Goal: Task Accomplishment & Management: Manage account settings

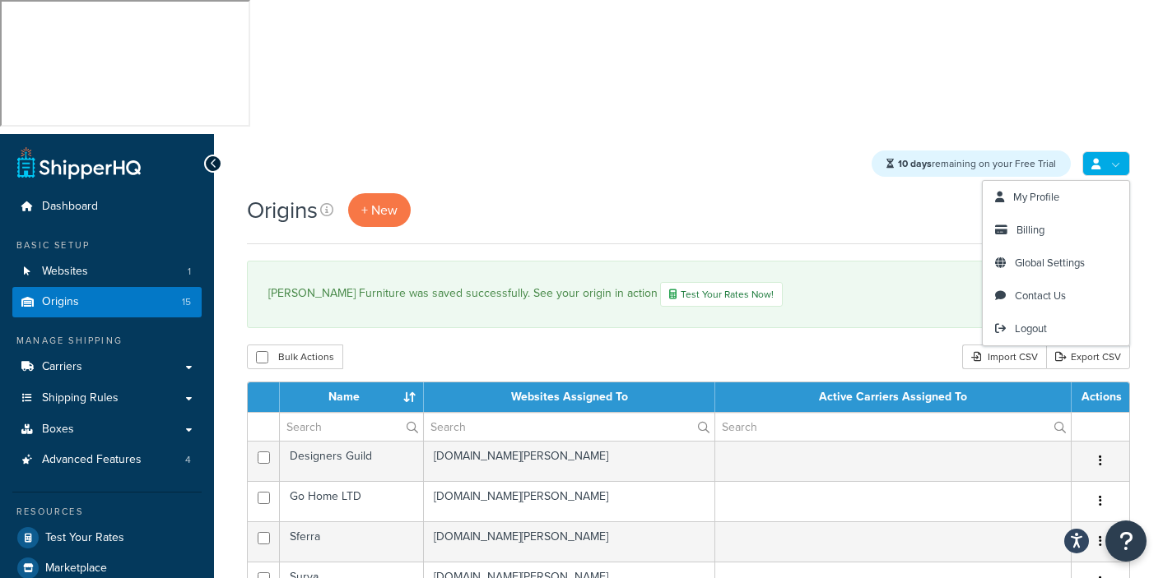
click at [1121, 151] on link at bounding box center [1106, 163] width 48 height 25
click at [1034, 222] on span "Billing" at bounding box center [1030, 230] width 28 height 16
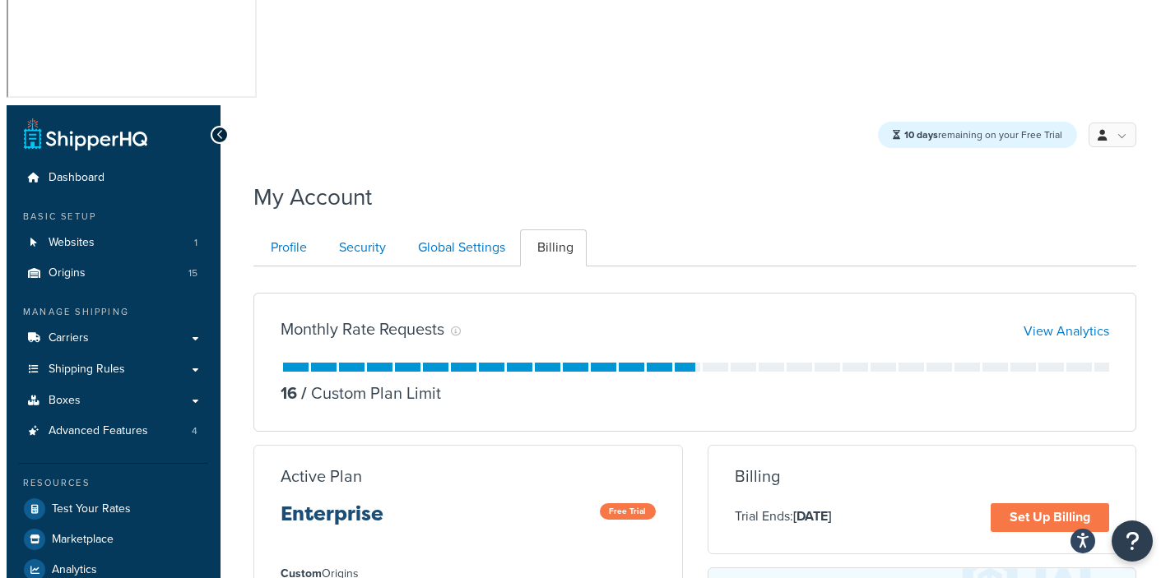
scroll to position [243, 0]
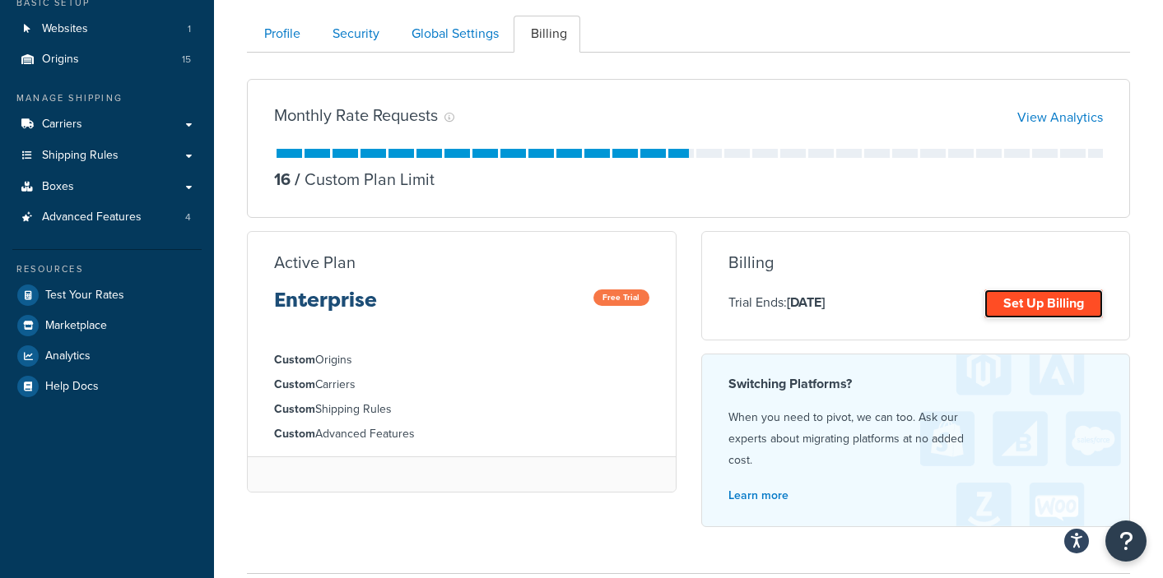
click at [1032, 290] on link "Set Up Billing" at bounding box center [1043, 304] width 118 height 29
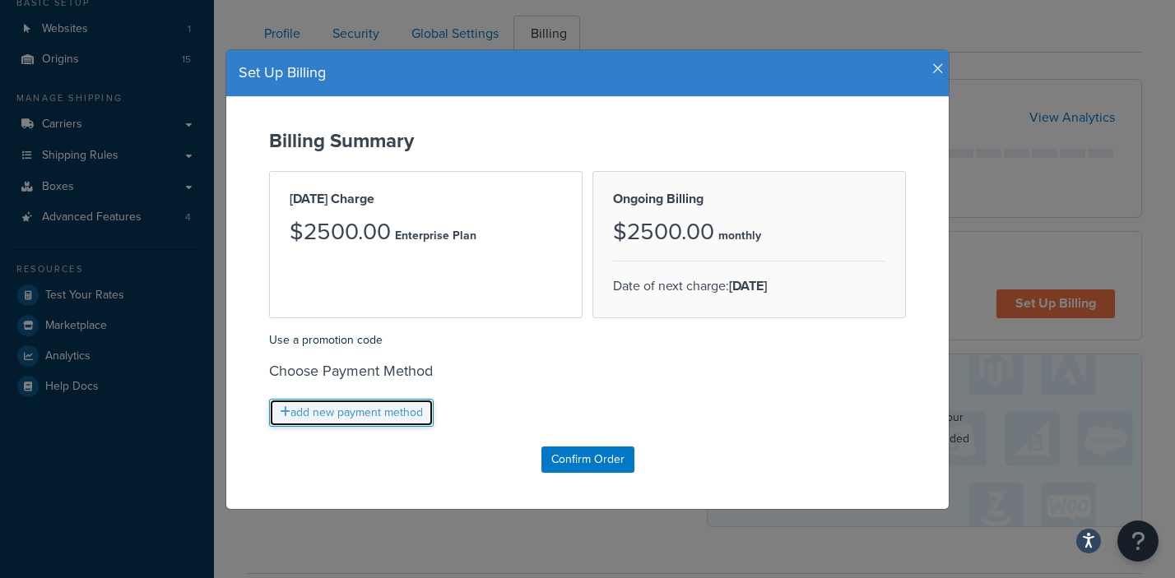
click at [386, 410] on link "add new payment method" at bounding box center [351, 413] width 165 height 28
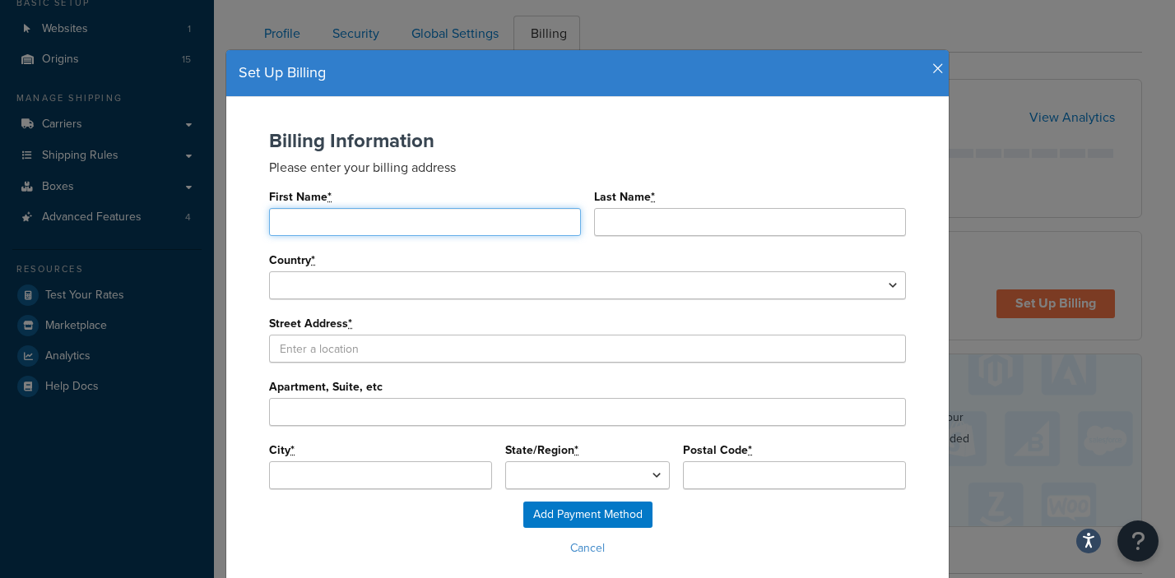
click at [335, 228] on input "First Name *" at bounding box center [425, 222] width 312 height 28
type input "KLK Partners"
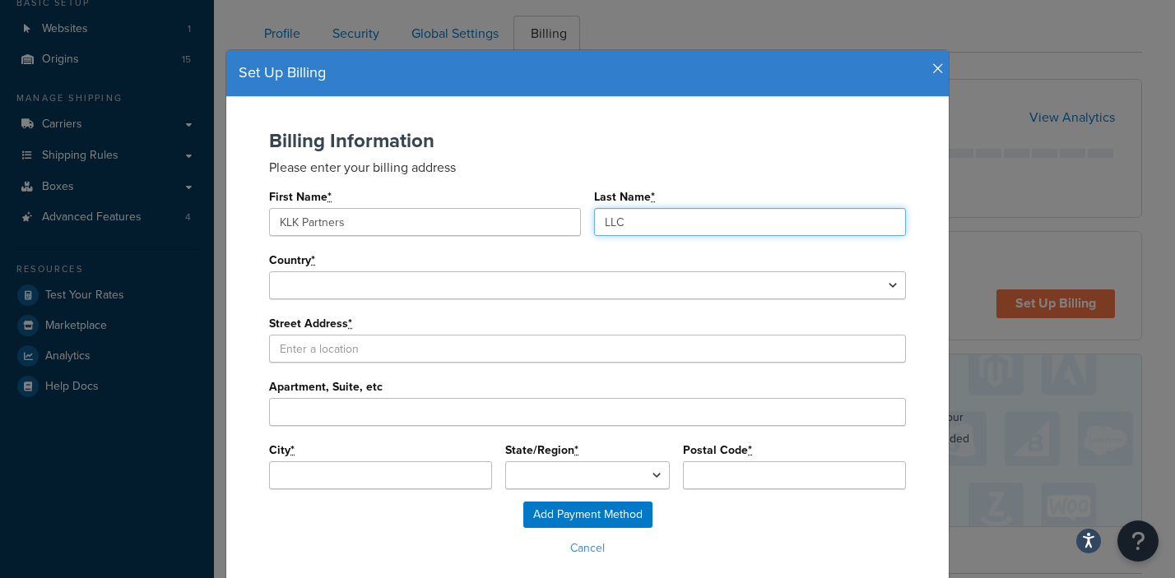
type input "LLC"
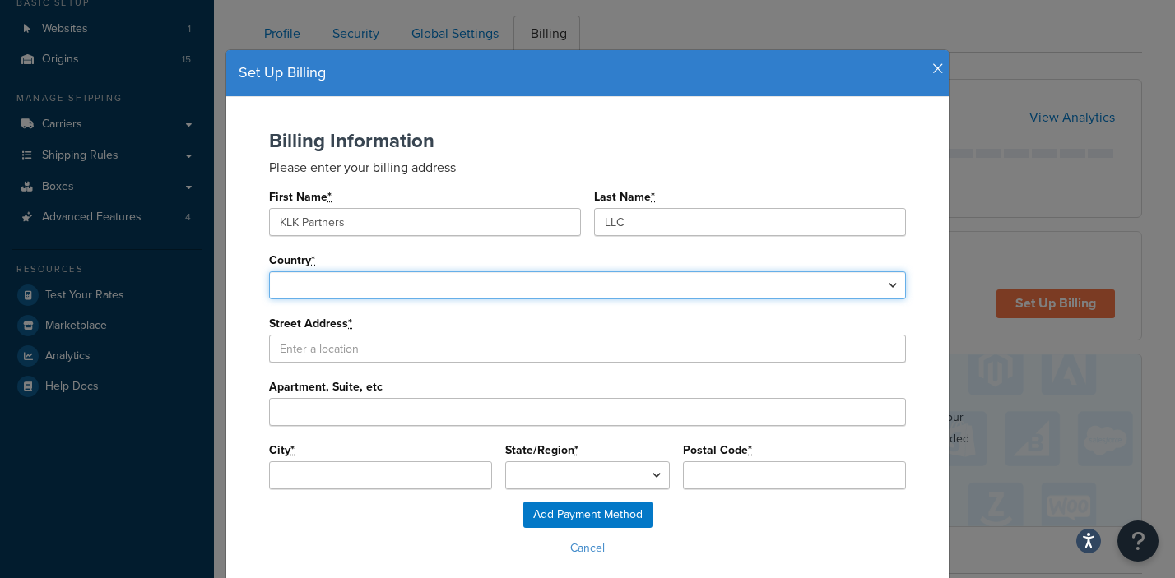
select select "1000"
select select
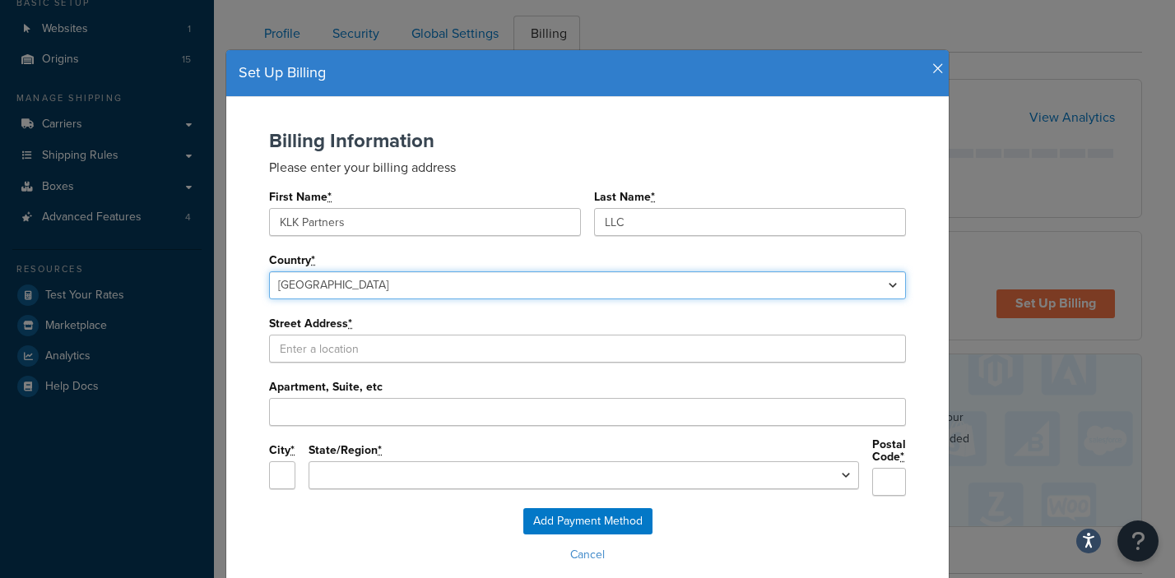
click at [269, 272] on select "United States Afghanistan Albania Algeria American Samoa Andorra Angola Anguill…" at bounding box center [587, 286] width 637 height 28
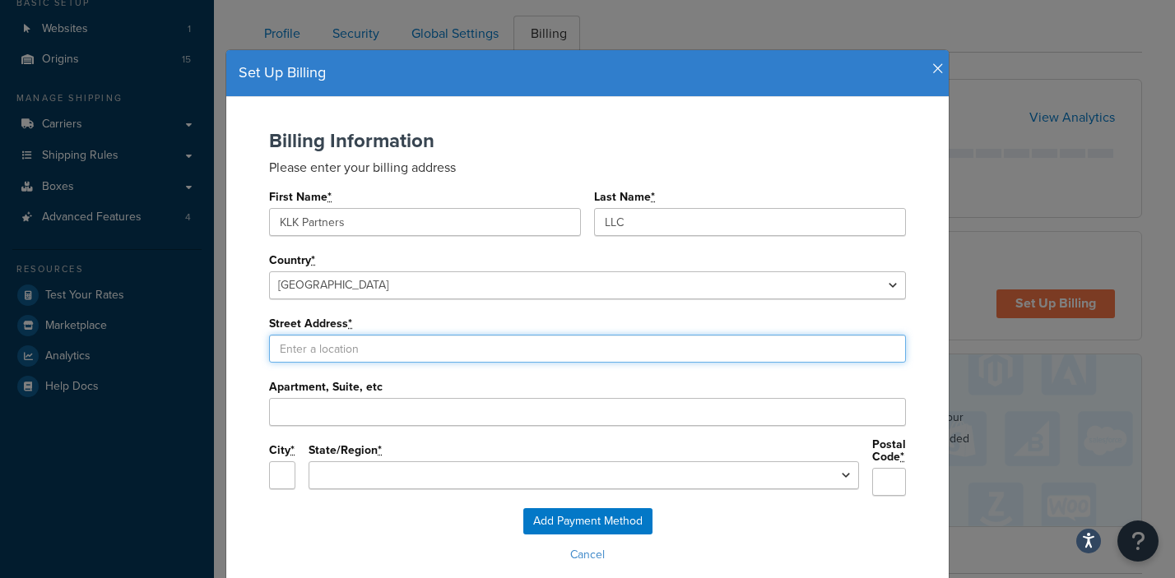
click at [289, 347] on input "Street Address *" at bounding box center [587, 349] width 637 height 28
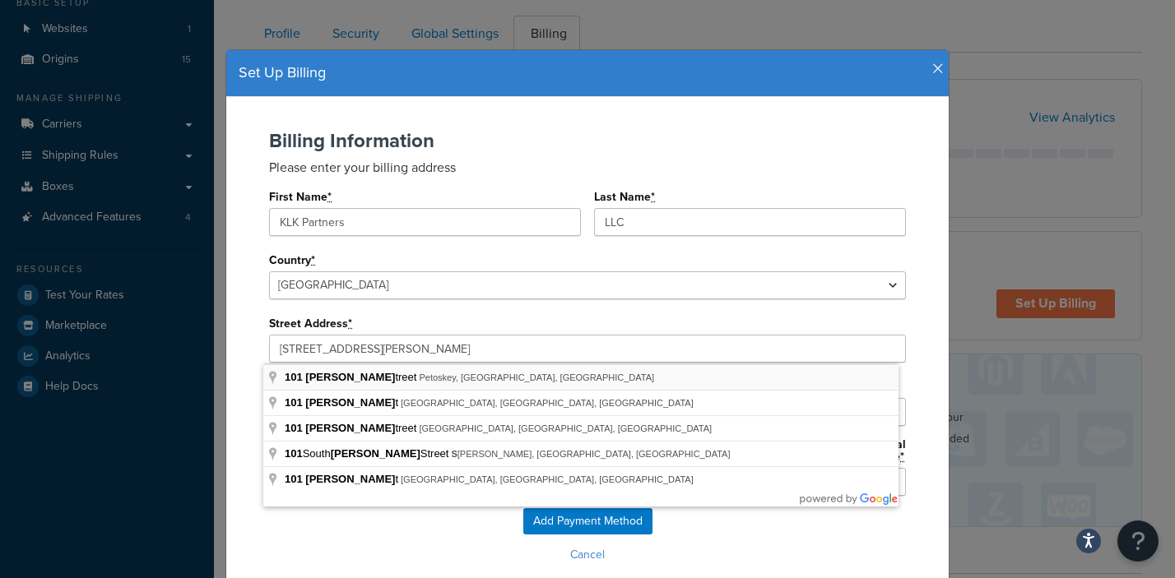
type input "101 Lewis St"
type input "Petoskey"
select select "MI"
type input "49770"
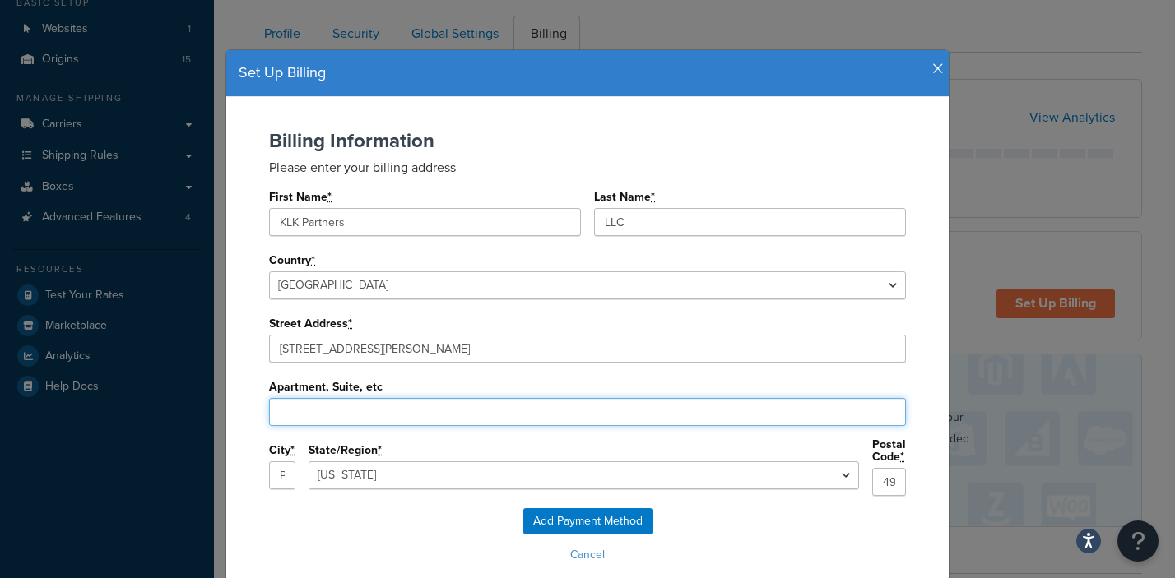
click at [301, 404] on input "Apartment, Suite, etc" at bounding box center [587, 412] width 637 height 28
type input "Suite 7"
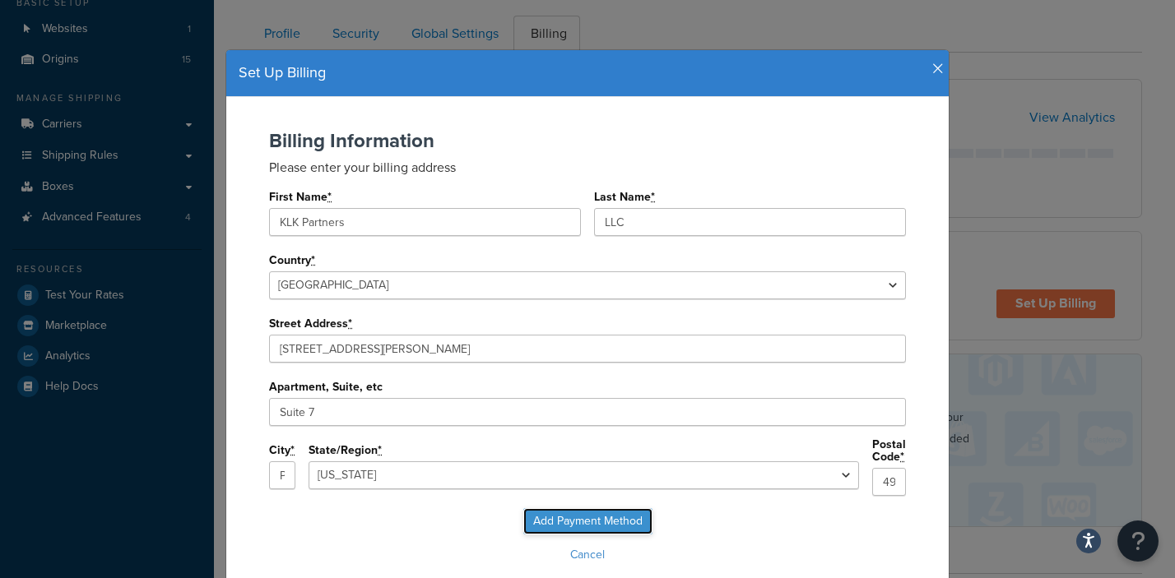
click at [562, 510] on input "Add Payment Method" at bounding box center [587, 521] width 129 height 26
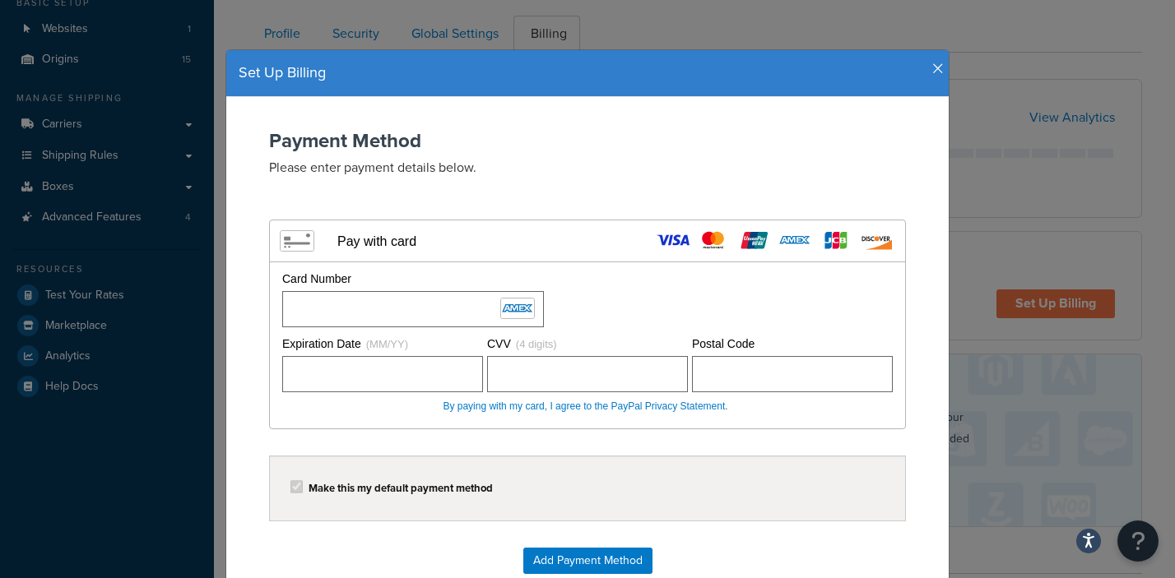
click at [772, 525] on form "Payment Method Please enter payment details below. Visa MasterCard Union Pay Am…" at bounding box center [587, 368] width 689 height 477
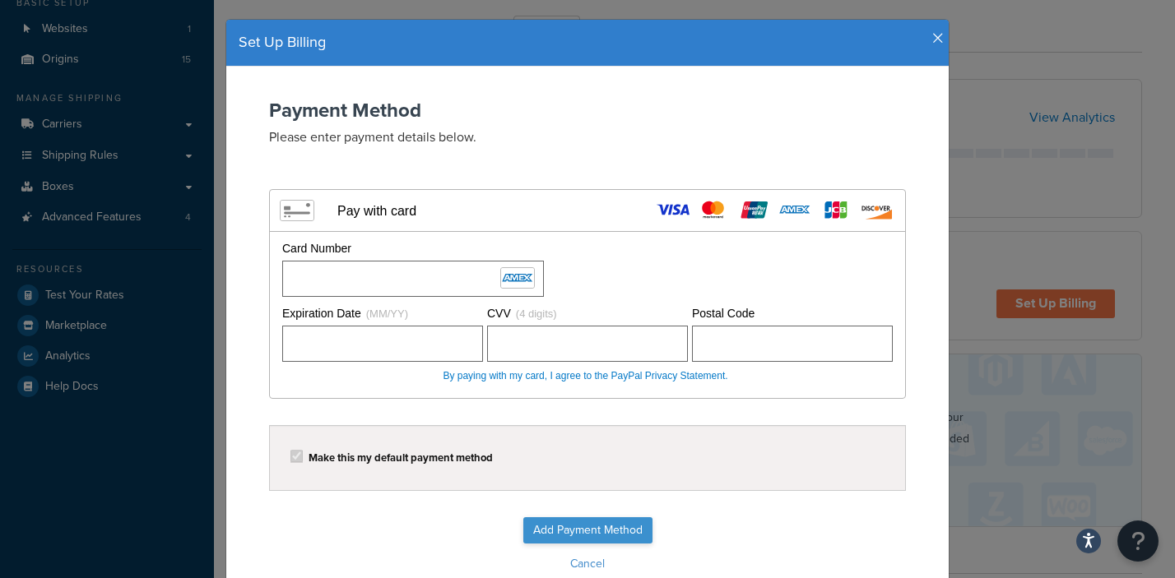
scroll to position [104, 0]
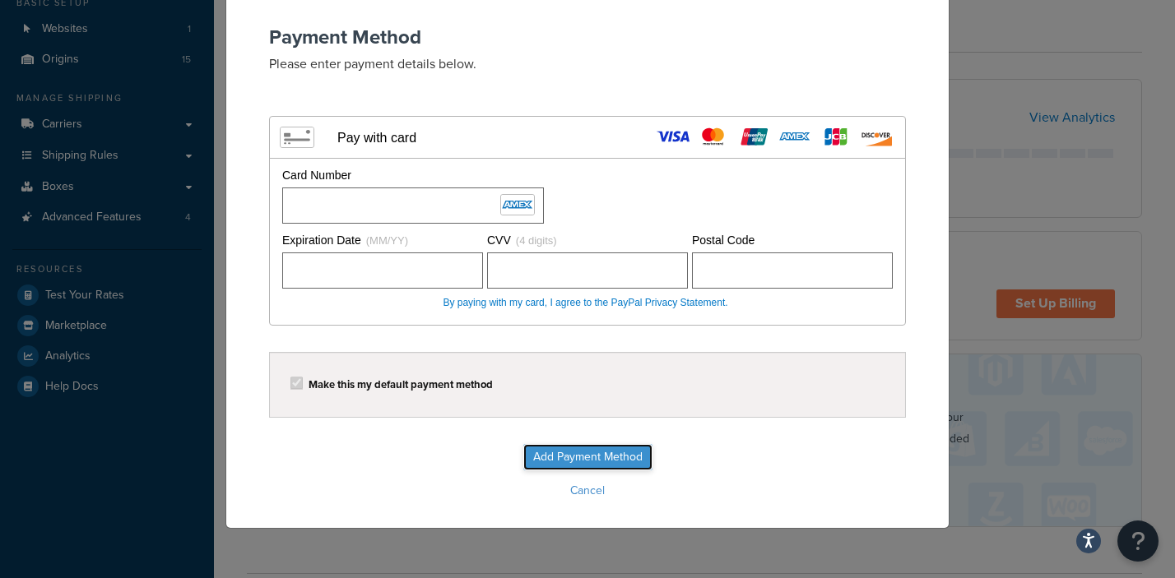
click at [565, 453] on input "Add Payment Method" at bounding box center [587, 457] width 129 height 26
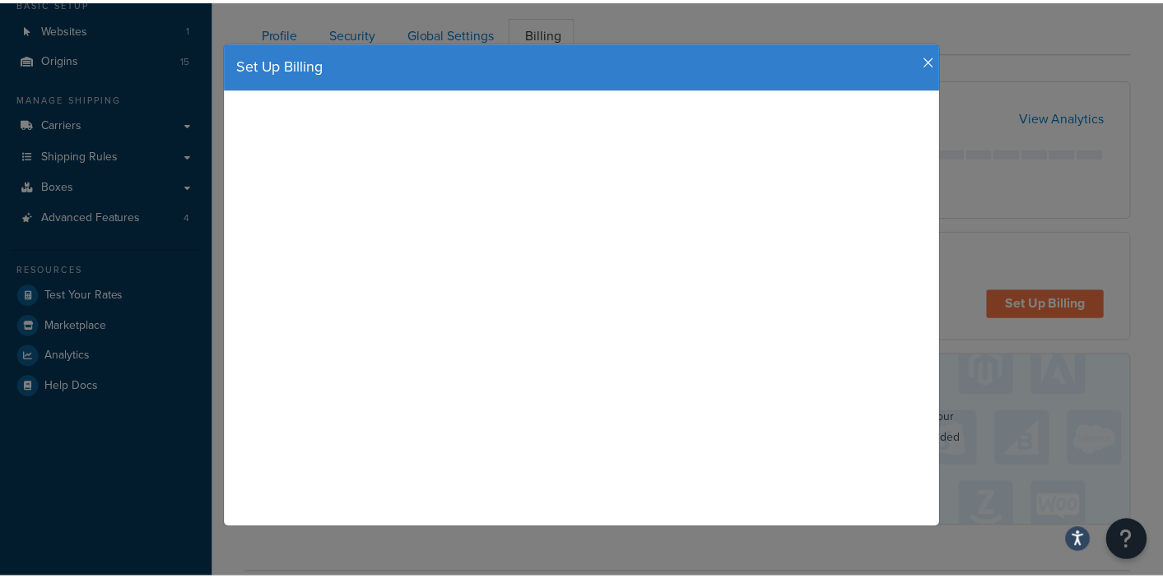
scroll to position [0, 0]
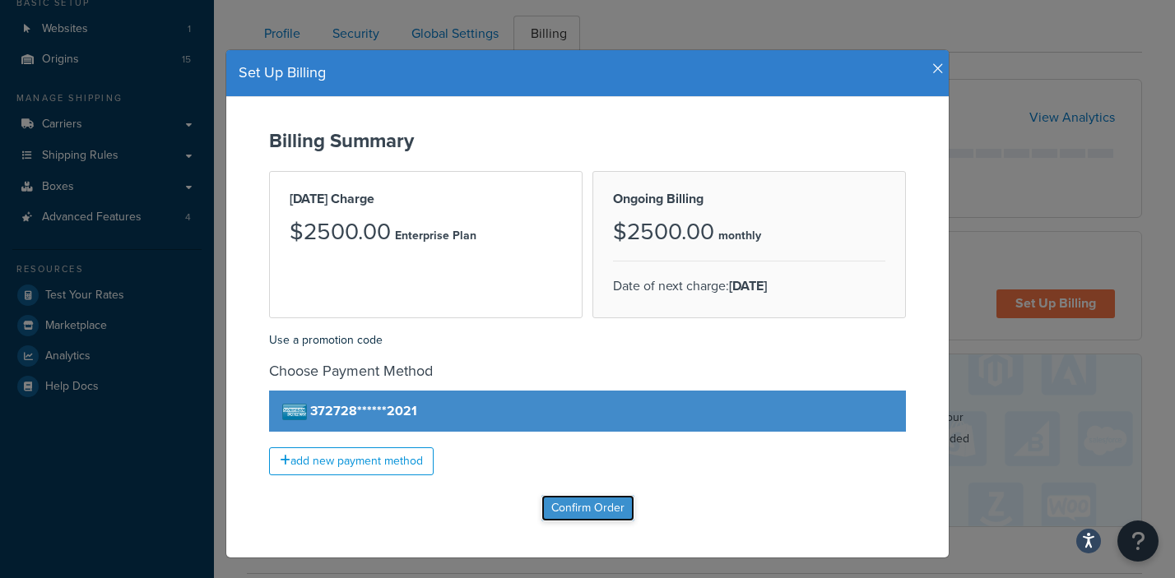
click at [578, 499] on input "Confirm Order" at bounding box center [587, 508] width 93 height 26
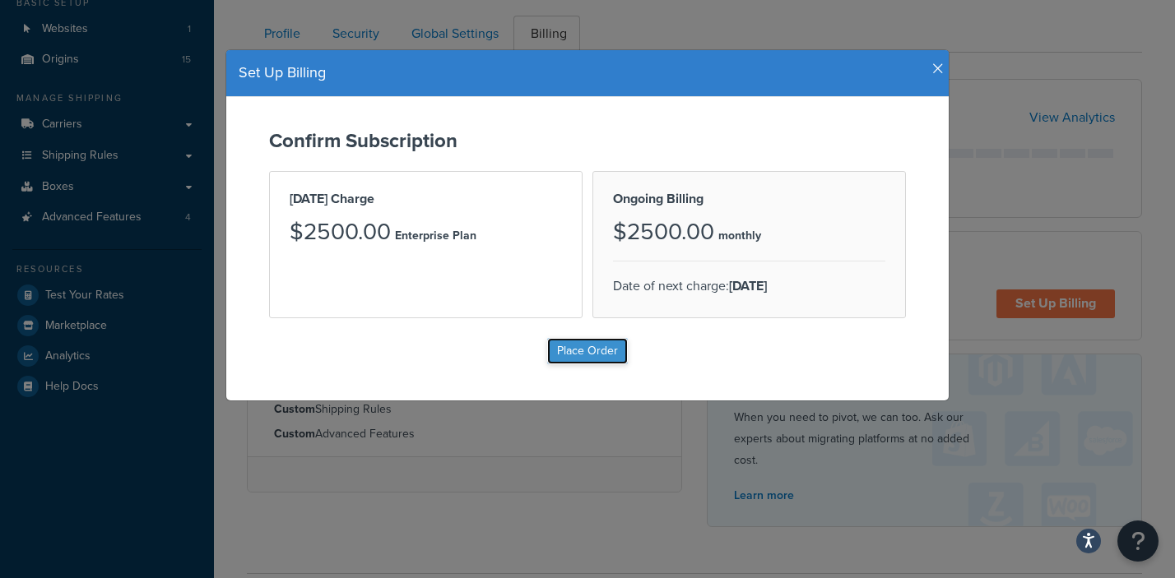
click at [587, 345] on input "Place Order" at bounding box center [587, 351] width 81 height 26
type input "Place Order"
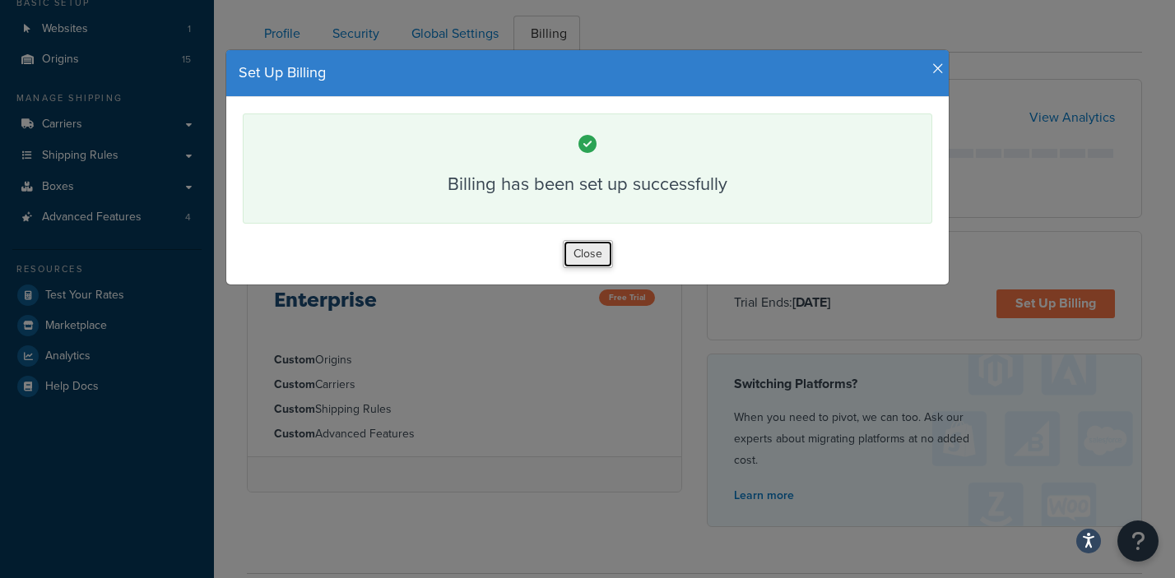
click at [579, 256] on button "Close" at bounding box center [588, 254] width 50 height 28
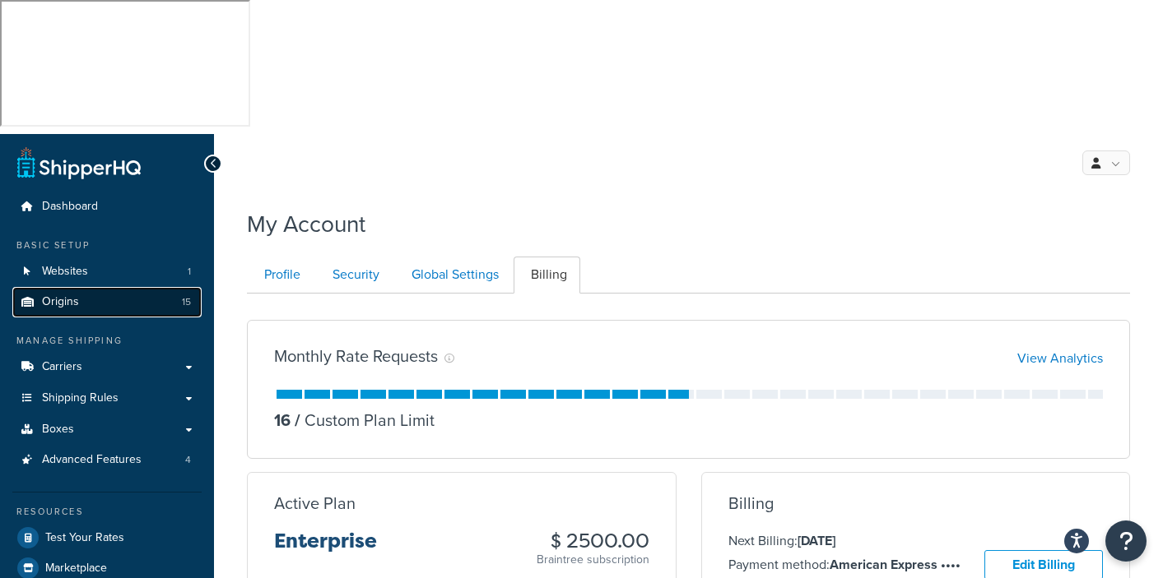
click at [71, 295] on span "Origins" at bounding box center [60, 302] width 37 height 14
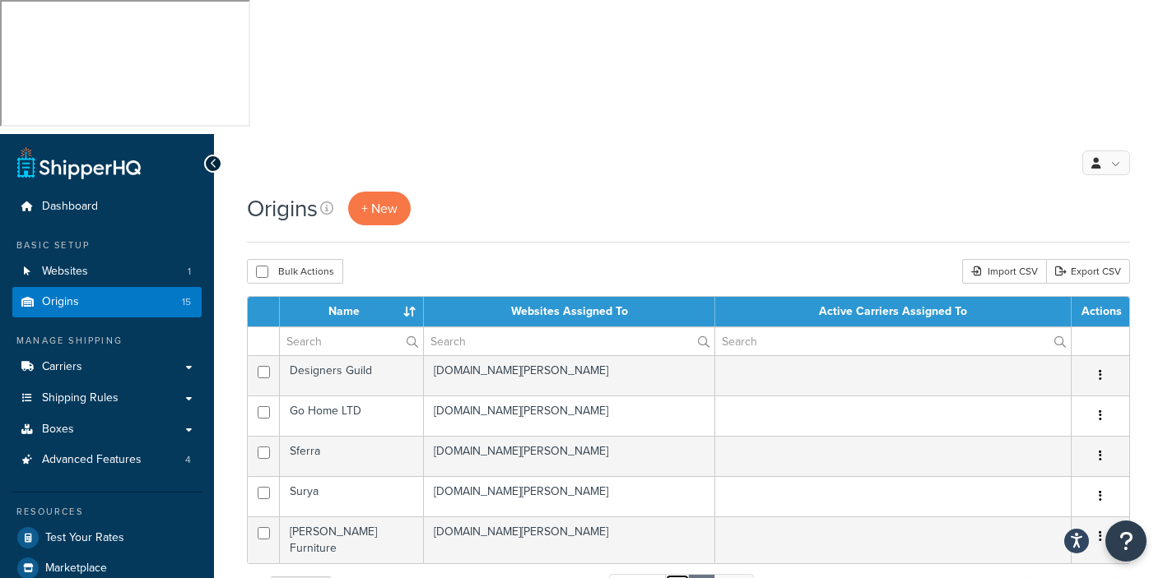
click at [679, 574] on link "1" at bounding box center [677, 586] width 25 height 25
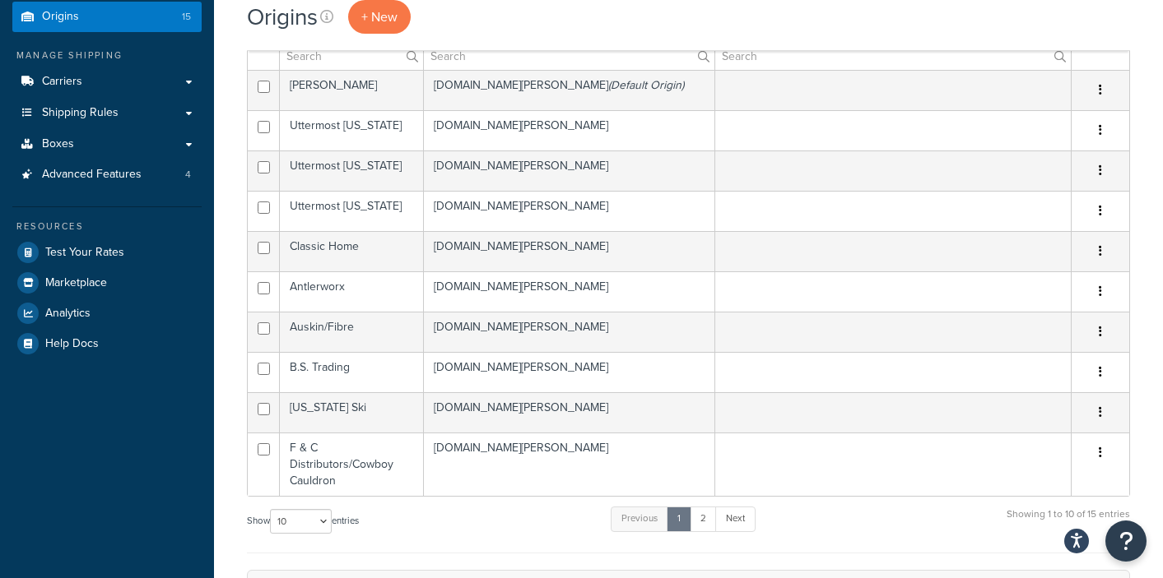
scroll to position [58, 0]
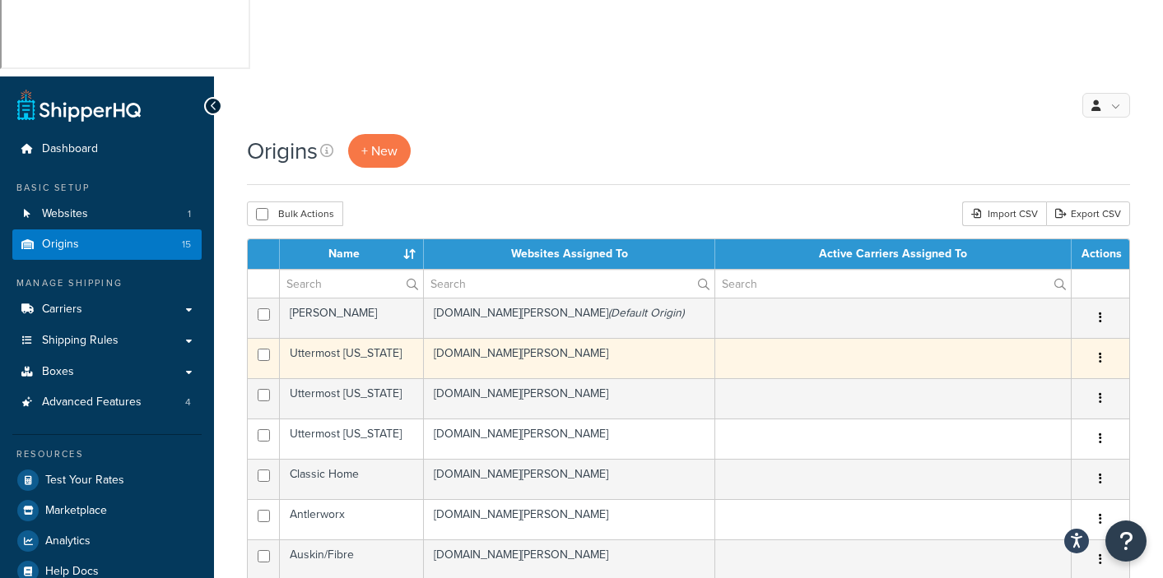
click at [1098, 352] on icon "button" at bounding box center [1099, 358] width 3 height 12
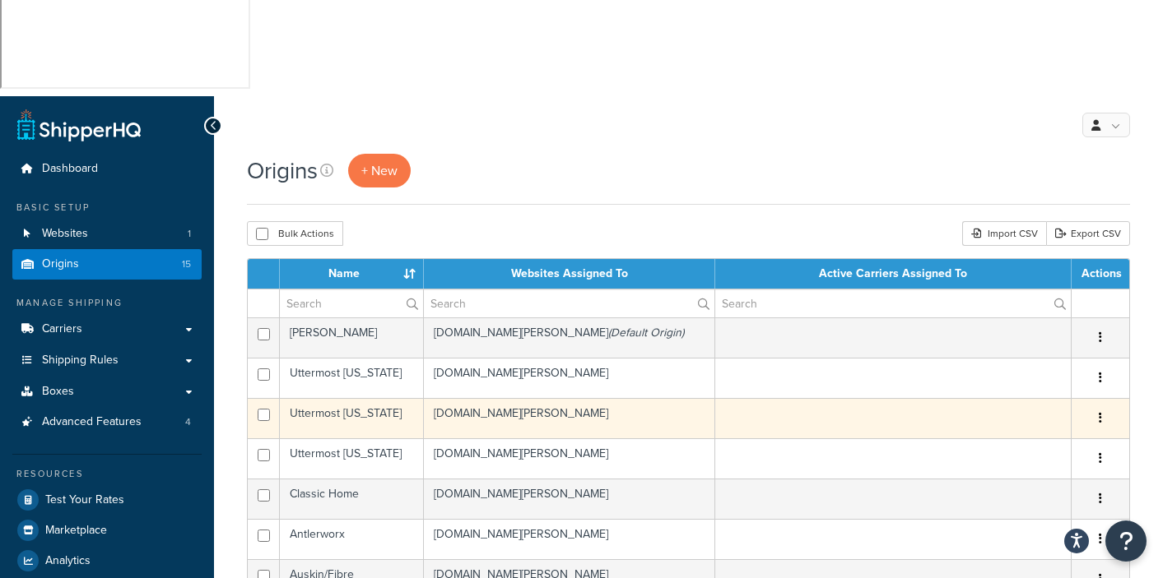
scroll to position [0, 0]
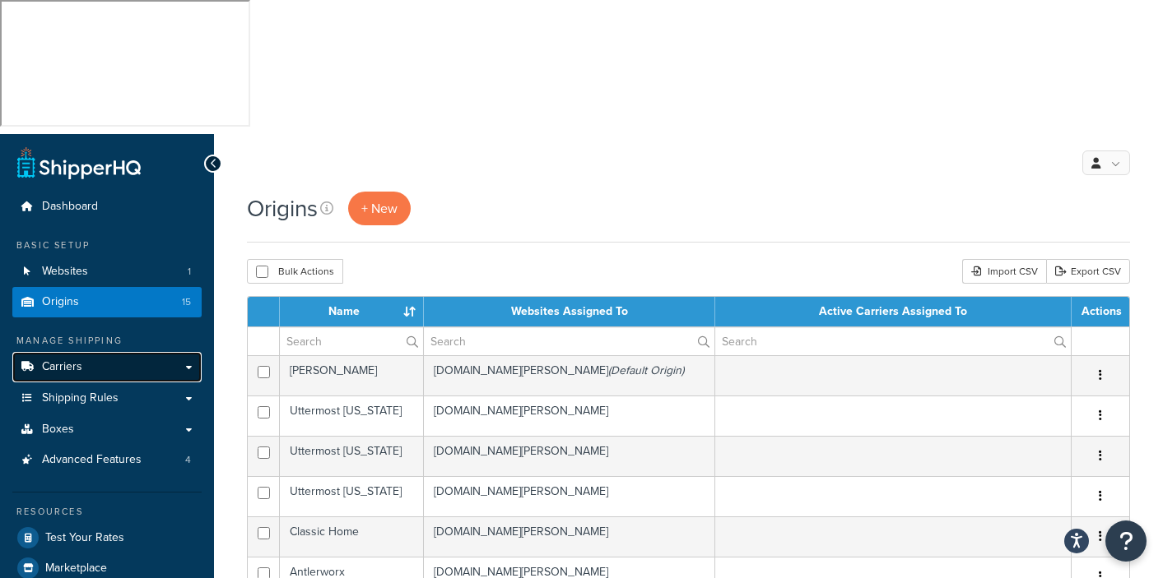
click at [168, 352] on link "Carriers" at bounding box center [106, 367] width 189 height 30
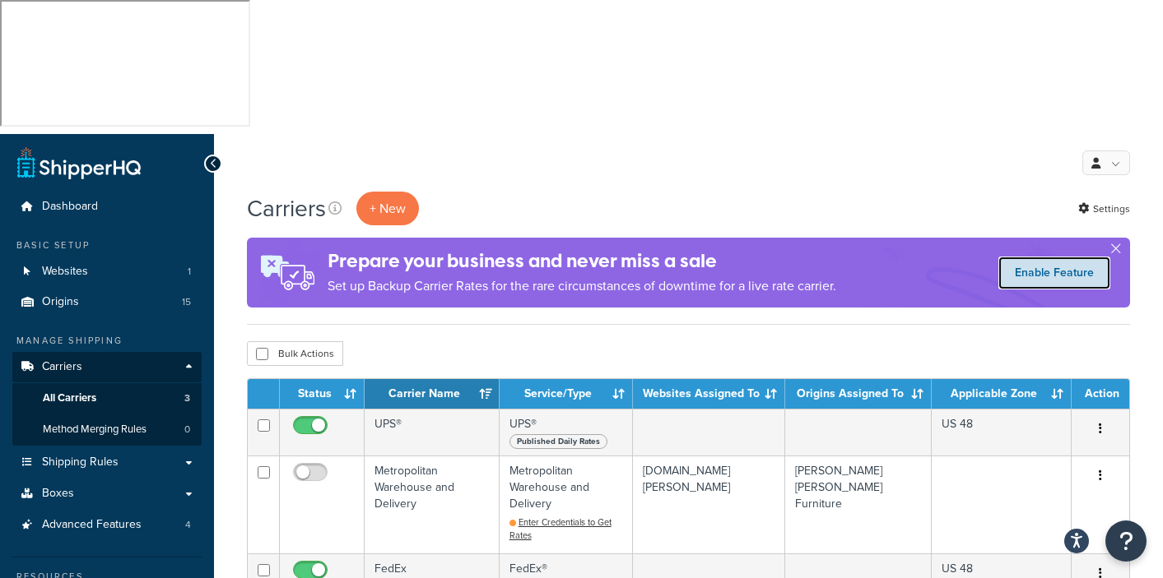
click at [1042, 257] on link "Enable Feature" at bounding box center [1054, 273] width 112 height 33
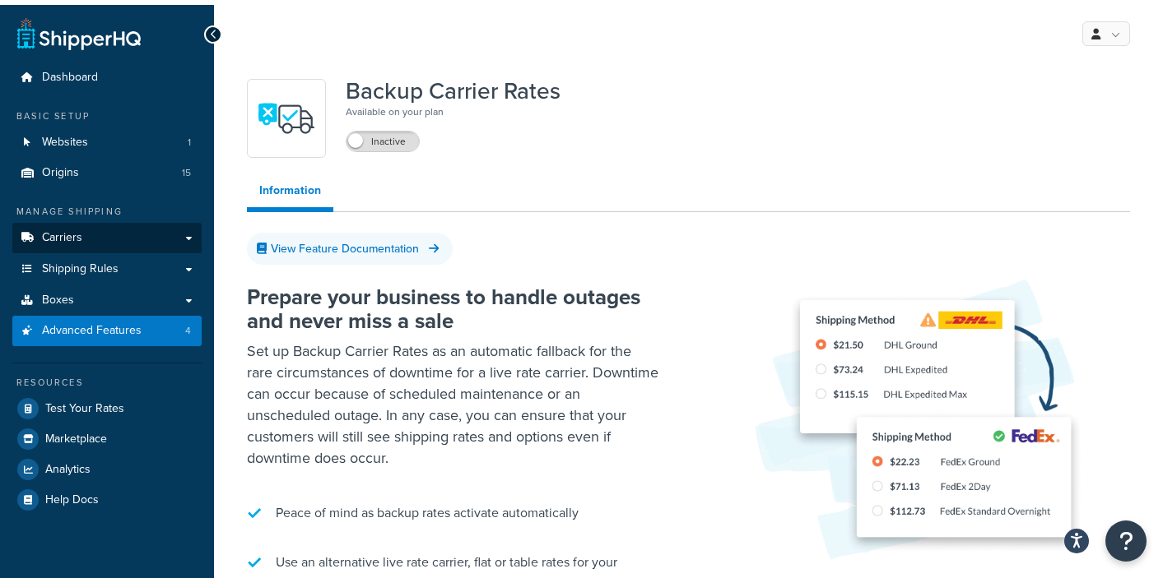
scroll to position [12, 0]
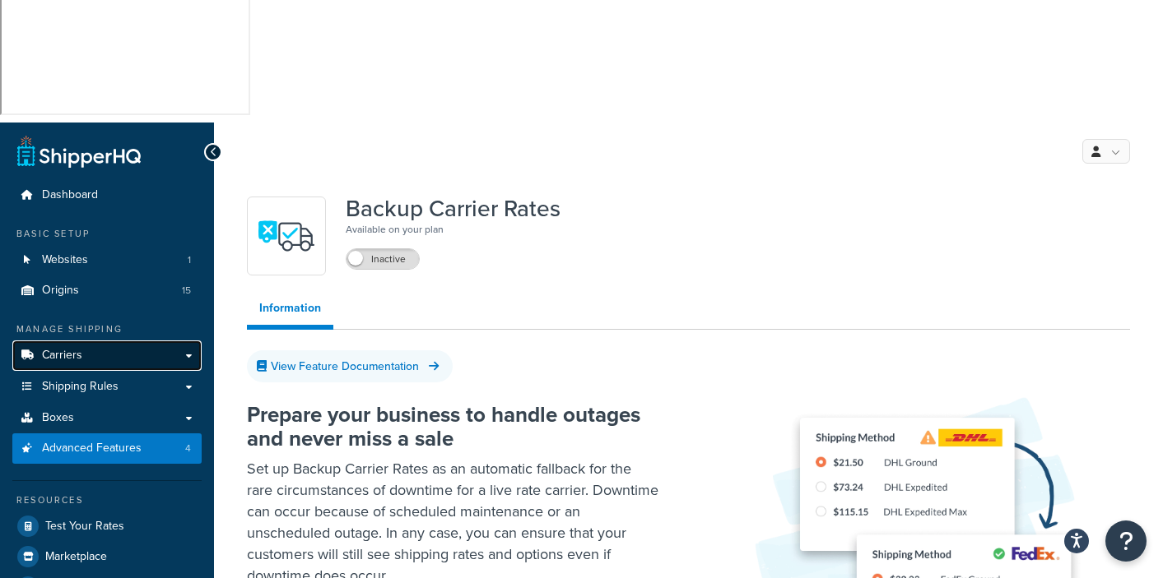
click at [81, 341] on link "Carriers" at bounding box center [106, 356] width 189 height 30
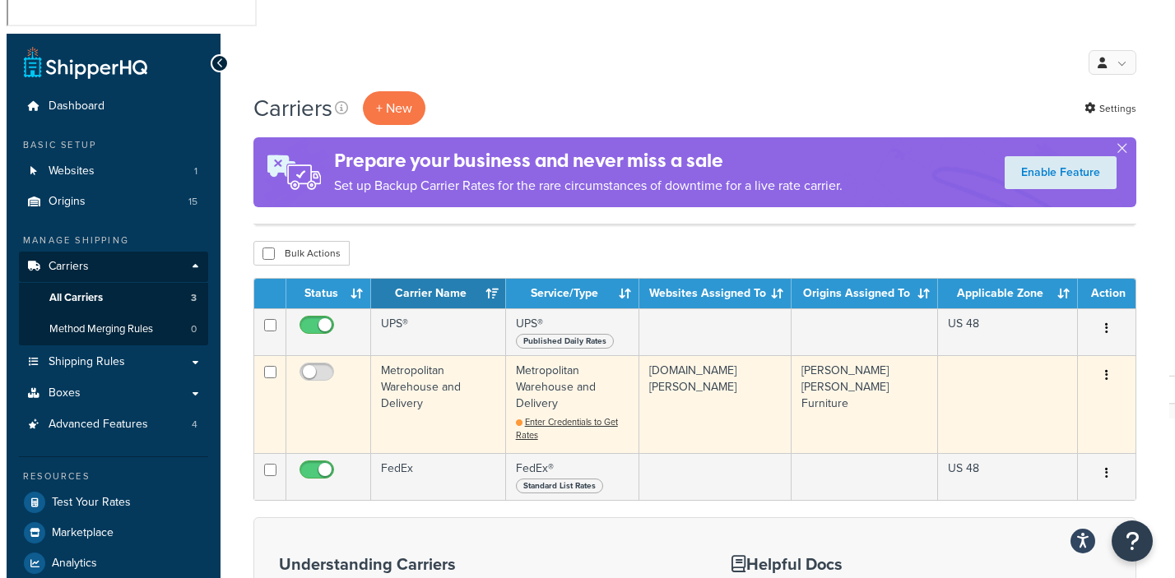
scroll to position [144, 0]
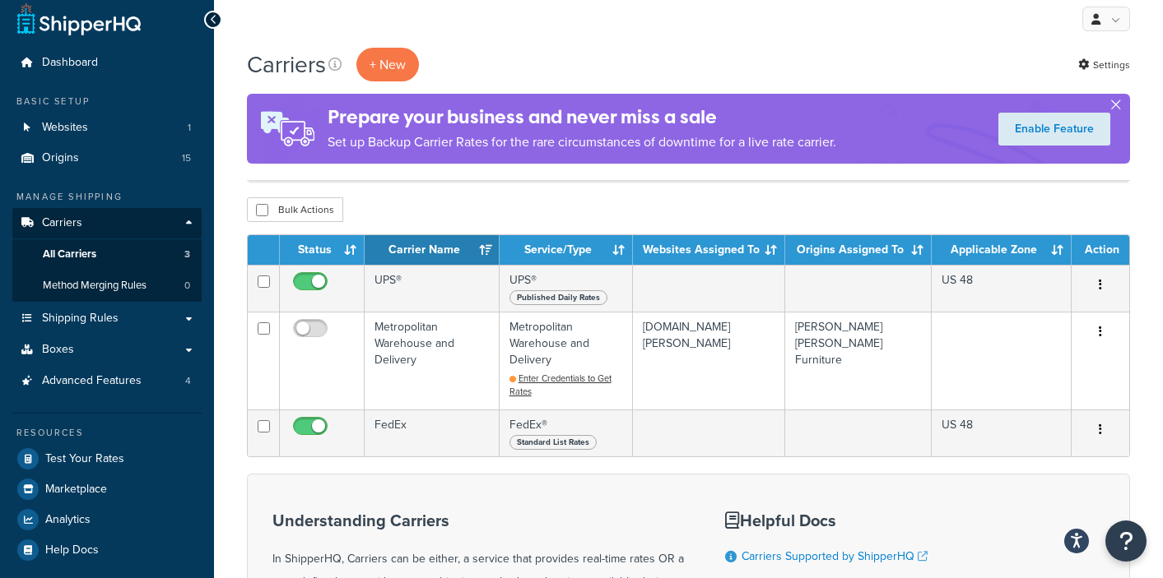
click at [1113, 106] on button "button" at bounding box center [1115, 108] width 4 height 4
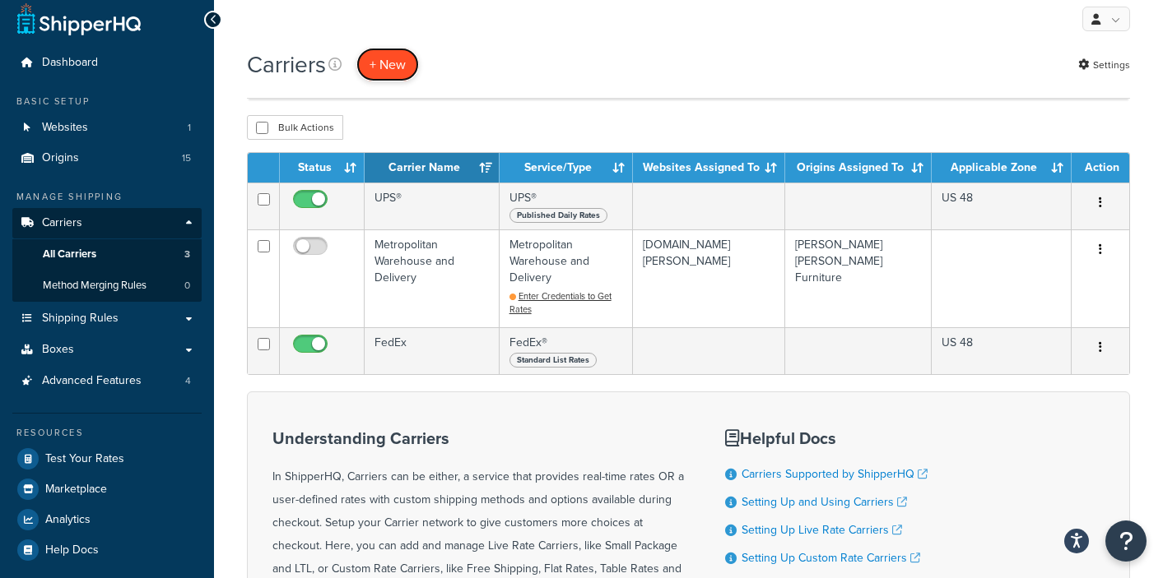
click at [397, 48] on button "+ New" at bounding box center [387, 65] width 63 height 34
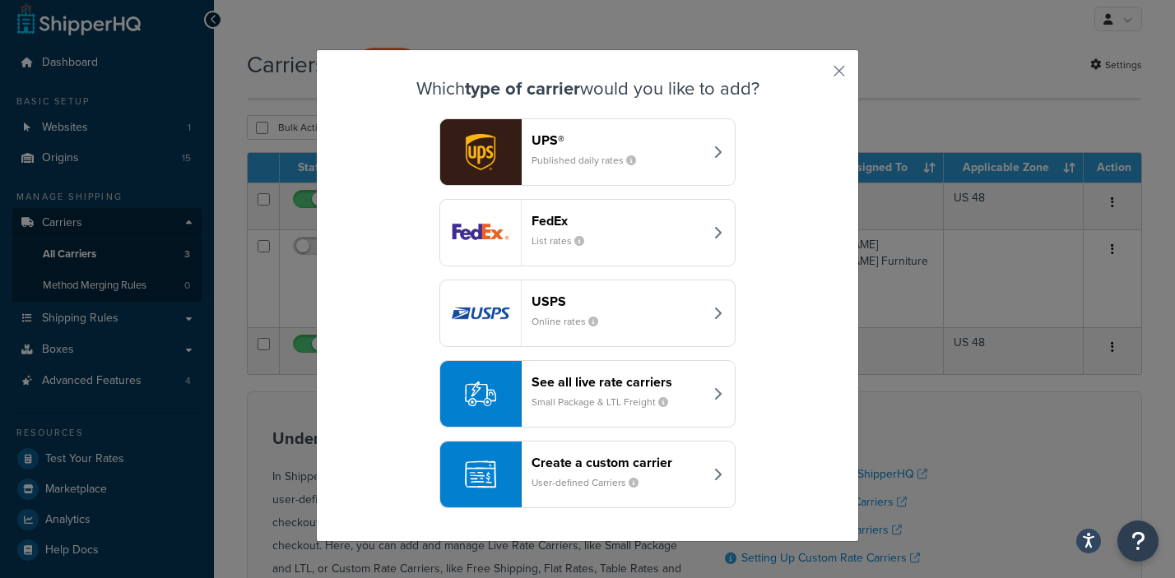
click at [587, 392] on div "See all live rate carriers Small Package & LTL Freight" at bounding box center [618, 393] width 172 height 39
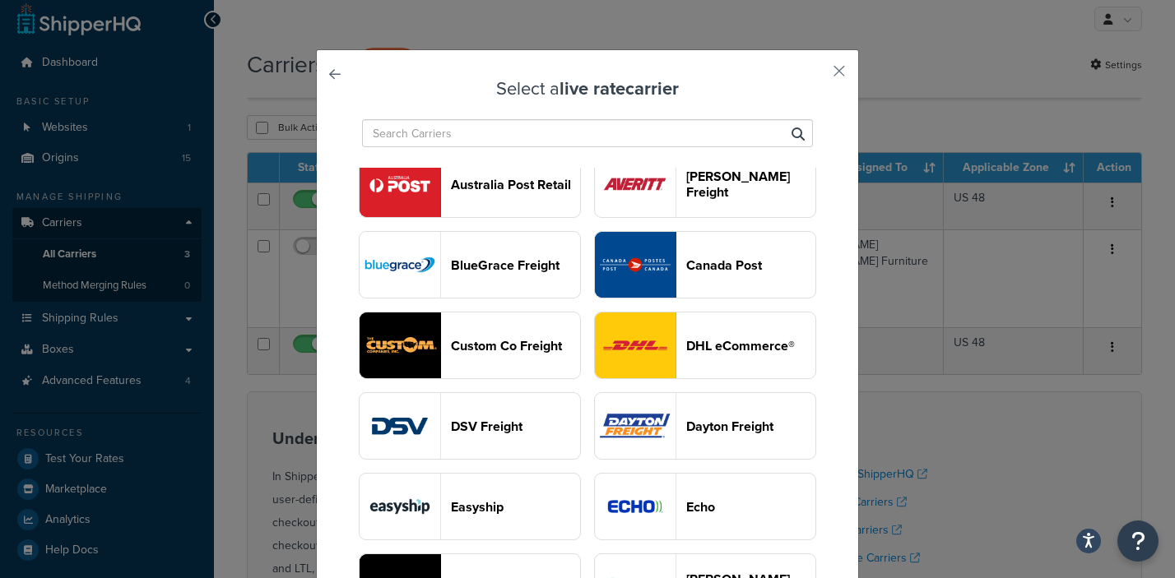
scroll to position [598, 0]
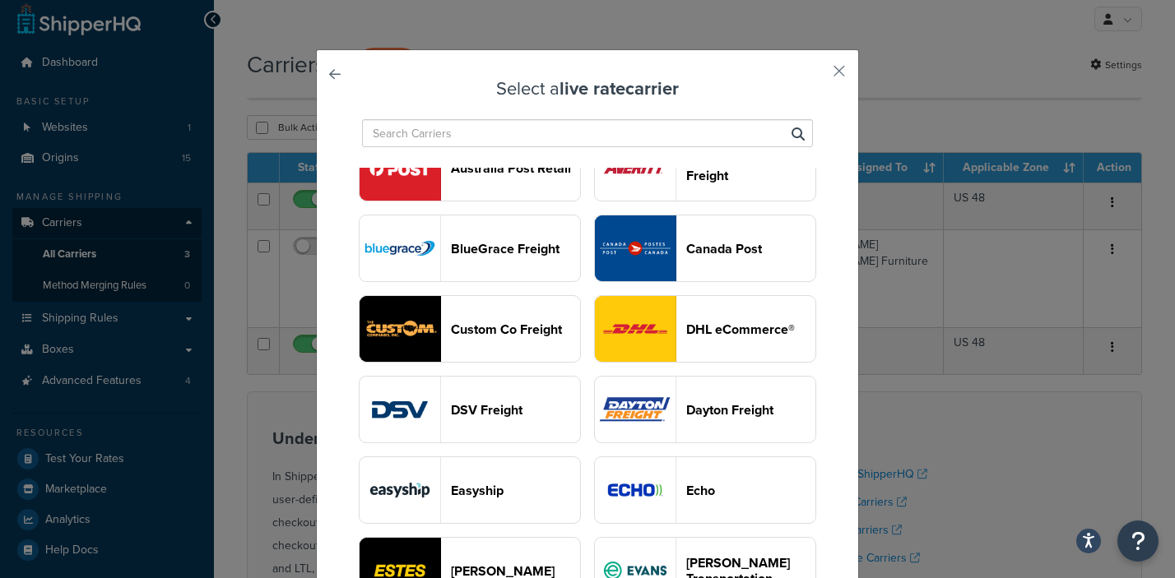
click at [581, 40] on button "ABF" at bounding box center [470, 6] width 222 height 67
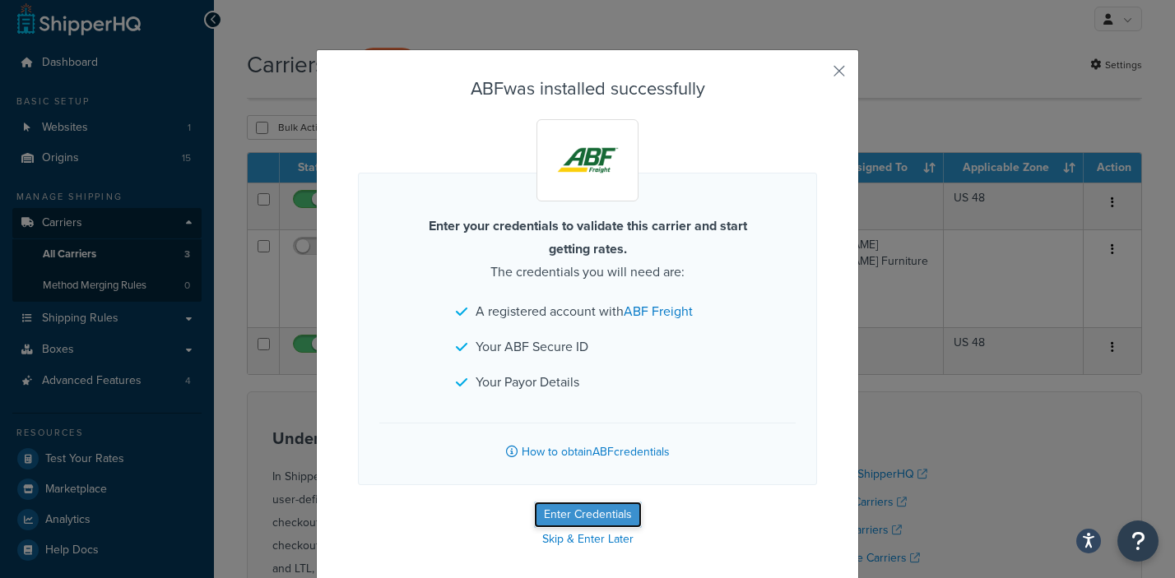
click at [572, 512] on button "Enter Credentials" at bounding box center [588, 515] width 108 height 26
select select "US"
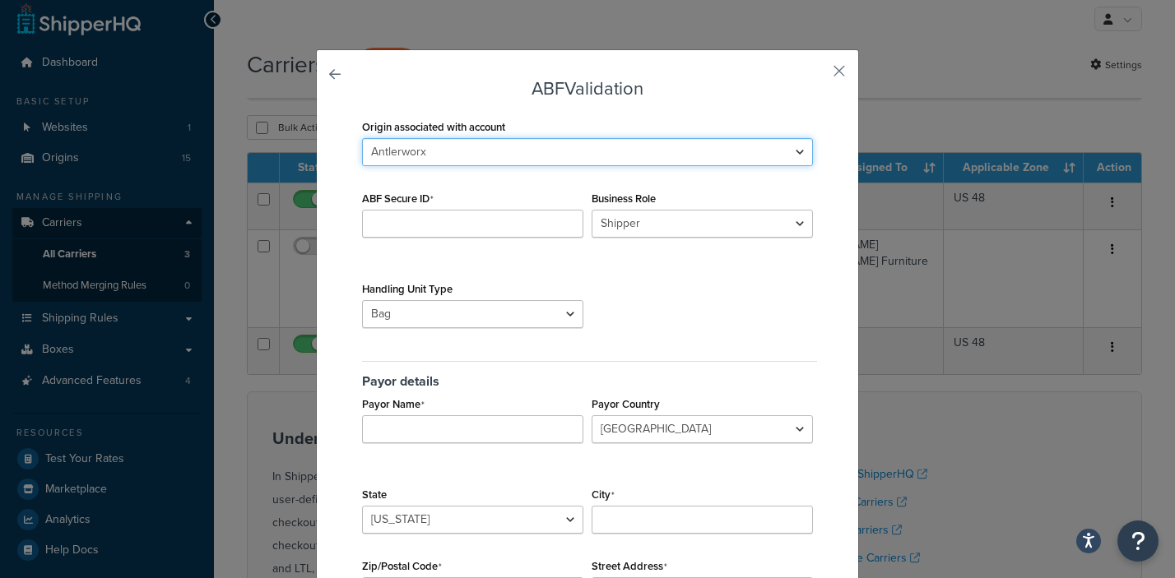
click at [792, 153] on select "Antlerworx Auskin/Fibre B.S. Trading Bernhardt Classic Home Colorado Ski Design…" at bounding box center [587, 152] width 451 height 28
click at [362, 138] on select "Antlerworx Auskin/Fibre B.S. Trading Bernhardt Classic Home Colorado Ski Design…" at bounding box center [587, 152] width 451 height 28
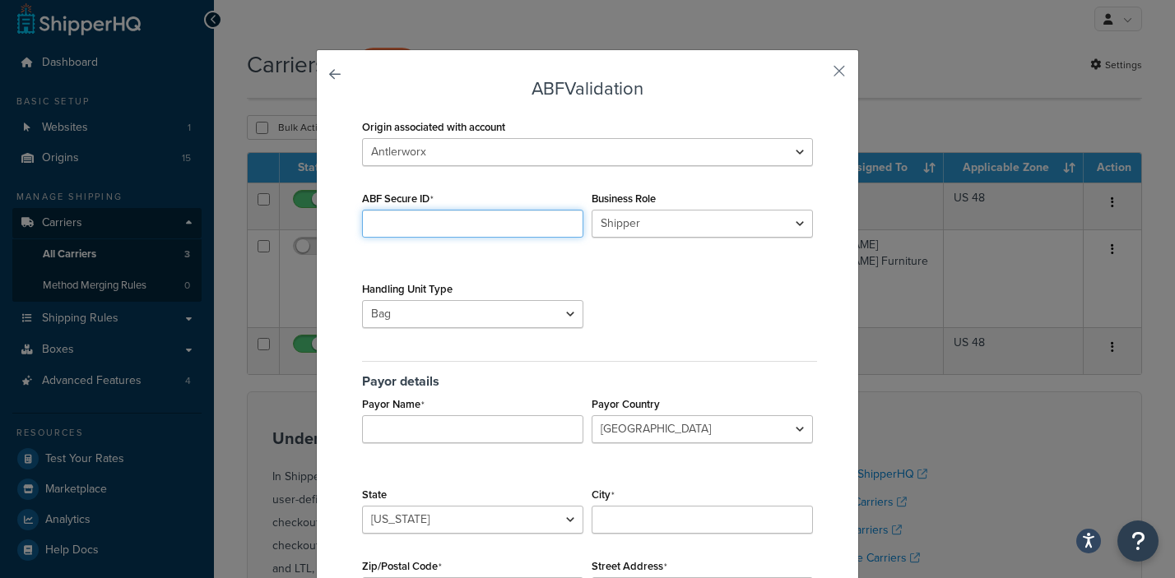
click at [394, 221] on input "ABF Secure ID" at bounding box center [472, 224] width 221 height 28
click at [671, 304] on div "Origin associated with account Antlerworx Auskin/Fibre B.S. Trading Bernhardt C…" at bounding box center [587, 380] width 459 height 531
click at [592, 281] on div "Origin associated with account Antlerworx Auskin/Fibre B.S. Trading Bernhardt C…" at bounding box center [587, 380] width 459 height 531
click at [388, 225] on input "ABF Secure ID" at bounding box center [472, 224] width 221 height 28
type input "06468W"
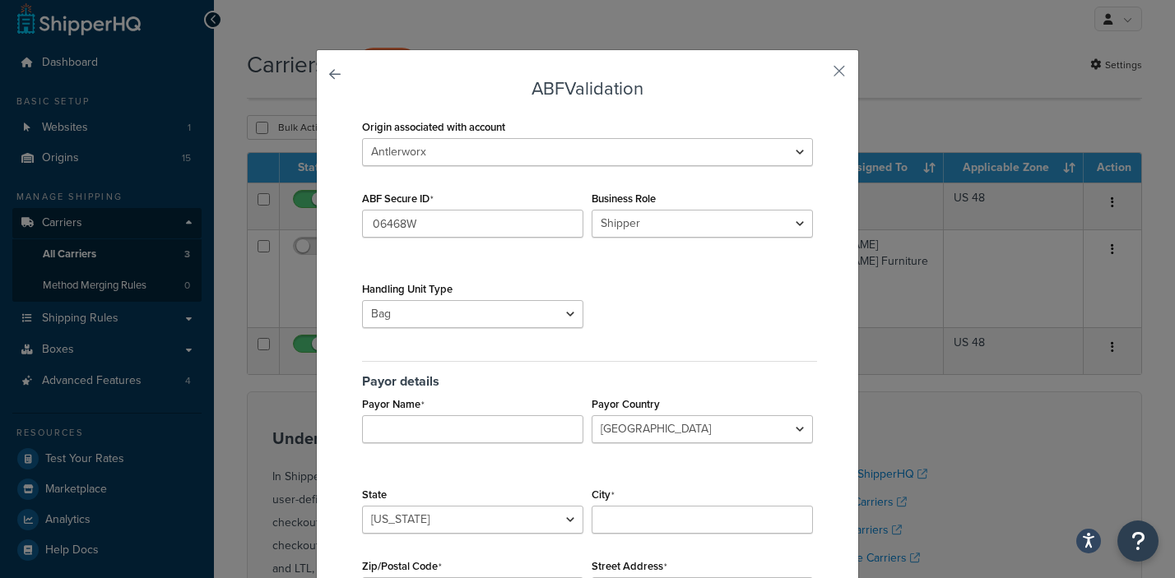
click at [699, 259] on div "Origin associated with account Antlerworx Auskin/Fibre B.S. Trading Bernhardt C…" at bounding box center [587, 380] width 459 height 531
click at [794, 222] on select "Shipper Consignee Third Party" at bounding box center [702, 224] width 221 height 28
click at [569, 311] on select "Bag Bundle Bucket Bale Bulkhead Barrel Basket Box Chest Coil Carboy Crate Case …" at bounding box center [472, 314] width 221 height 28
select select "PLT"
click at [362, 300] on select "Bag Bundle Bucket Bale Bulkhead Barrel Basket Box Chest Coil Carboy Crate Case …" at bounding box center [472, 314] width 221 height 28
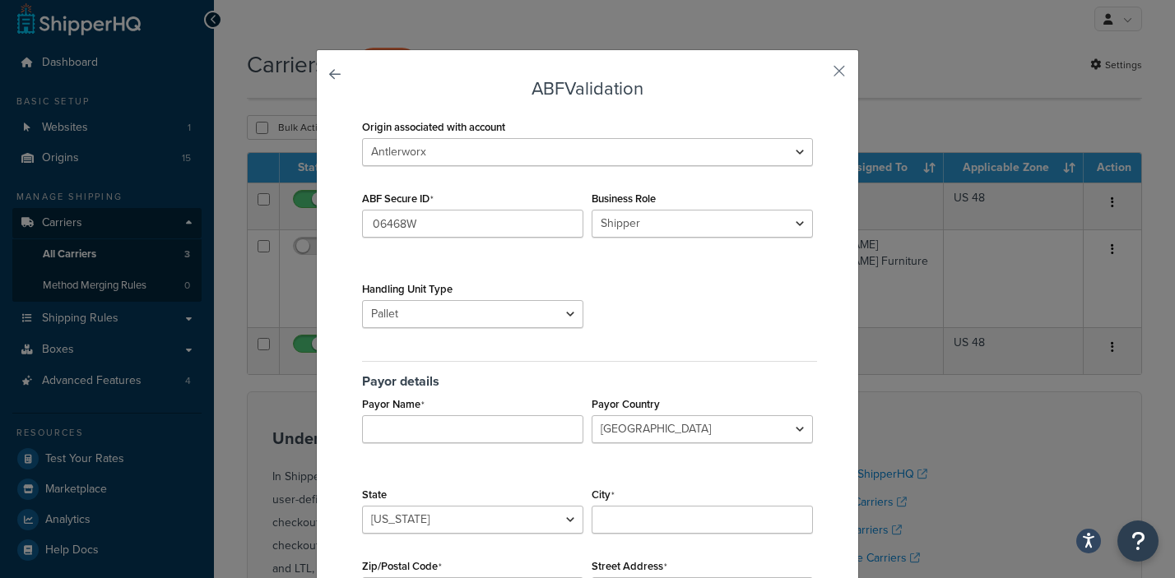
click at [632, 341] on div "Origin associated with account Antlerworx Auskin/Fibre B.S. Trading [PERSON_NAM…" at bounding box center [587, 380] width 459 height 531
click at [791, 226] on select "Shipper Consignee Third Party" at bounding box center [702, 224] width 221 height 28
click at [817, 75] on button "button" at bounding box center [815, 77] width 4 height 4
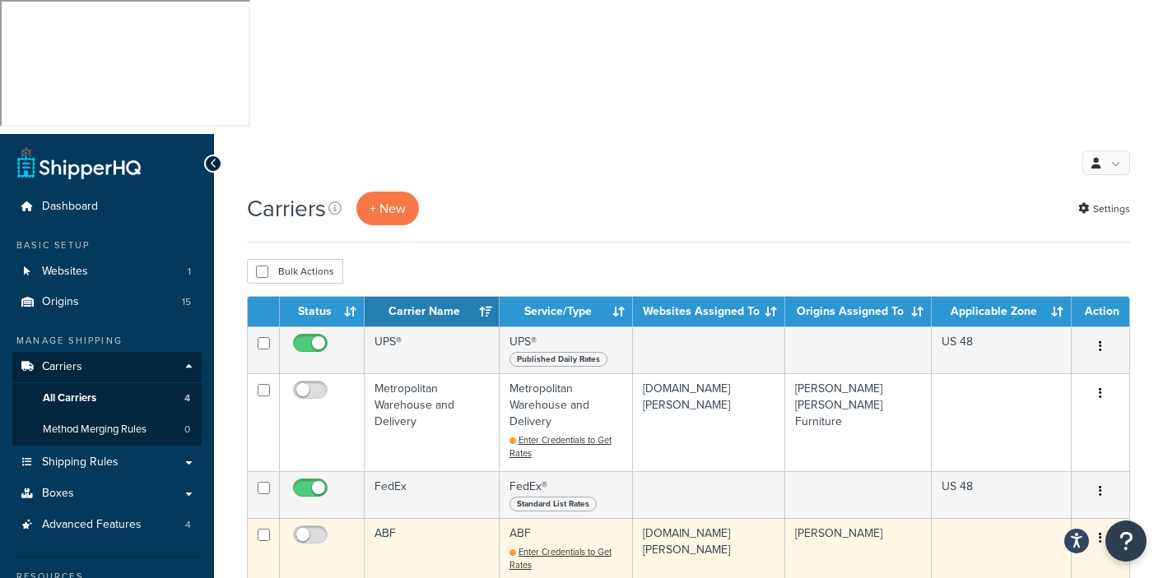
click at [834, 518] on td "[PERSON_NAME]" at bounding box center [858, 550] width 146 height 64
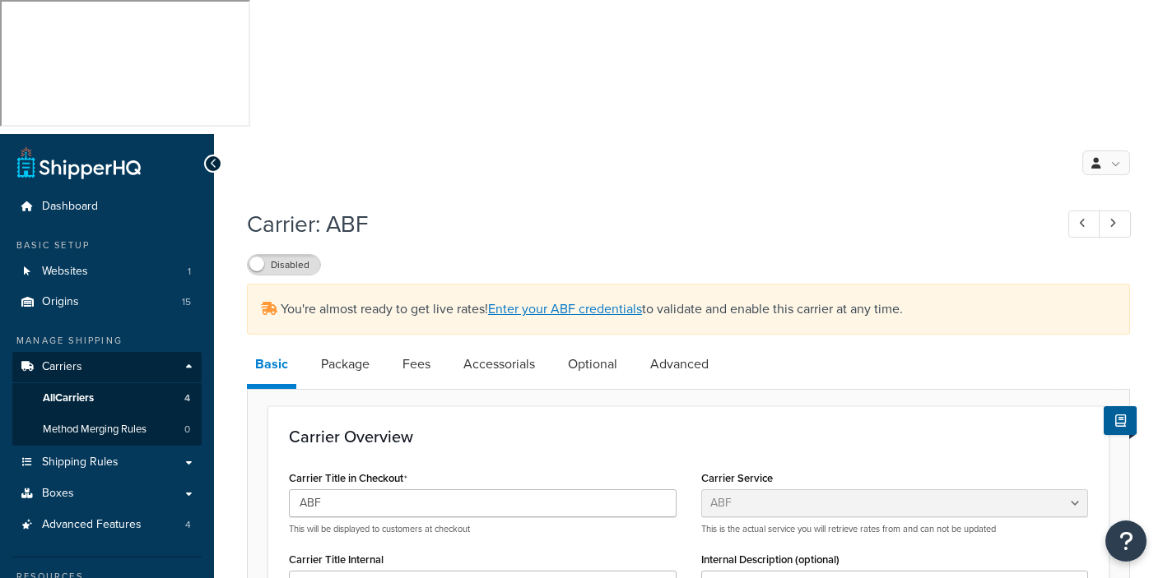
select select "abfFreight"
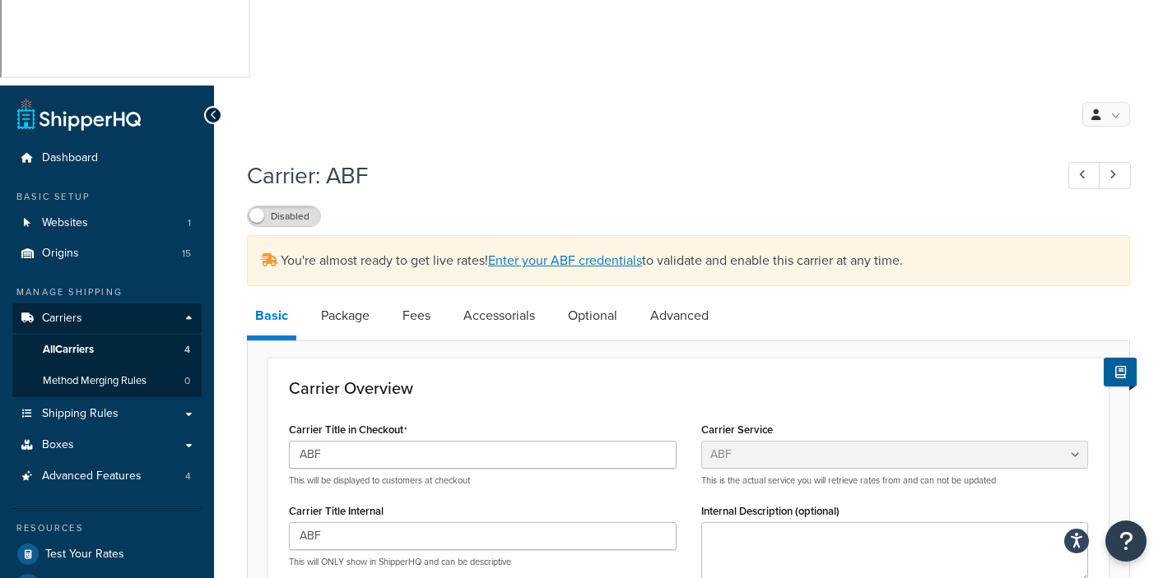
scroll to position [63, 0]
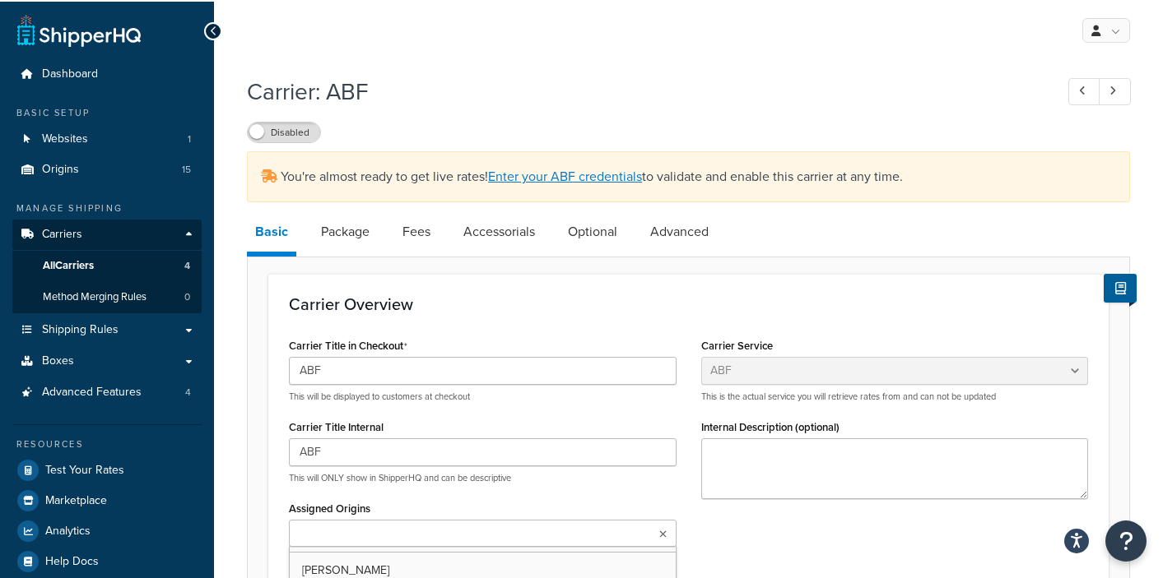
scroll to position [225, 0]
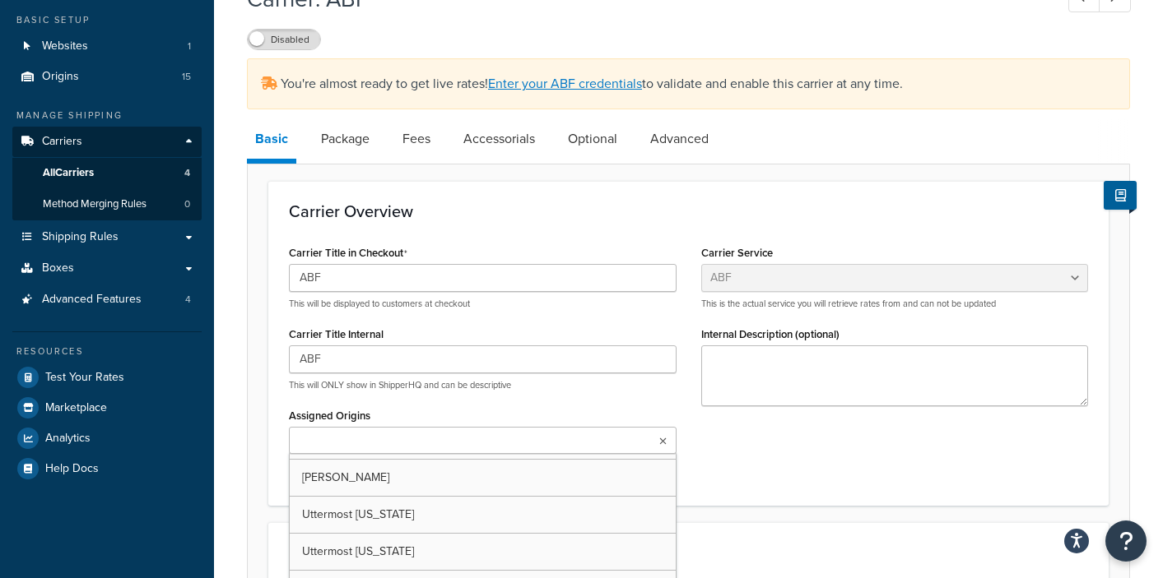
click at [315, 433] on input "Assigned Origins" at bounding box center [367, 442] width 146 height 18
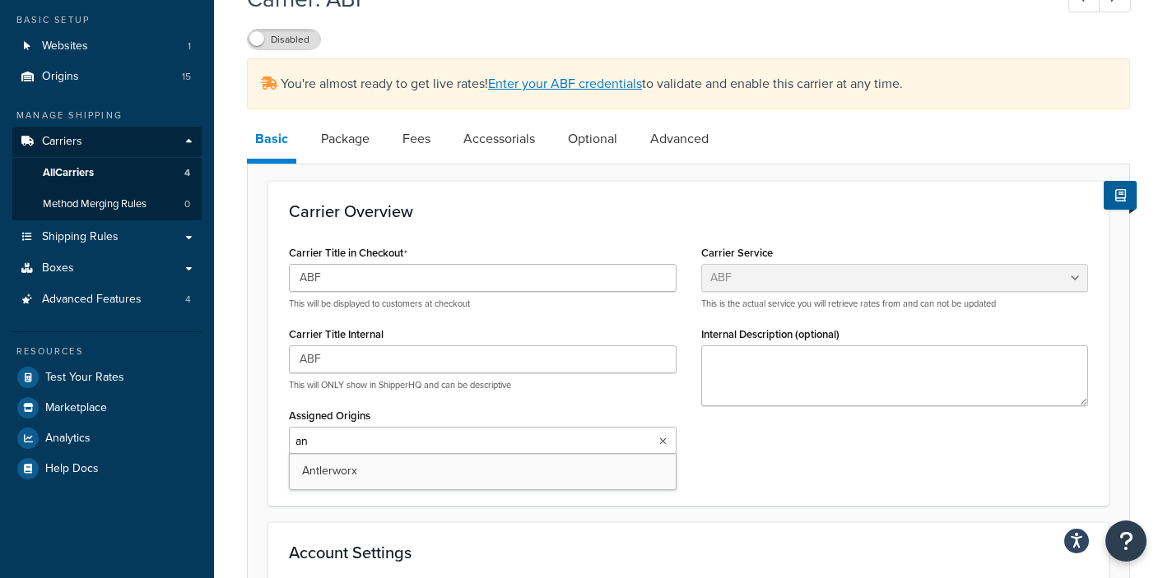
type input "ant"
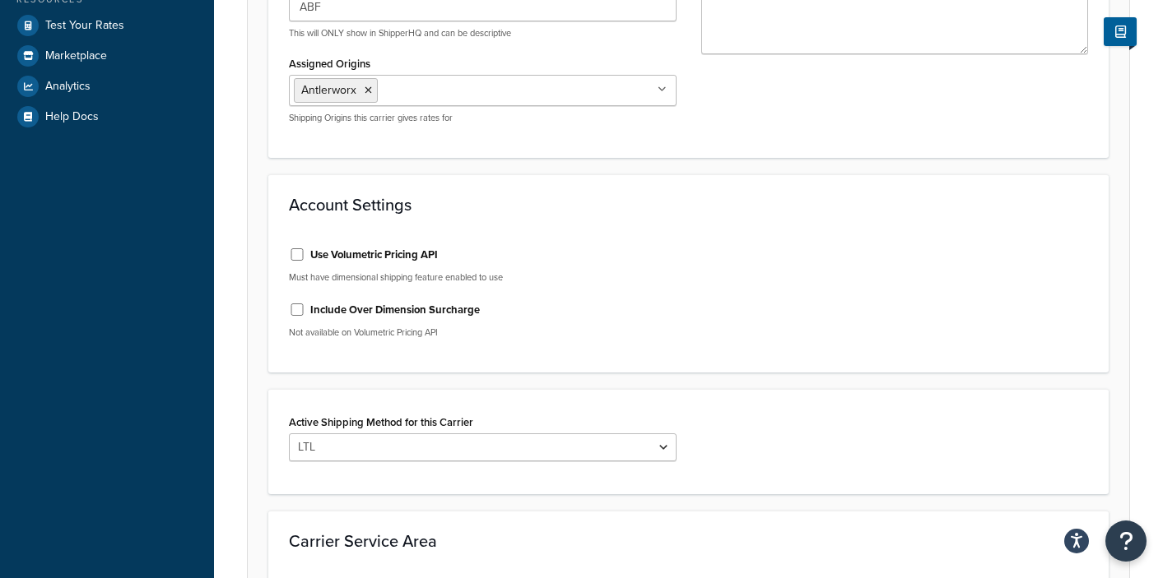
scroll to position [646, 0]
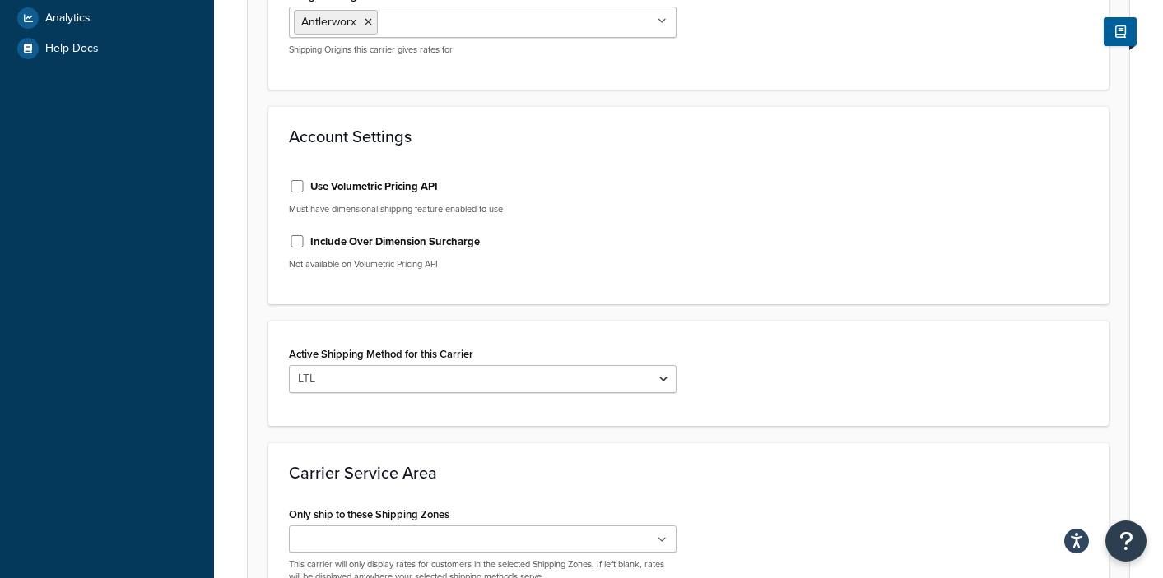
click at [662, 536] on icon at bounding box center [661, 541] width 9 height 10
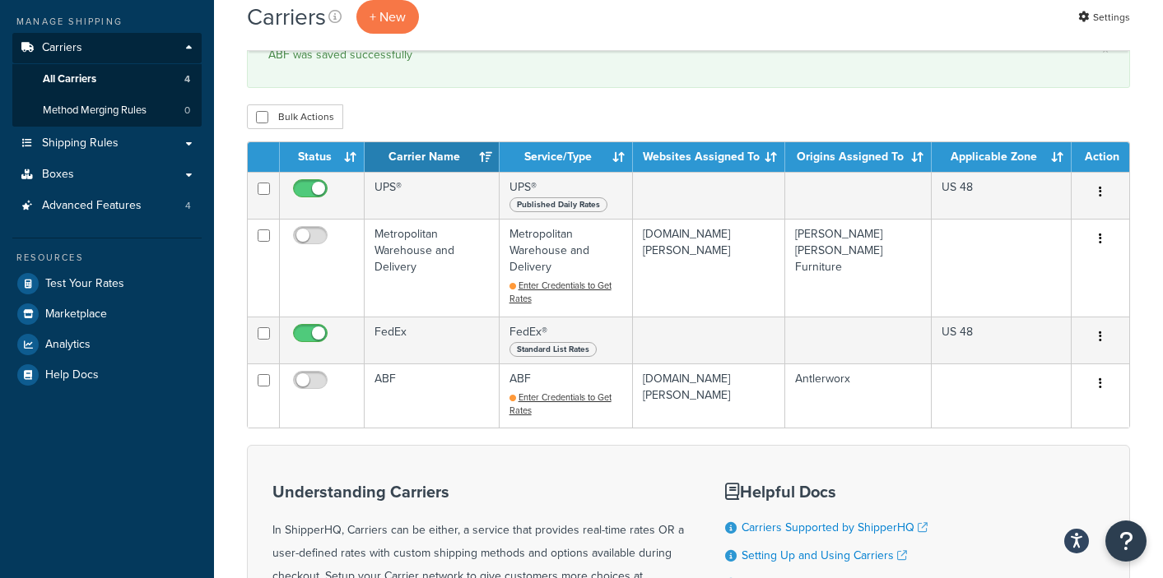
scroll to position [354, 0]
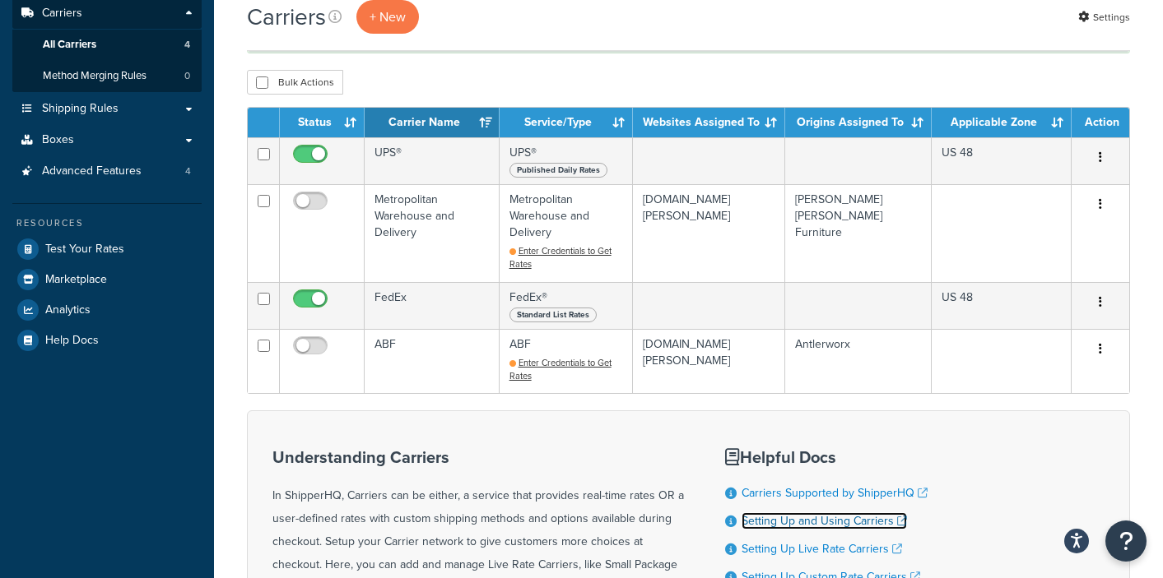
click at [788, 513] on link "Setting Up and Using Carriers" at bounding box center [823, 521] width 165 height 17
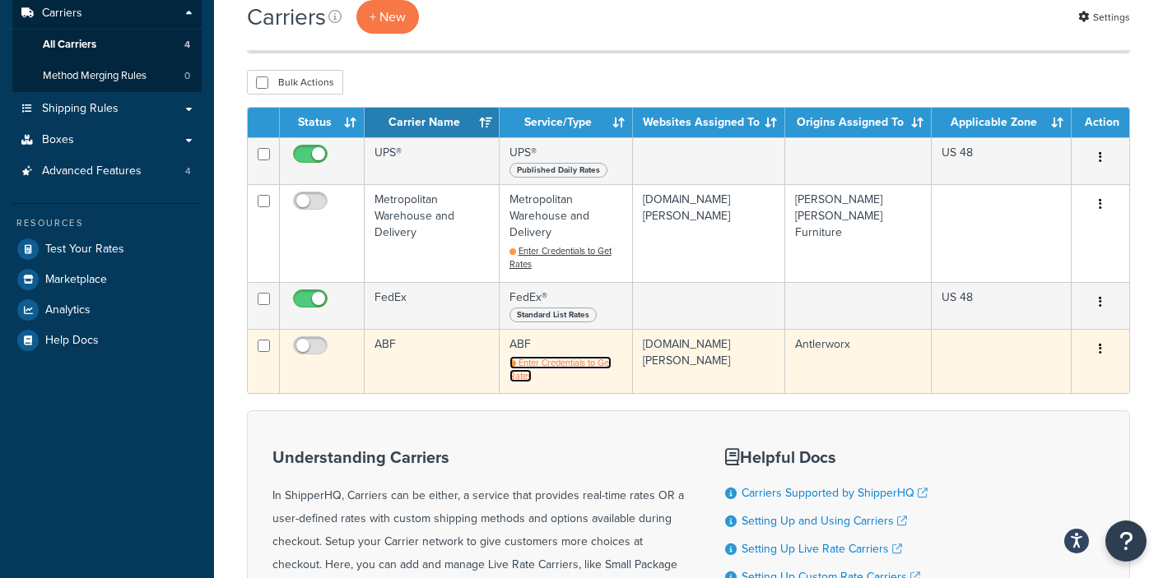
click at [555, 356] on span "Enter Credentials to Get Rates" at bounding box center [560, 369] width 102 height 26
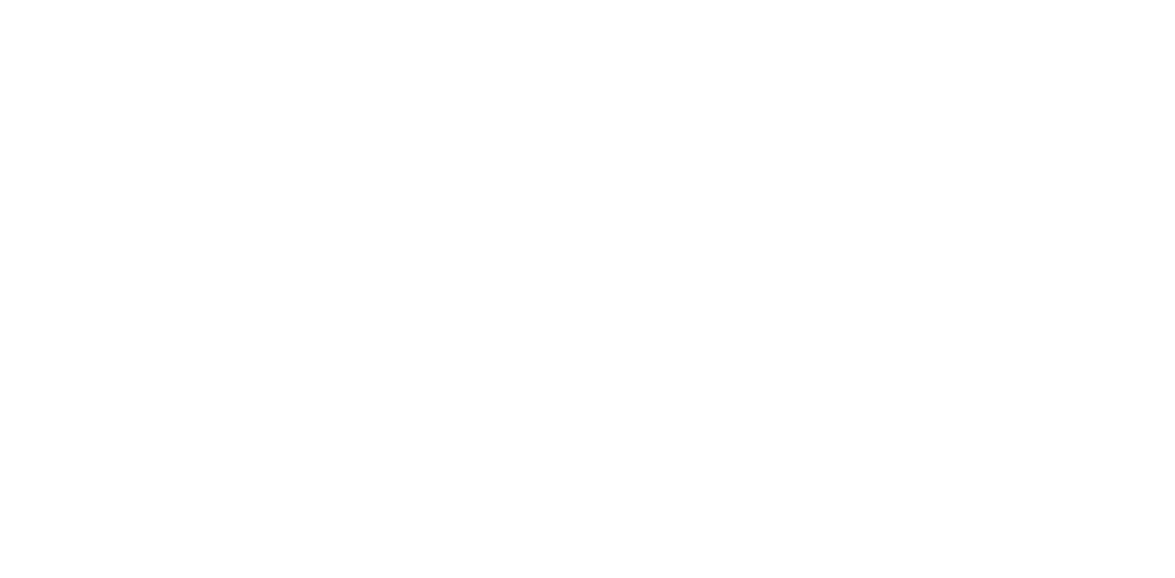
select select "abfFreight"
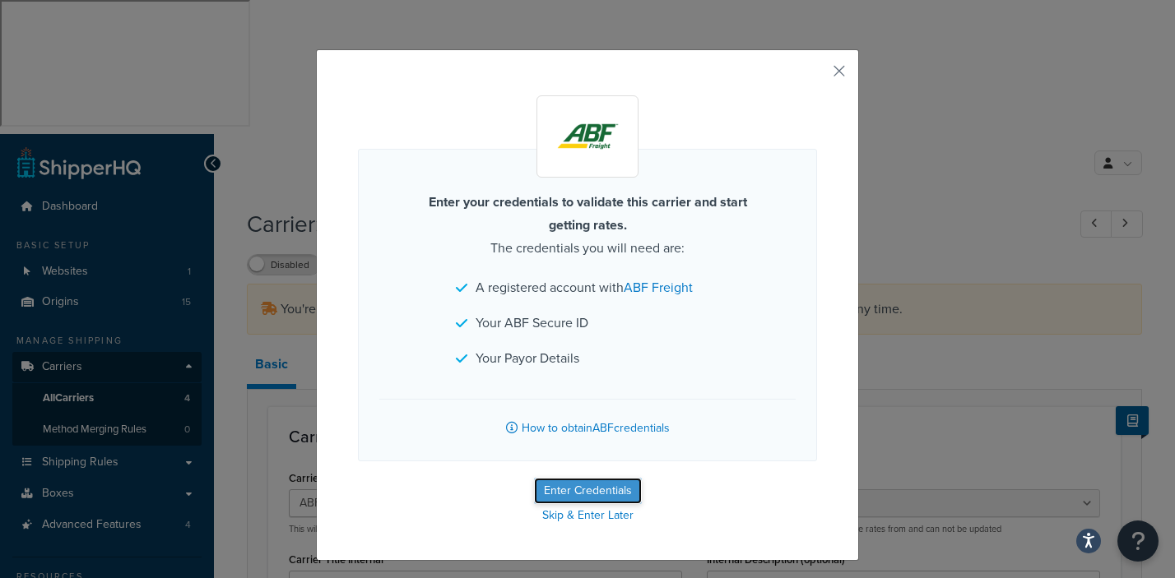
click at [573, 485] on button "Enter Credentials" at bounding box center [588, 491] width 108 height 26
select select "PLT"
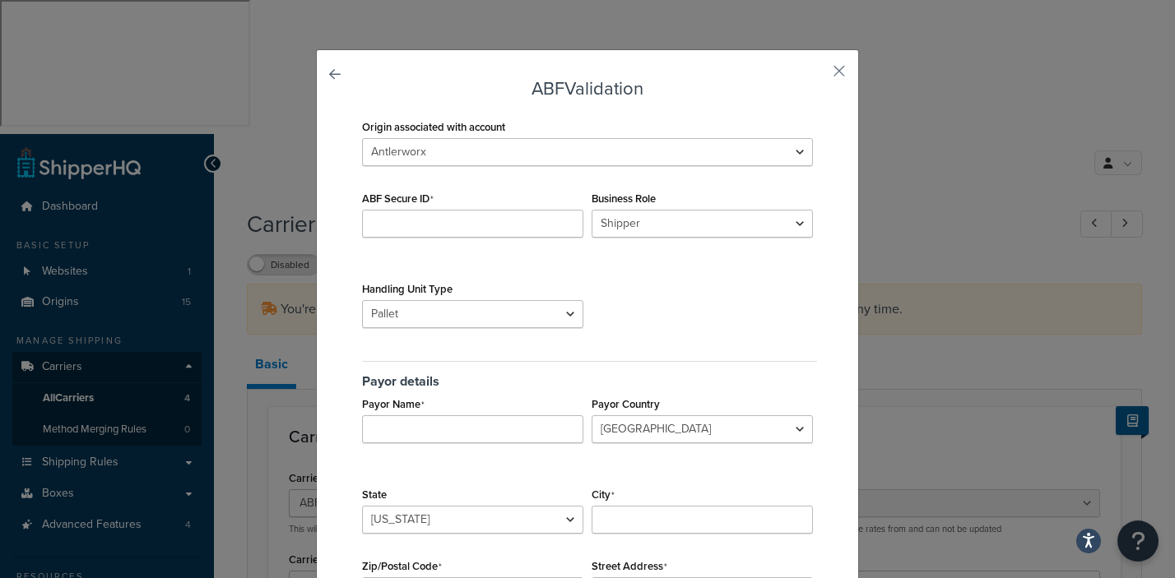
click at [426, 239] on div "ABF Secure ID" at bounding box center [473, 221] width 230 height 69
click at [409, 217] on input "ABF Secure ID" at bounding box center [472, 224] width 221 height 28
type input "06468W"
click at [615, 290] on div "Origin associated with account Antlerworx Auskin/Fibre B.S. Trading [PERSON_NAM…" at bounding box center [587, 380] width 459 height 531
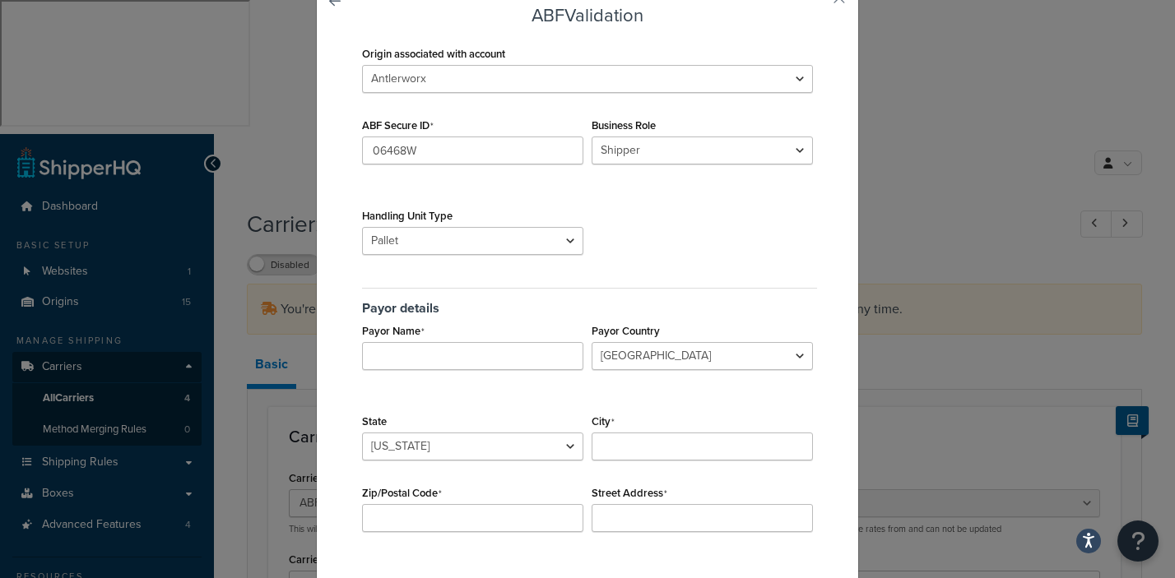
scroll to position [82, 0]
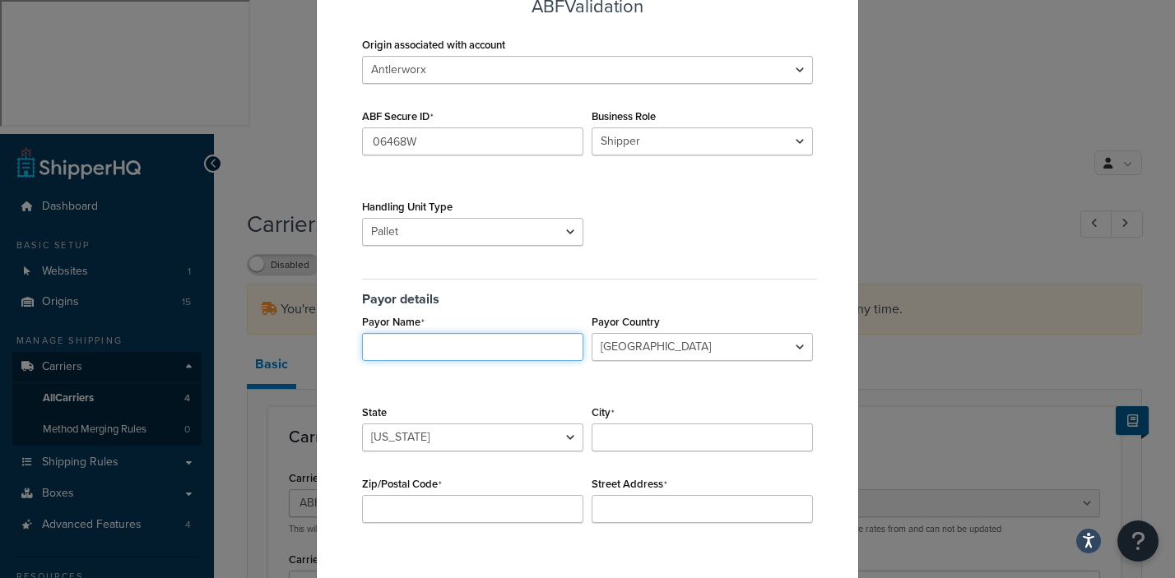
click at [397, 349] on input "Payor Name" at bounding box center [472, 347] width 221 height 28
type input "KLK Partners/K [DEMOGRAPHIC_DATA] Home"
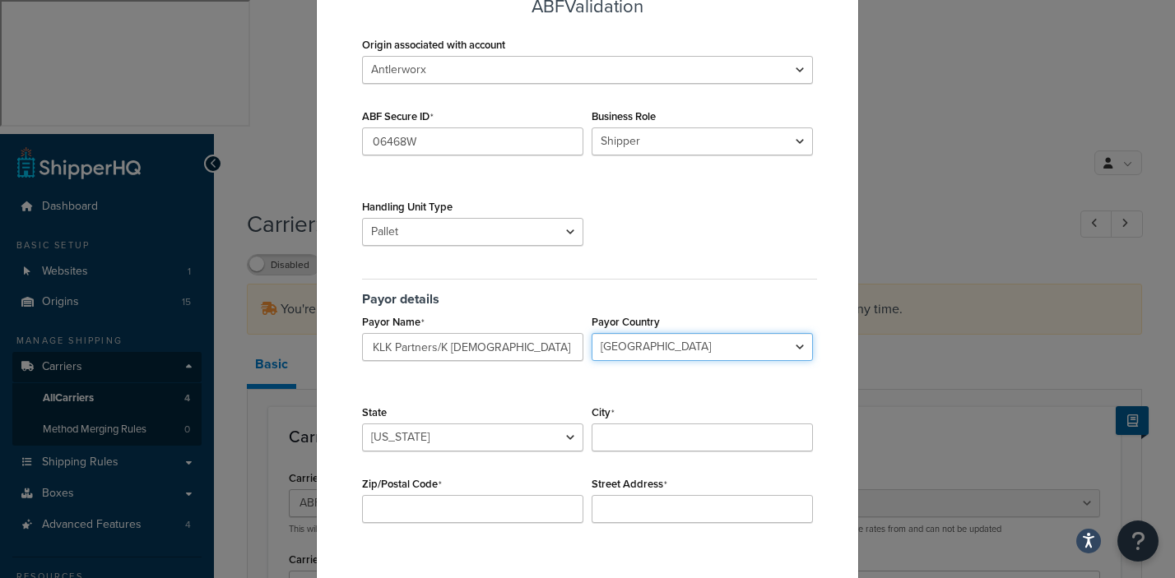
select select "US"
click at [487, 418] on div "State Alabama Alaska American Samoa Arizona Arkansas Armed Forces Americas Arme…" at bounding box center [473, 426] width 230 height 51
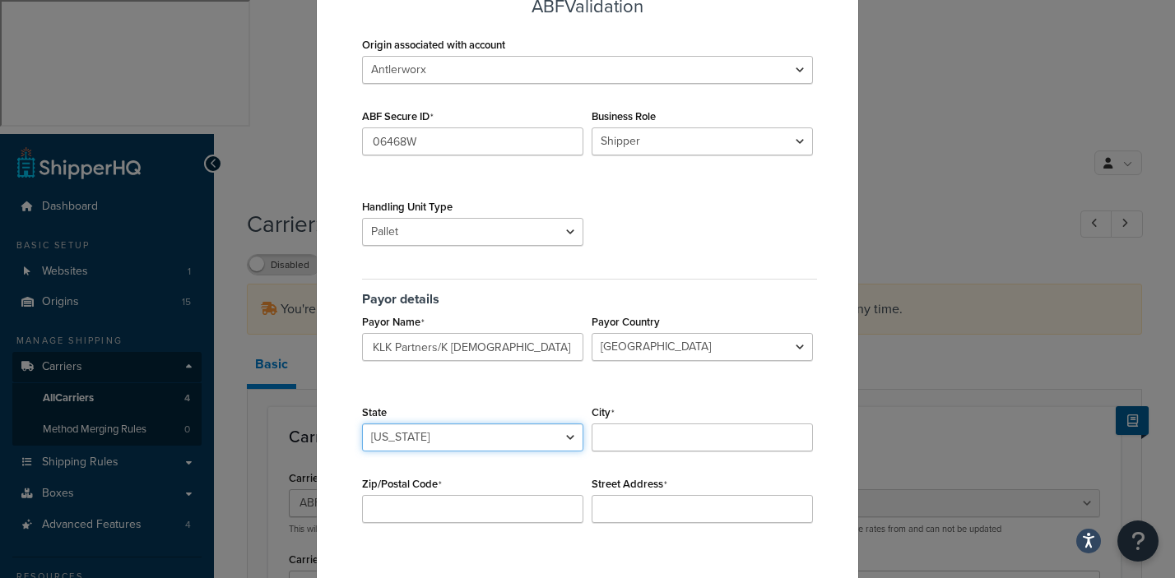
click at [469, 440] on select "Alabama Alaska American Samoa Arizona Arkansas Armed Forces Americas Armed Forc…" at bounding box center [472, 438] width 221 height 28
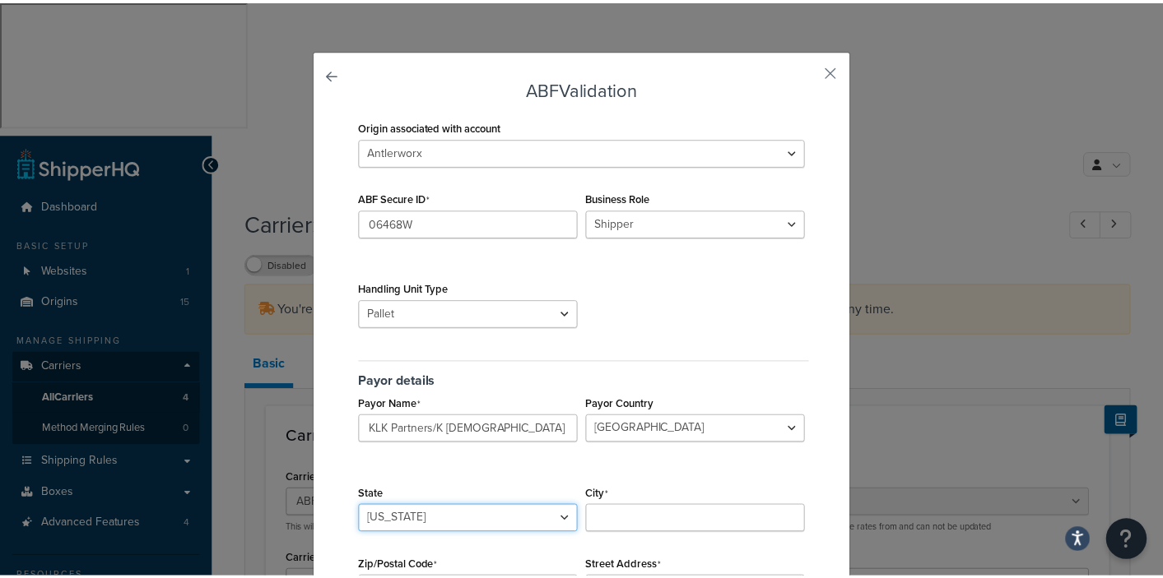
scroll to position [0, 0]
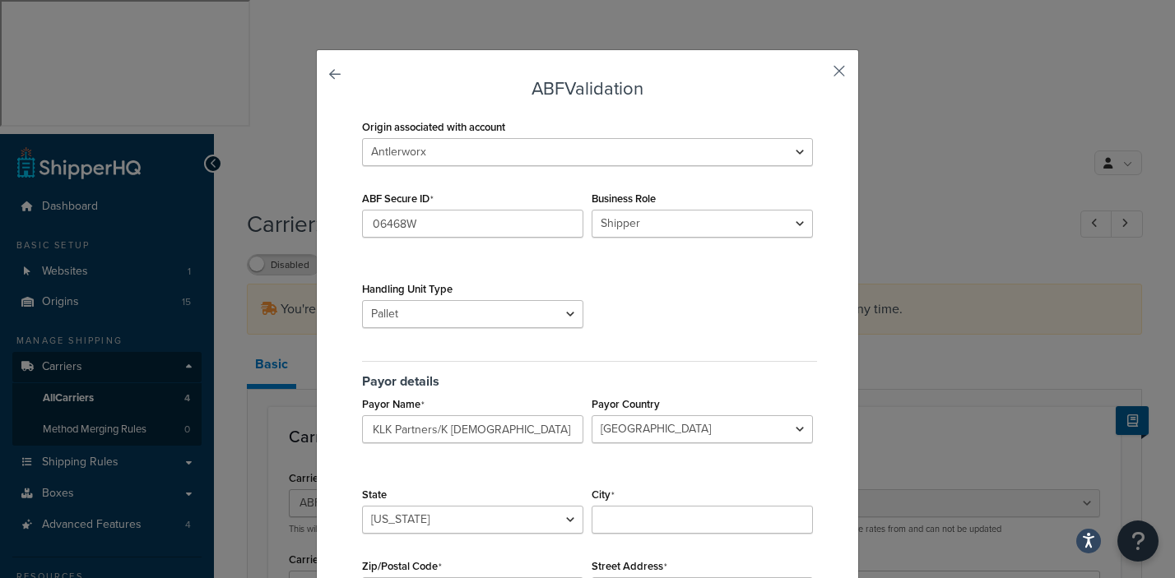
click at [817, 75] on button "button" at bounding box center [815, 77] width 4 height 4
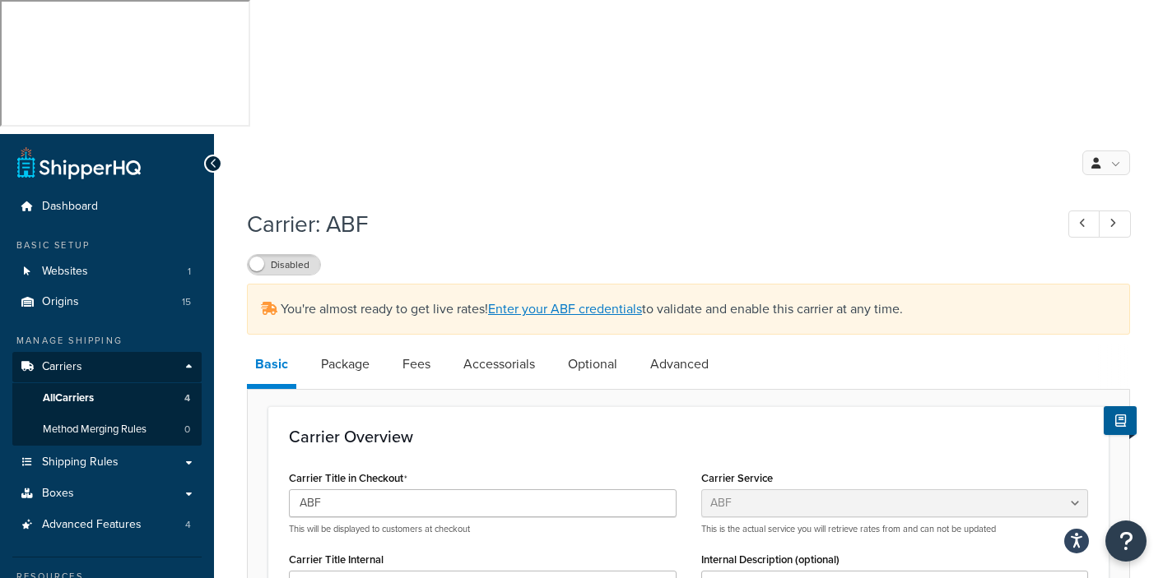
select select "abfFreight"
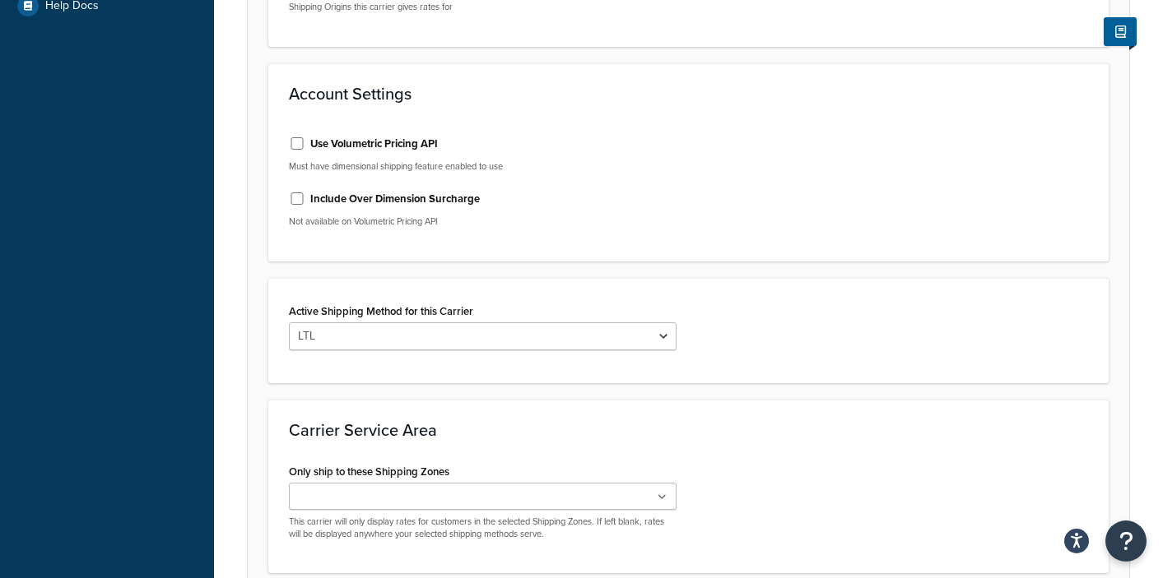
scroll to position [694, 0]
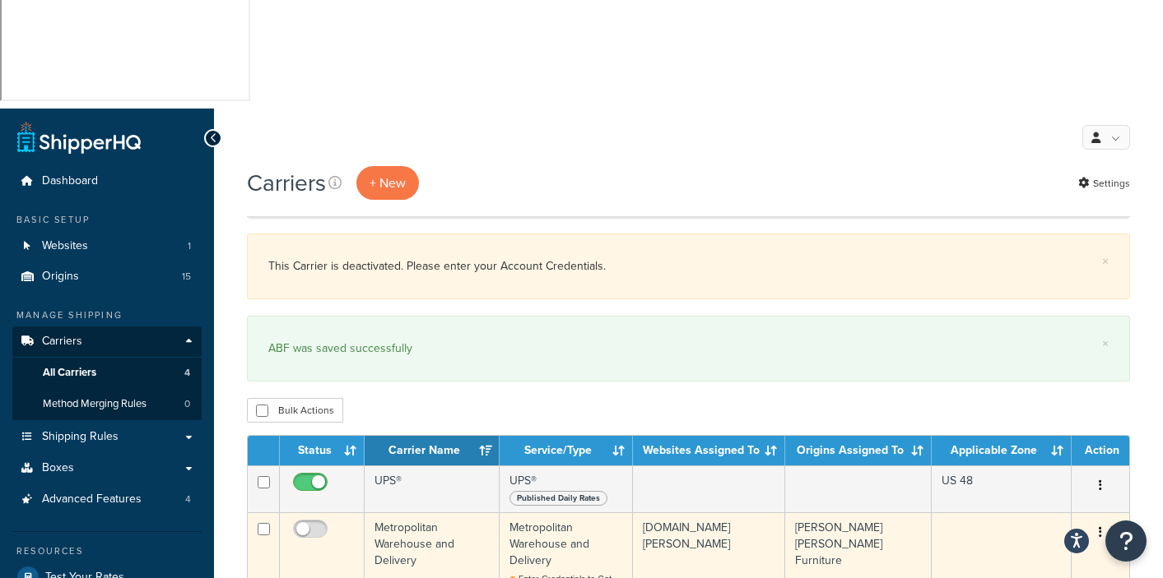
scroll to position [239, 0]
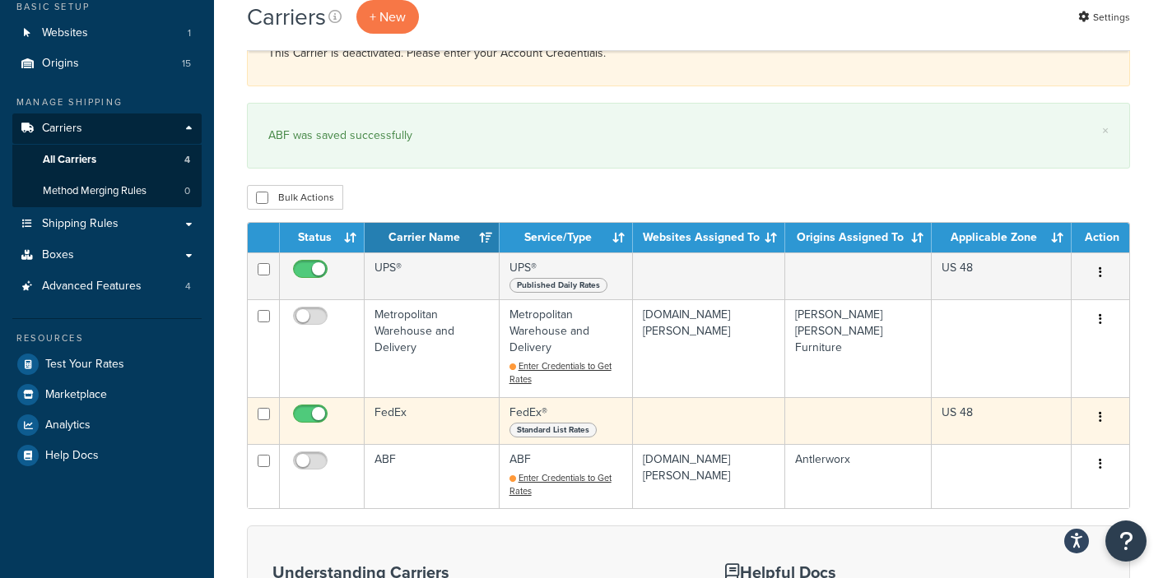
click at [547, 397] on td "FedEx® Standard List Rates" at bounding box center [565, 420] width 133 height 47
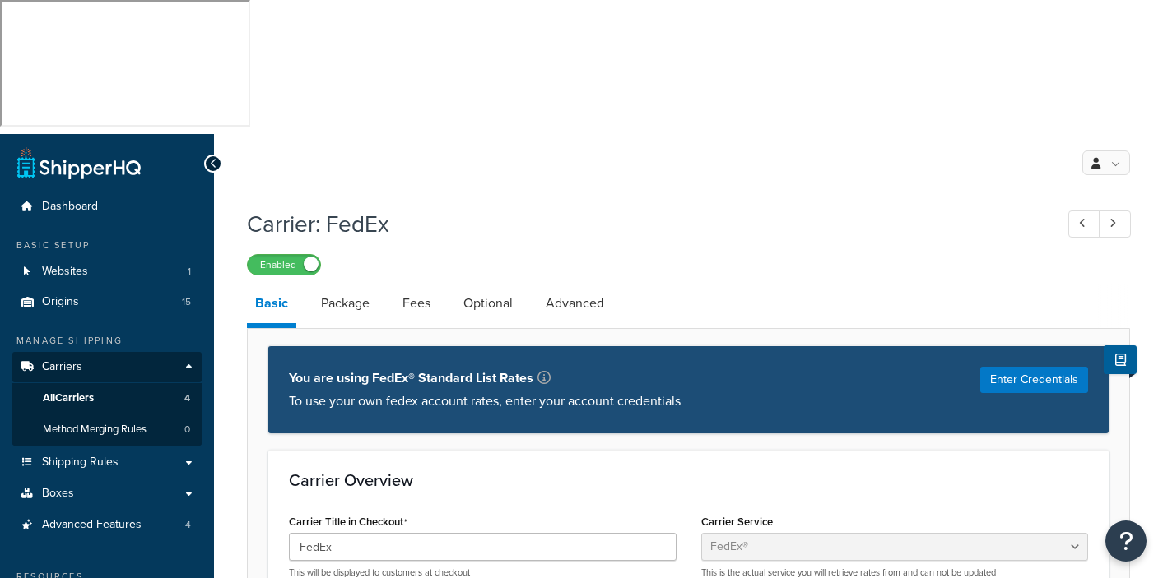
select select "fedEx"
select select "REGULAR_PICKUP"
select select "YOUR_PACKAGING"
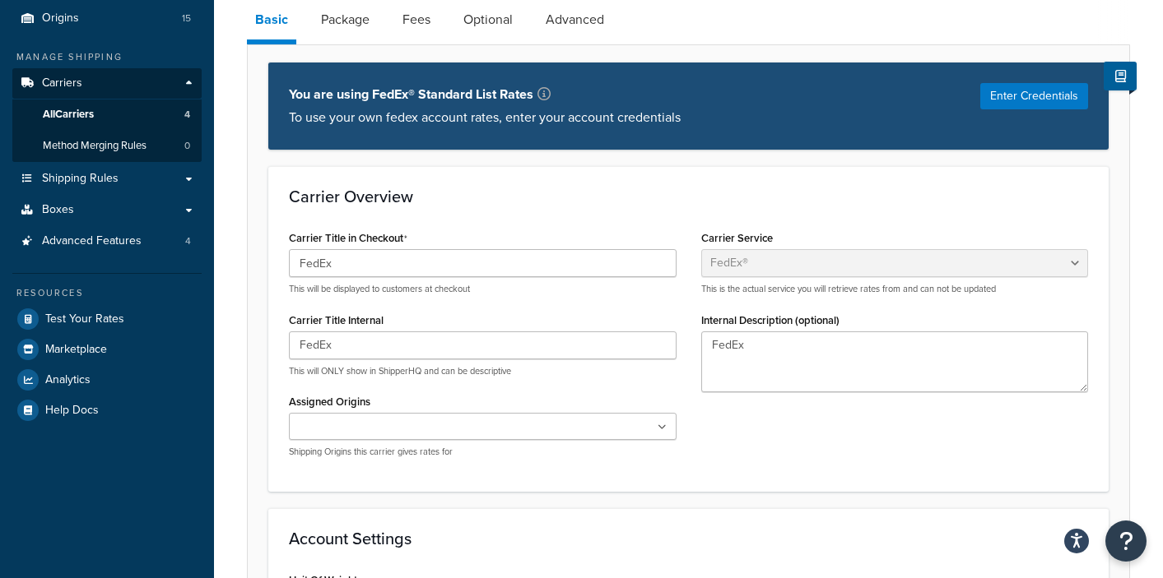
scroll to position [49, 0]
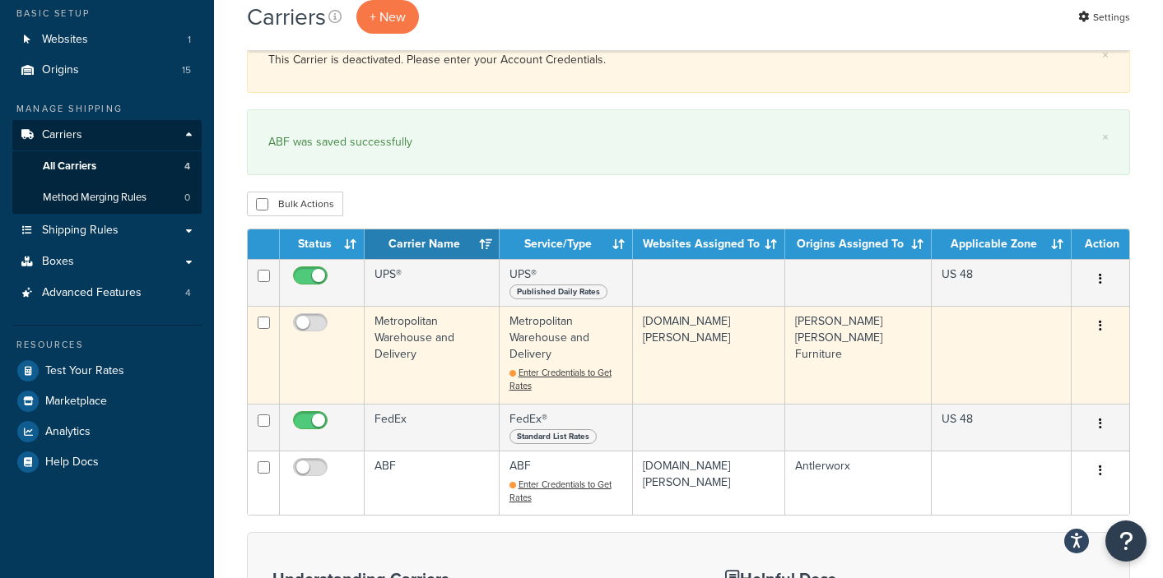
click at [569, 306] on td "Metropolitan Warehouse and Delivery Enter Credentials to Get Rates" at bounding box center [565, 354] width 133 height 97
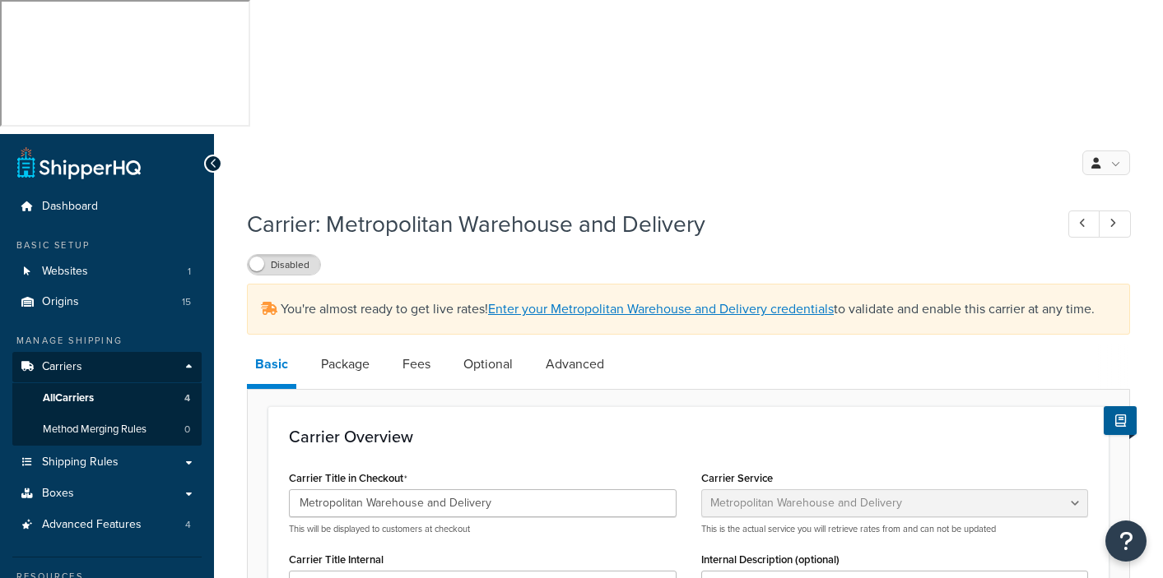
select select "metropolitanFreight"
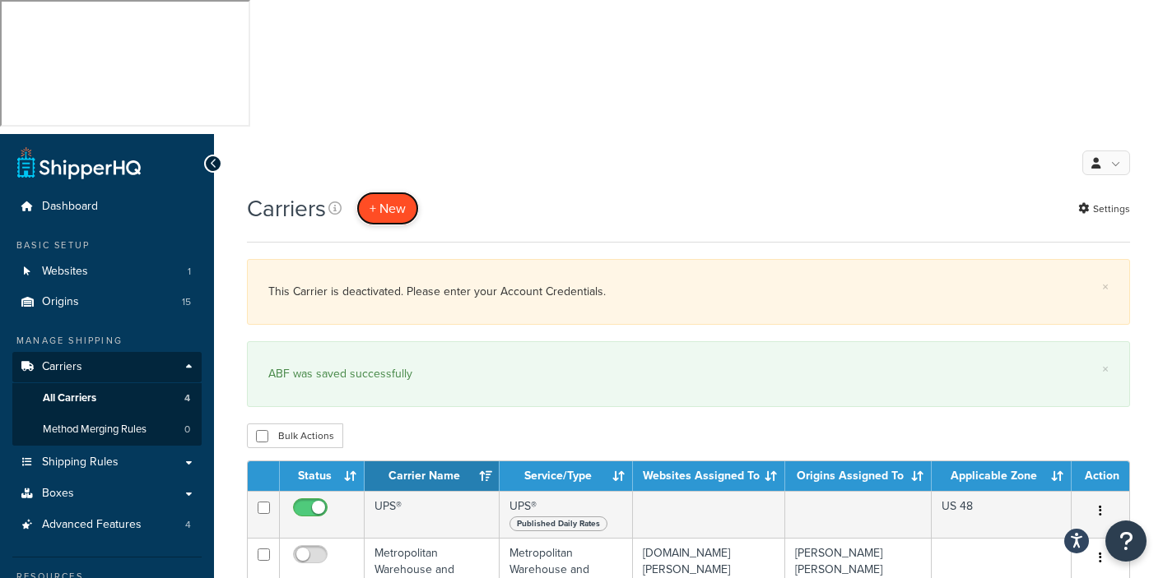
click at [375, 192] on button "+ New" at bounding box center [387, 209] width 63 height 34
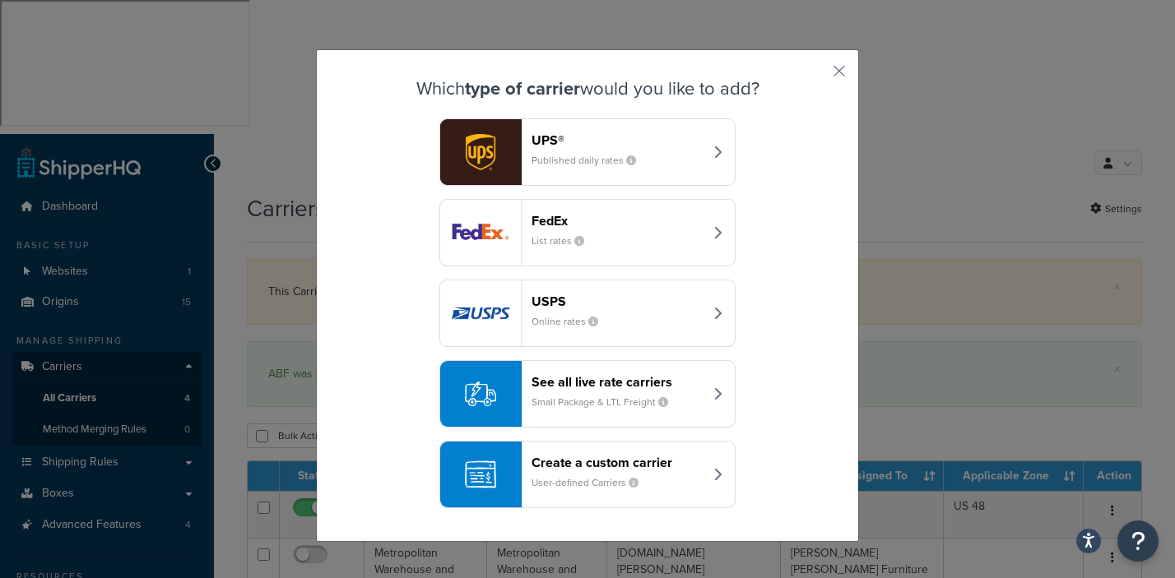
click at [659, 388] on header "See all live rate carriers" at bounding box center [618, 382] width 172 height 16
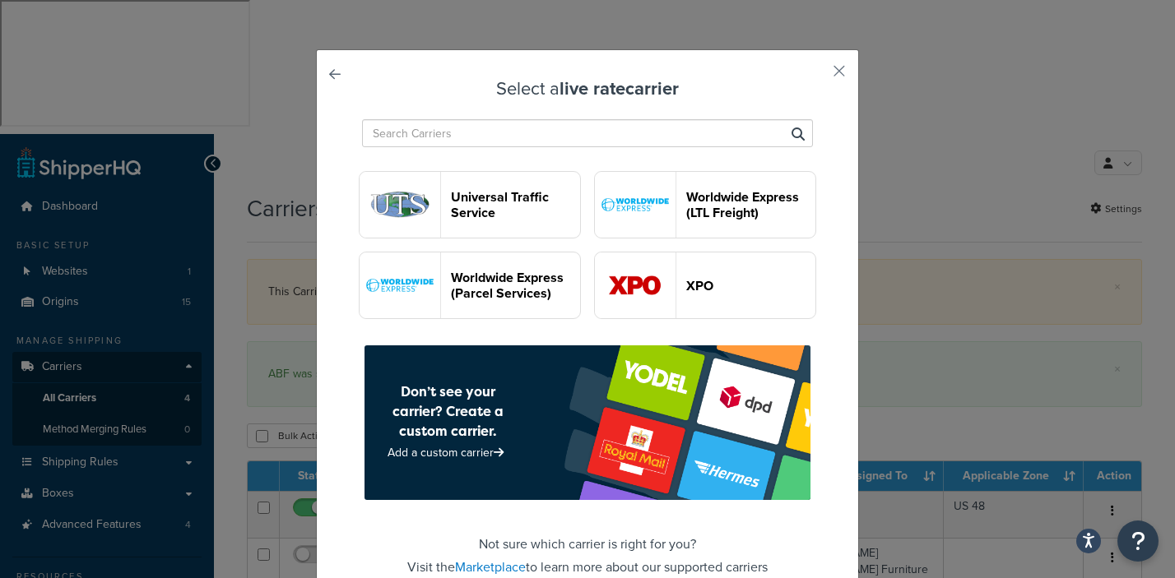
scroll to position [2825, 0]
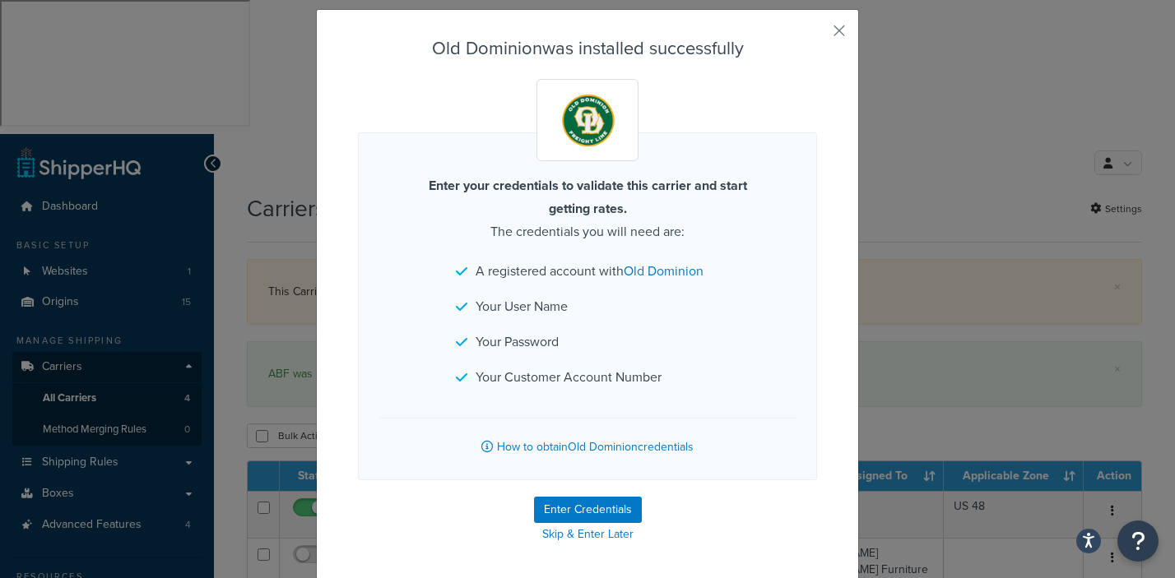
scroll to position [41, 0]
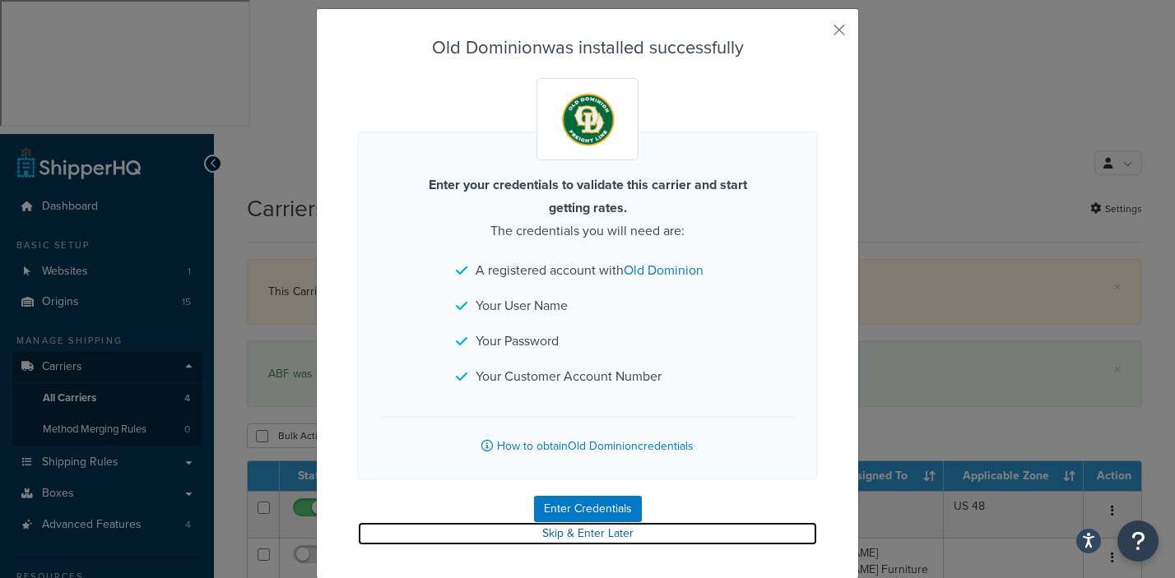
click at [581, 533] on link "Skip & Enter Later" at bounding box center [587, 533] width 459 height 23
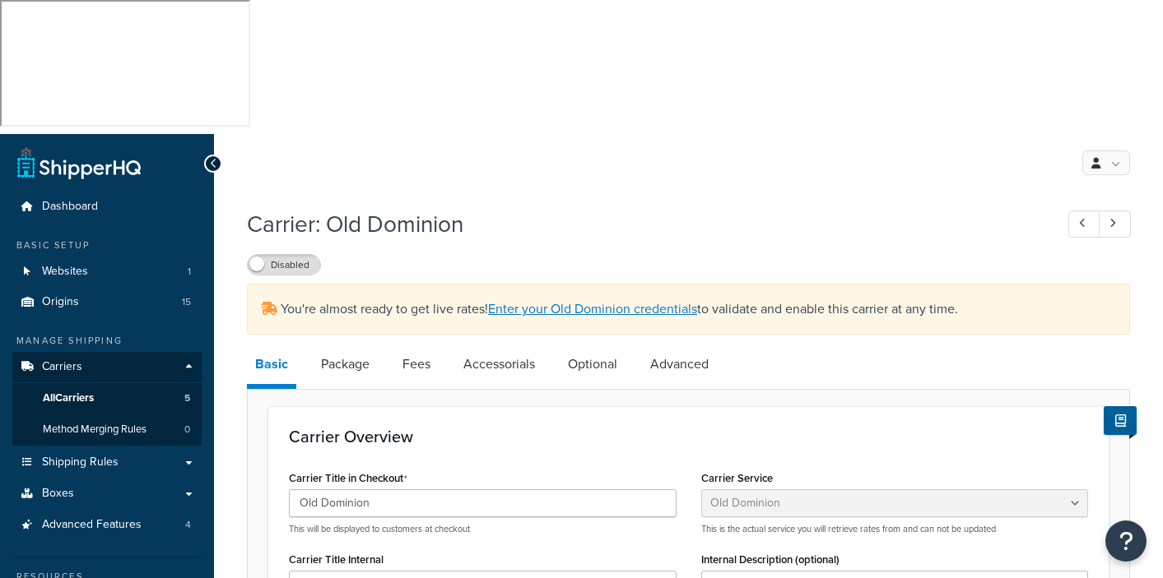
select select "dominionFreight"
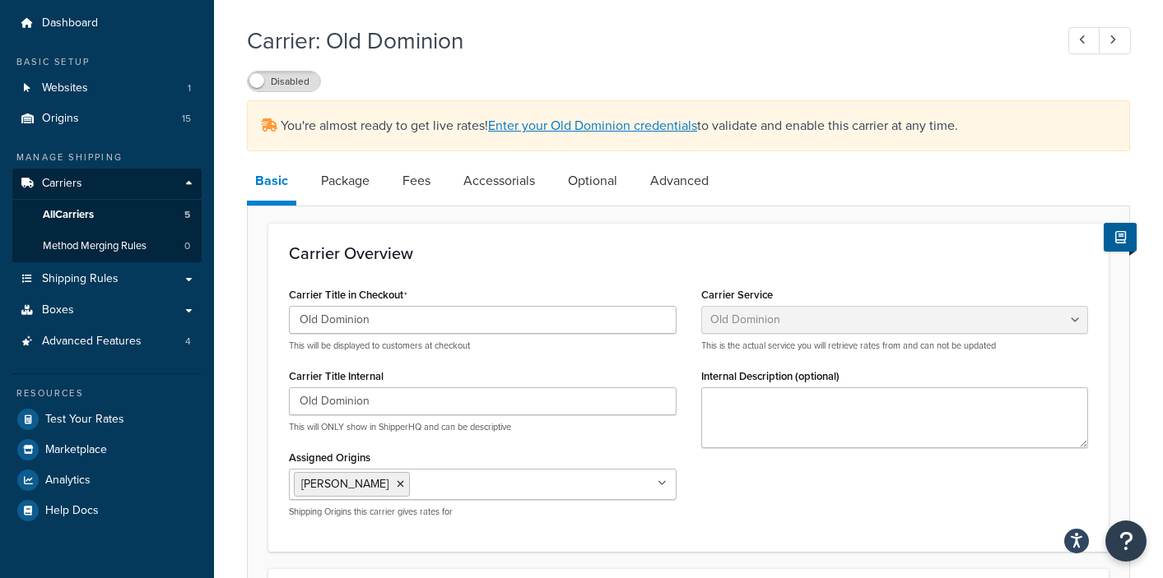
scroll to position [189, 0]
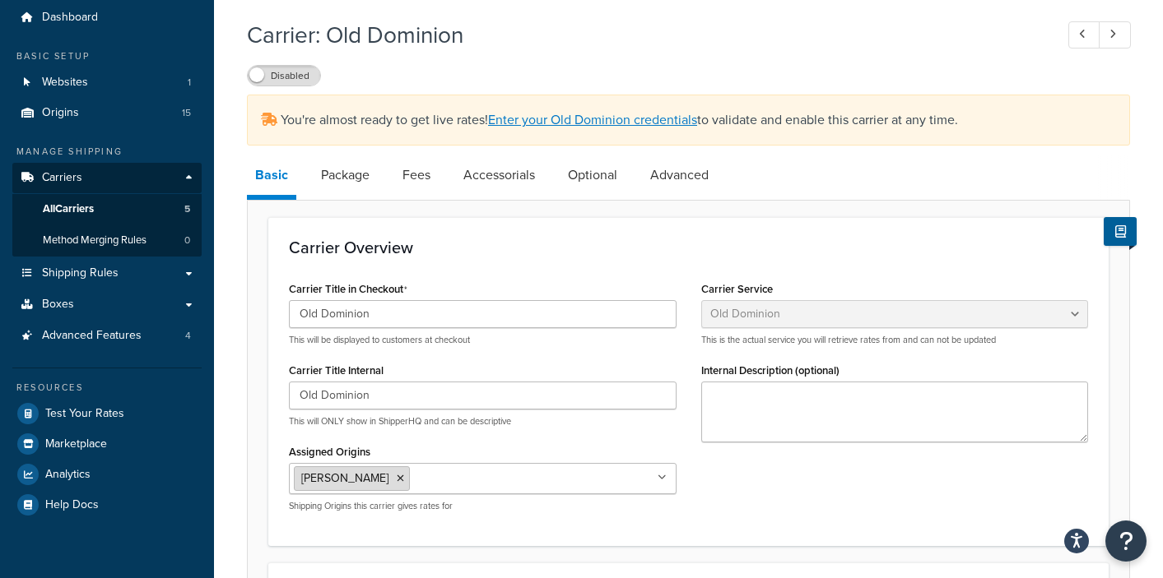
click at [397, 474] on icon at bounding box center [400, 479] width 7 height 10
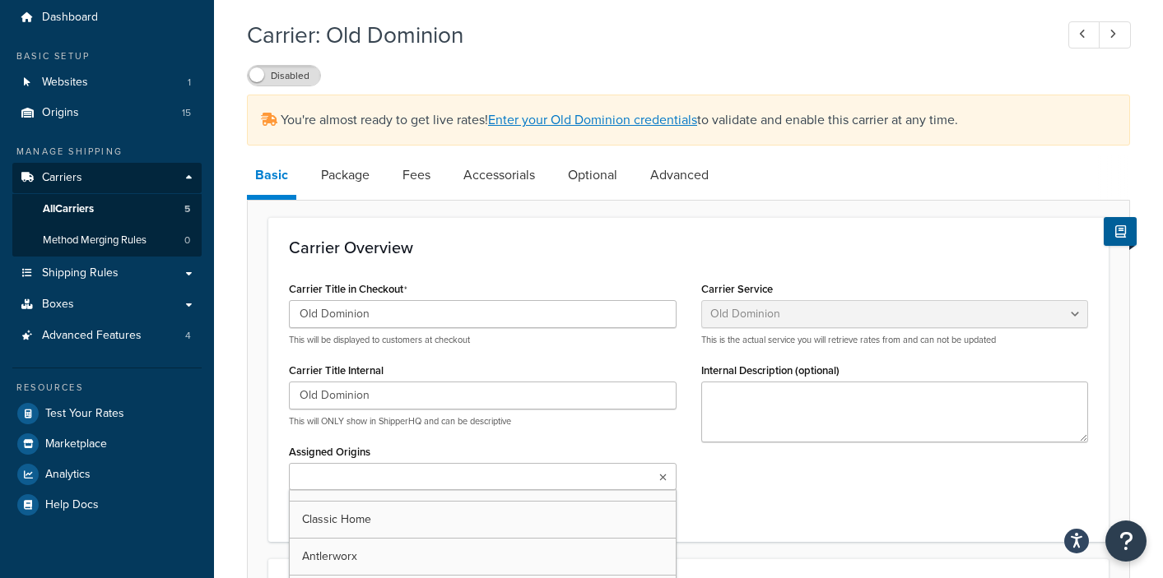
scroll to position [166, 0]
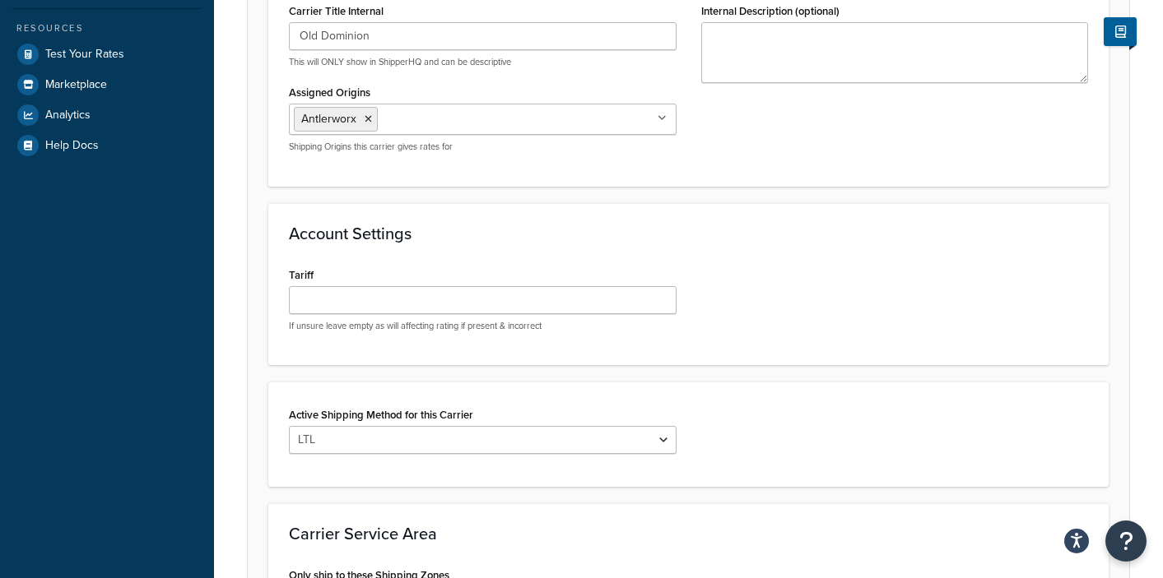
scroll to position [665, 0]
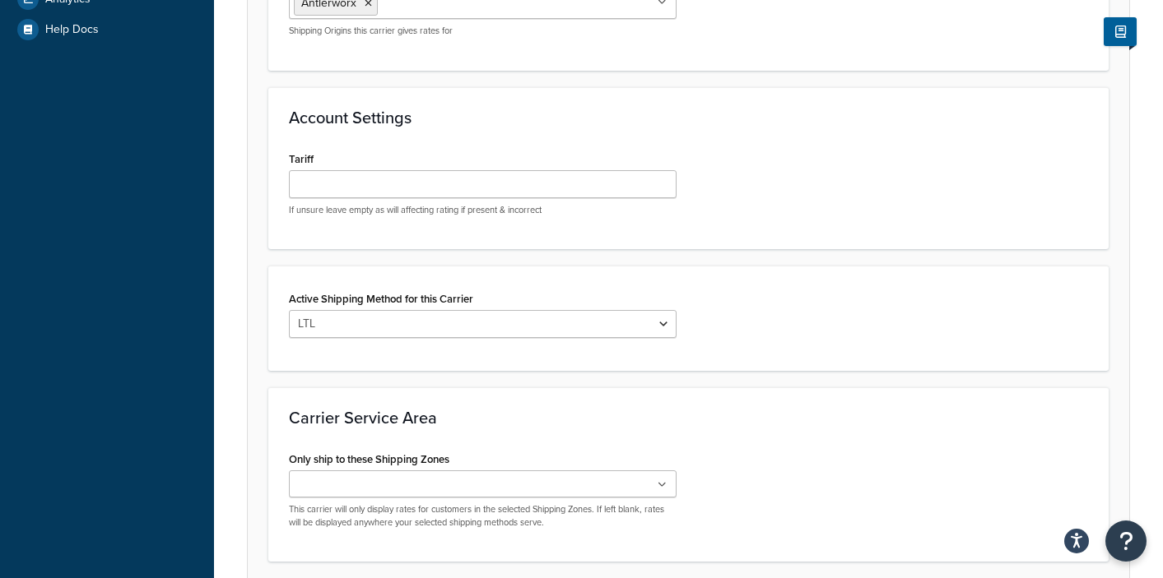
click at [657, 471] on ul at bounding box center [483, 484] width 388 height 27
click at [792, 448] on div "Only ship to these Shipping Zones US 48 US APO [GEOGRAPHIC_DATA] [GEOGRAPHIC_DA…" at bounding box center [688, 497] width 824 height 98
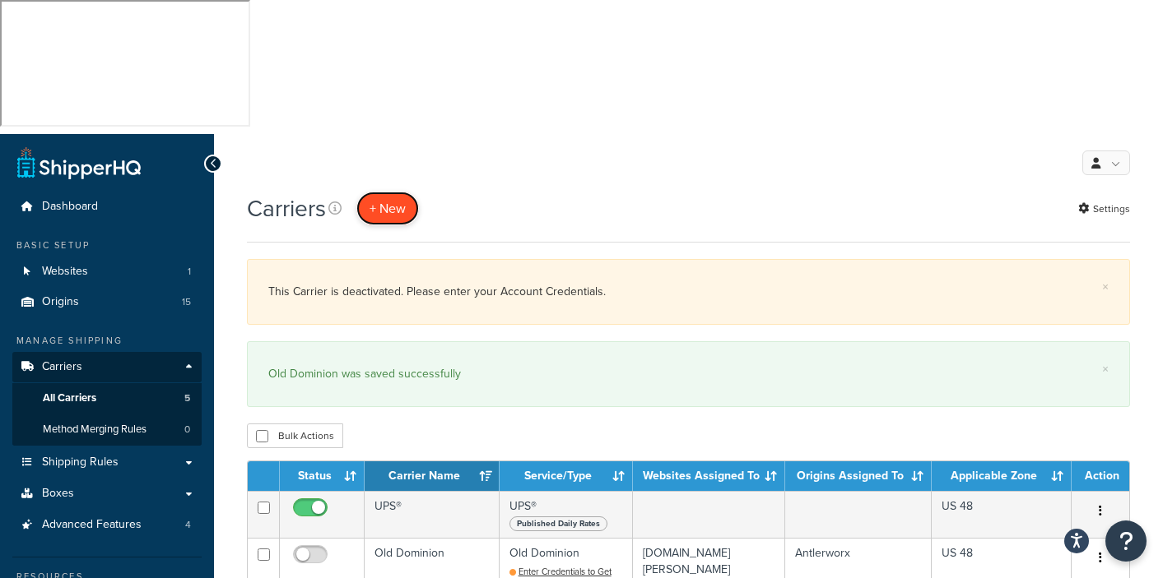
click at [393, 192] on button "+ New" at bounding box center [387, 209] width 63 height 34
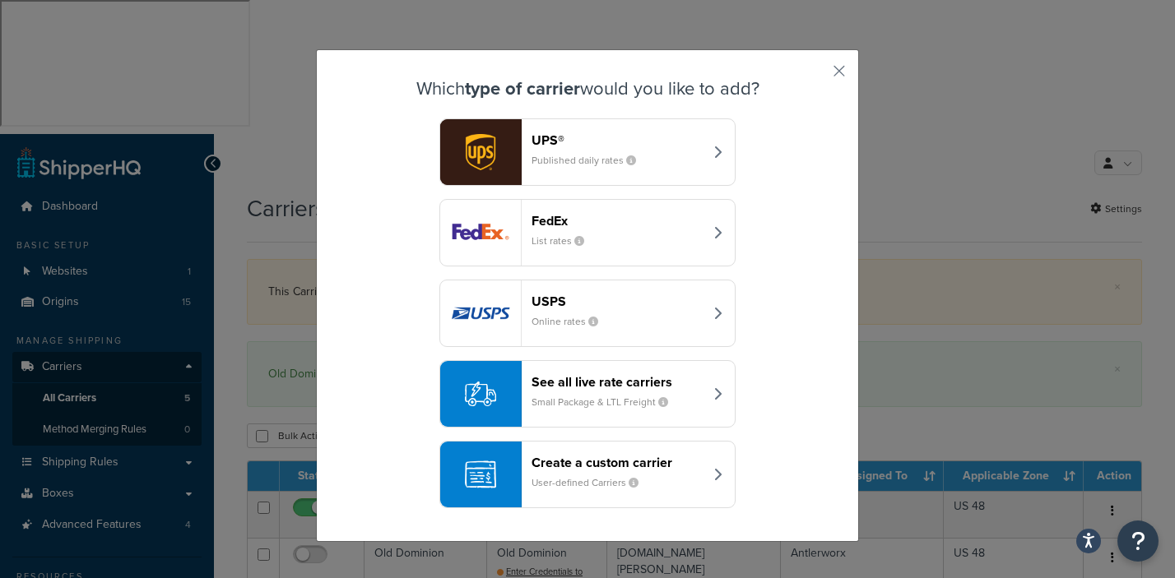
click at [675, 386] on header "See all live rate carriers" at bounding box center [618, 382] width 172 height 16
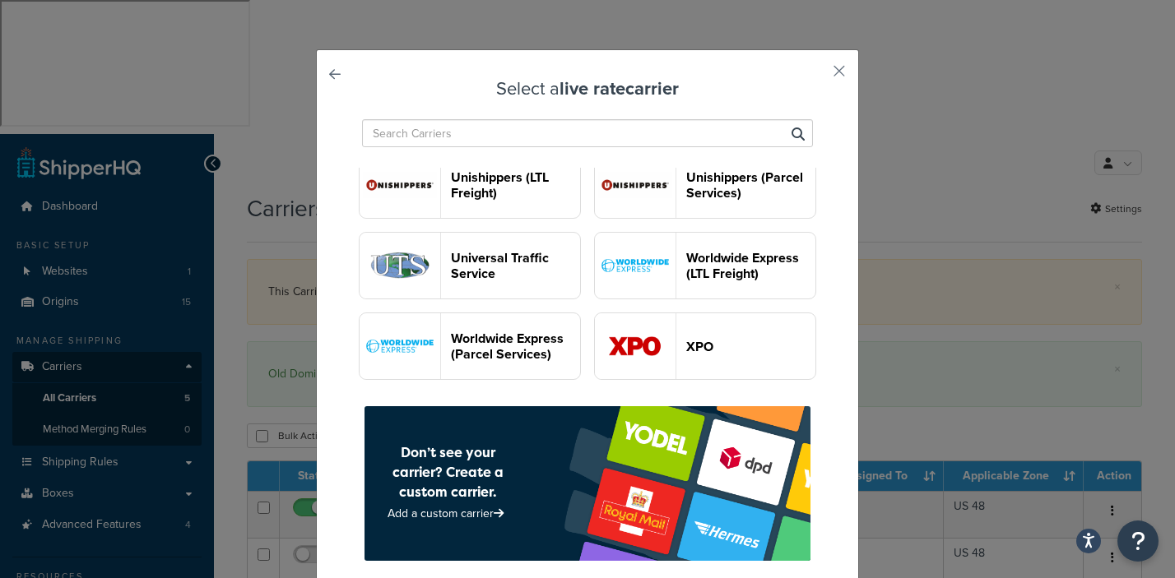
scroll to position [2799, 0]
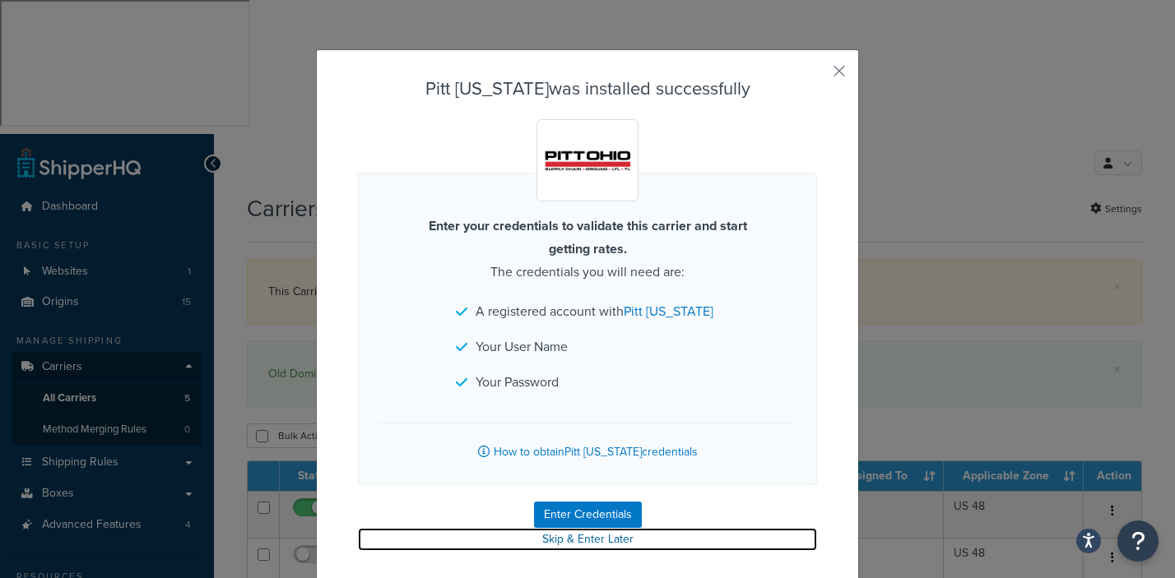
click at [572, 536] on link "Skip & Enter Later" at bounding box center [587, 539] width 459 height 23
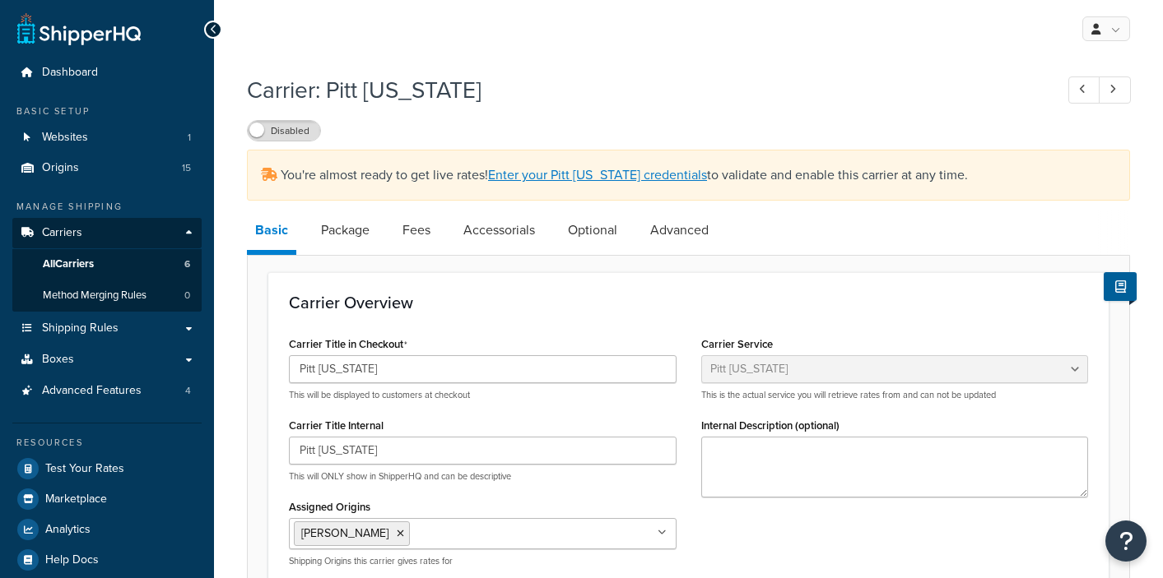
select select "pittOhioFreight"
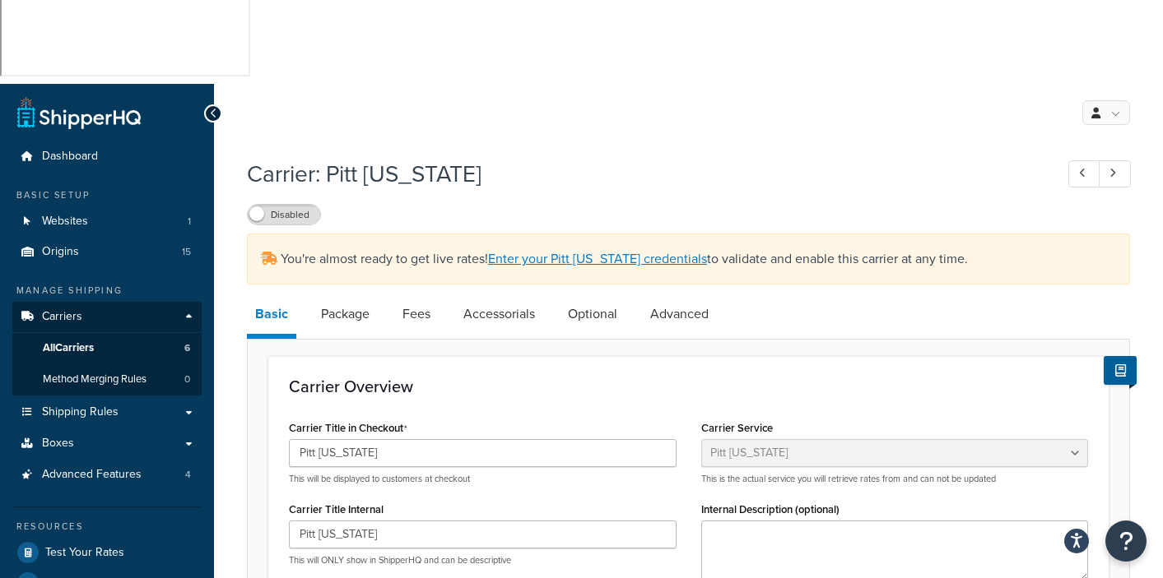
scroll to position [151, 0]
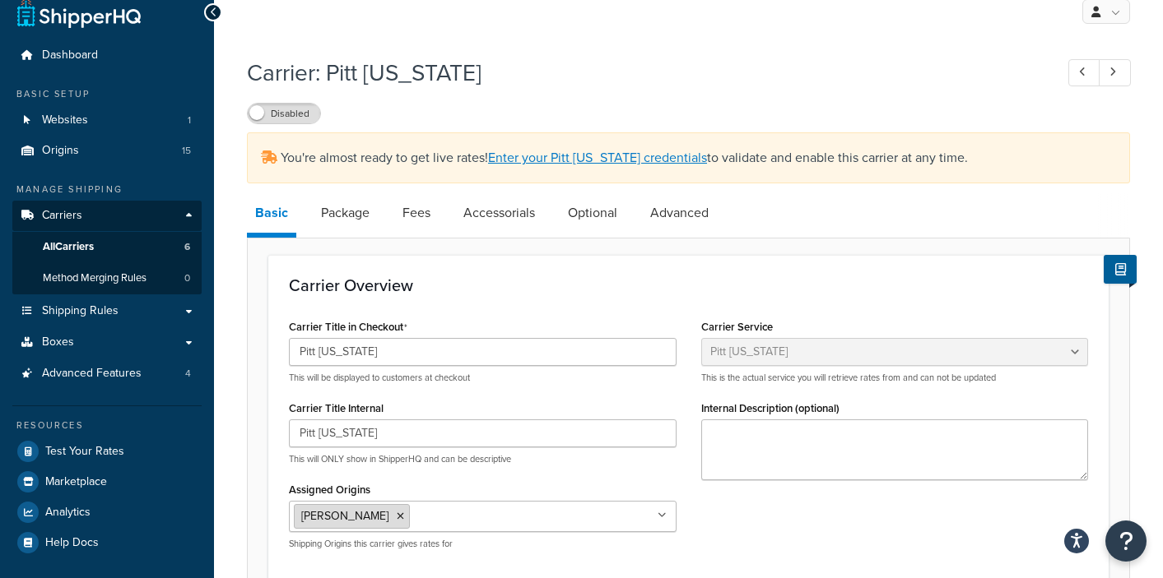
click at [397, 512] on icon at bounding box center [400, 517] width 7 height 10
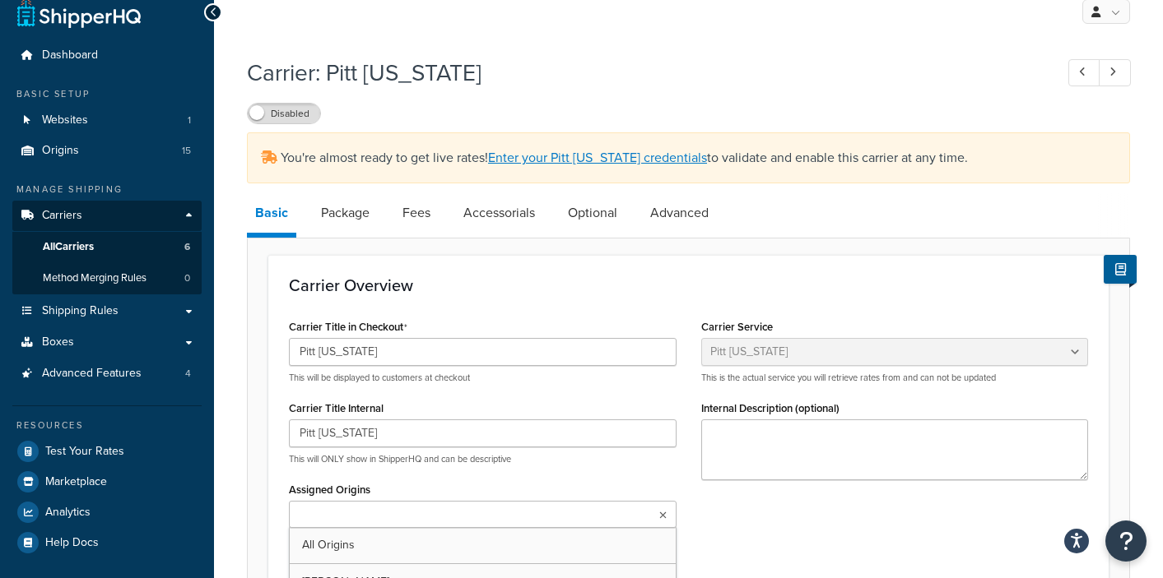
click at [363, 507] on input "Assigned Origins" at bounding box center [367, 516] width 146 height 18
type input "uttermost"
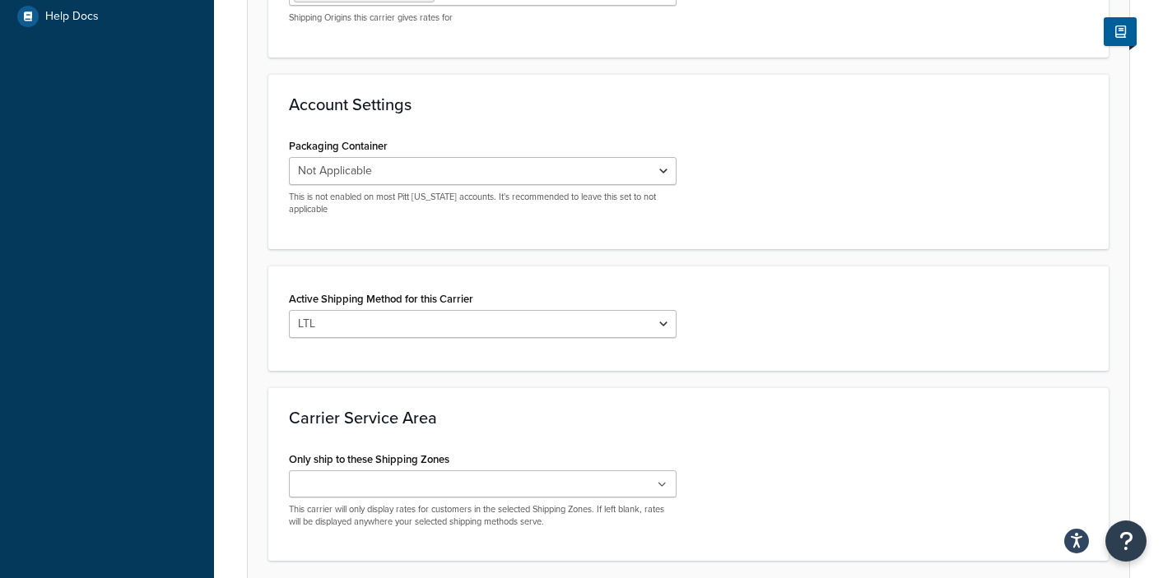
scroll to position [373, 0]
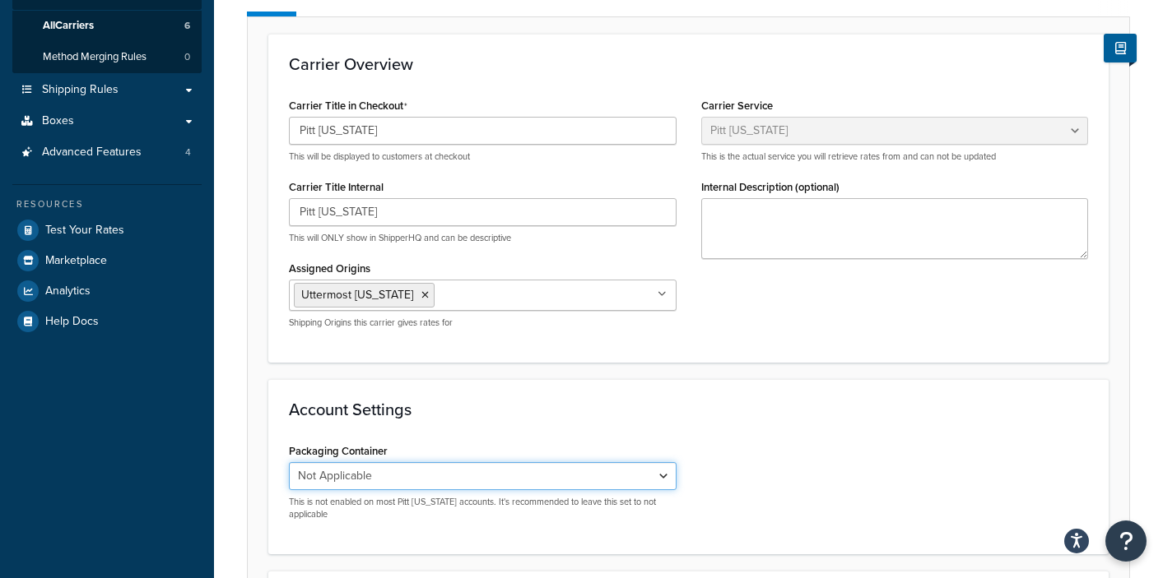
click at [663, 462] on select "Not Applicable Cartons Crates Drums Engines Mixed Freight Pallets Pallet Crates…" at bounding box center [483, 476] width 388 height 28
select select "PAL"
click at [289, 462] on select "Not Applicable Cartons Crates Drums Engines Mixed Freight Pallets Pallet Crates…" at bounding box center [483, 476] width 388 height 28
click at [839, 439] on div "Packaging Container Not Applicable Cartons Crates Drums Engines Mixed Freight P…" at bounding box center [688, 486] width 824 height 95
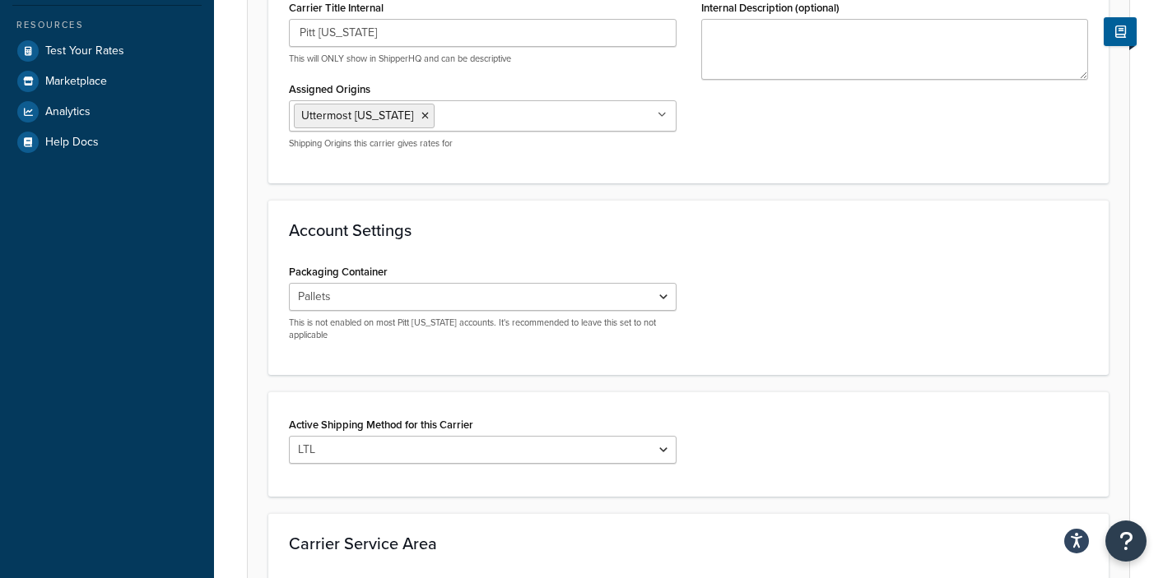
scroll to position [620, 0]
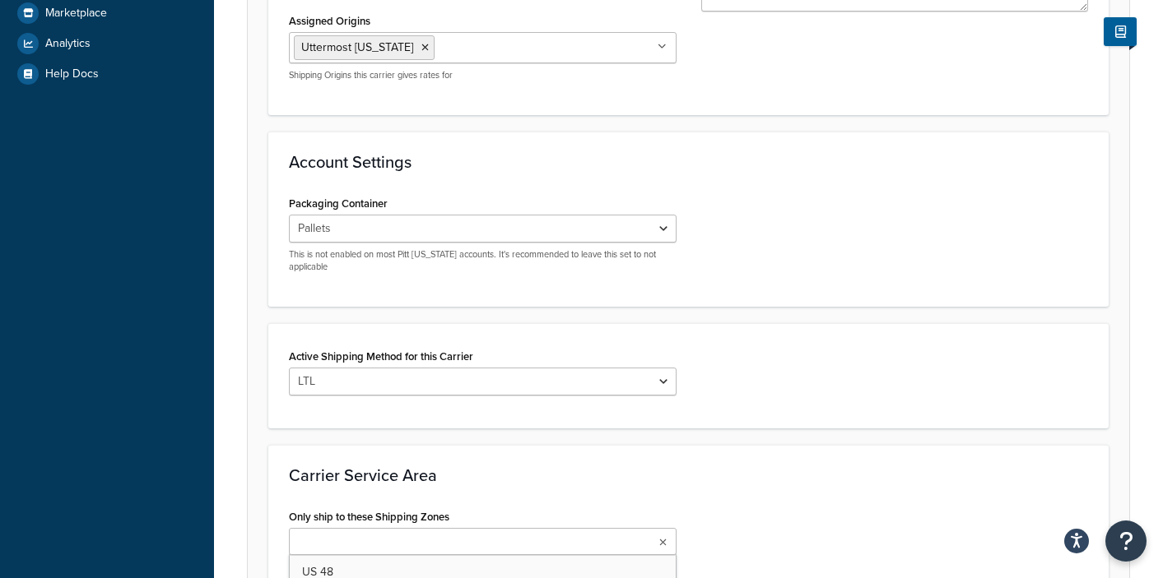
click at [658, 528] on ul at bounding box center [483, 541] width 388 height 27
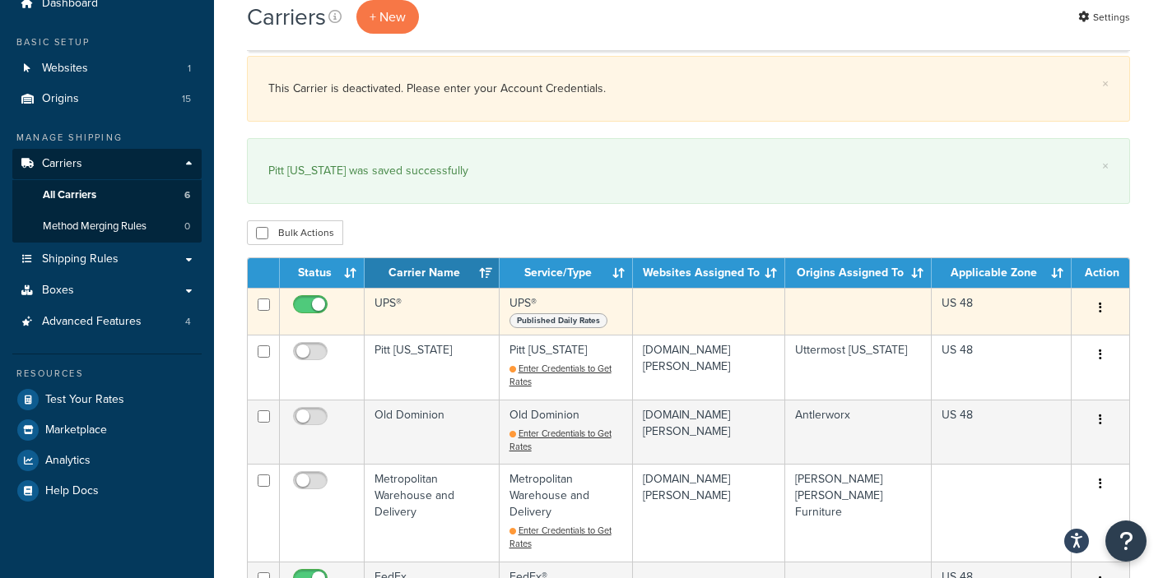
scroll to position [221, 0]
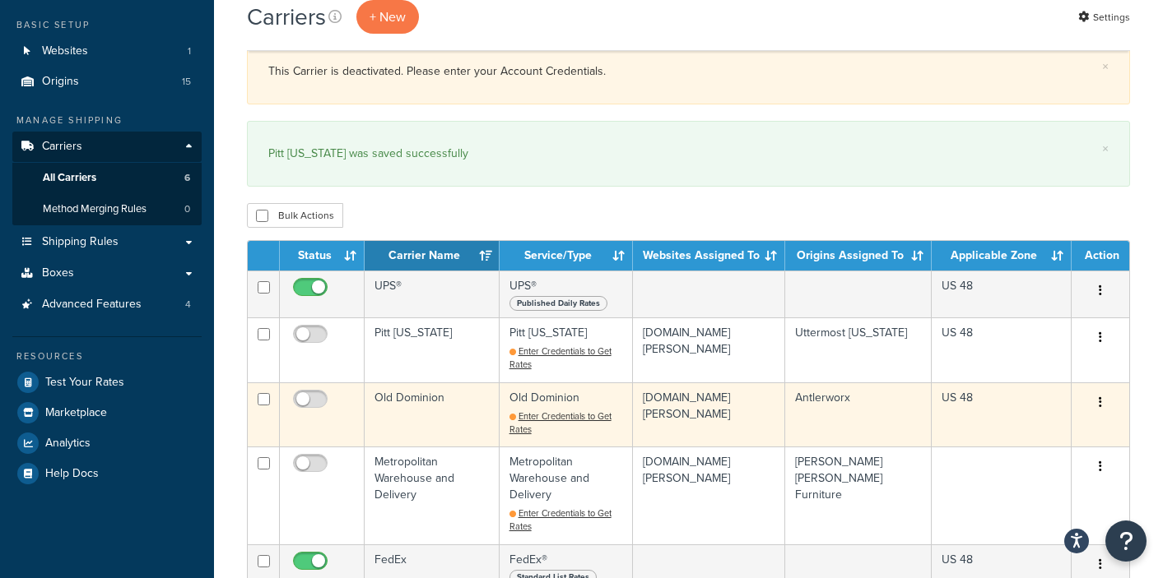
click at [429, 383] on td "Old Dominion" at bounding box center [431, 415] width 135 height 64
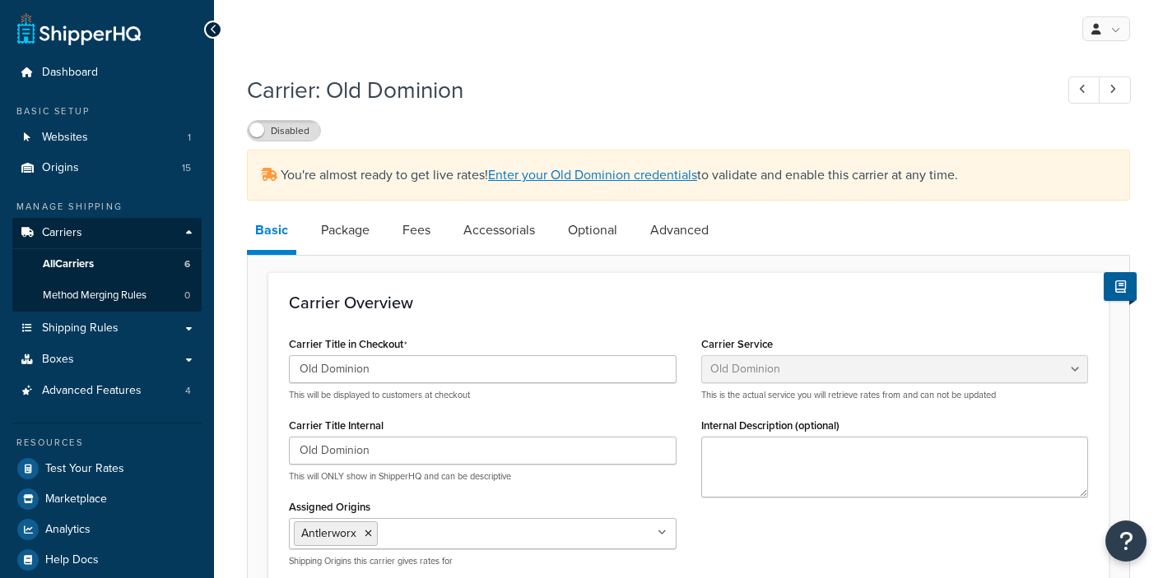
select select "dominionFreight"
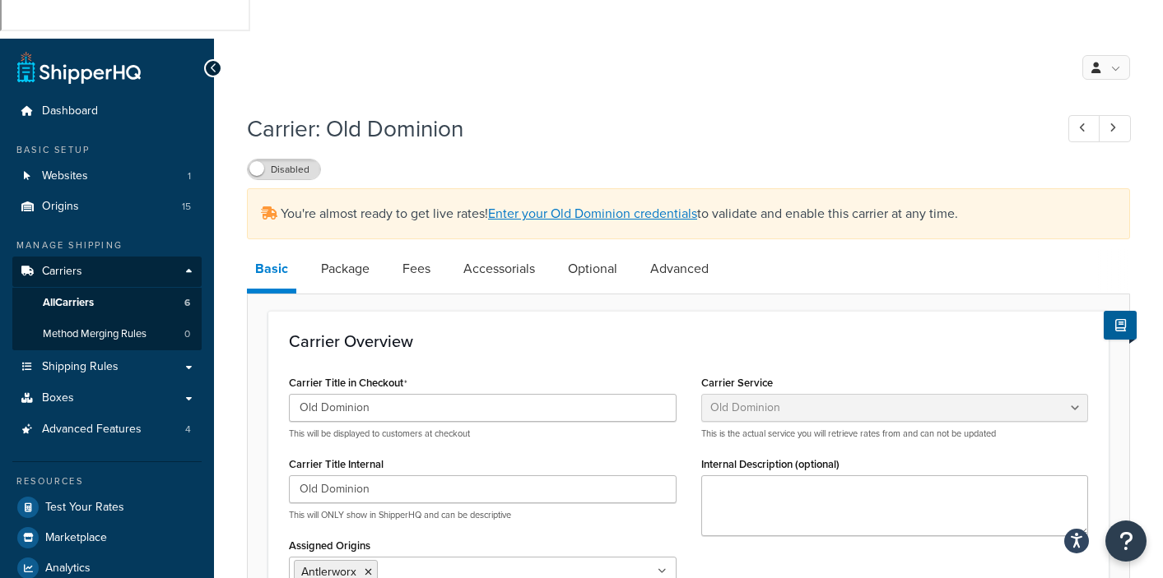
scroll to position [209, 0]
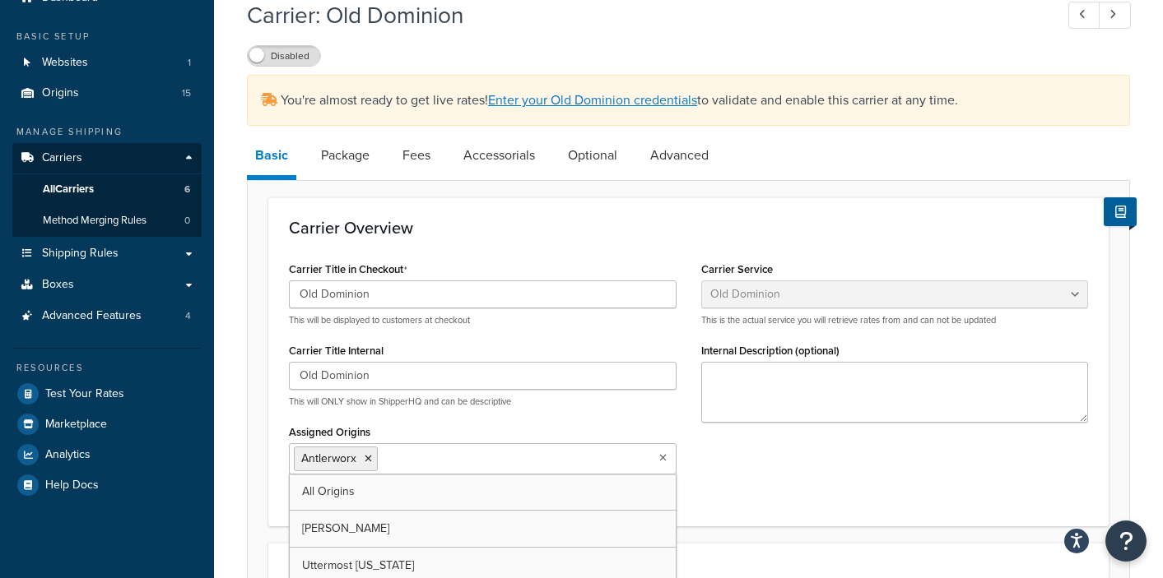
click at [406, 449] on input "Assigned Origins" at bounding box center [455, 458] width 146 height 18
type input "utter"
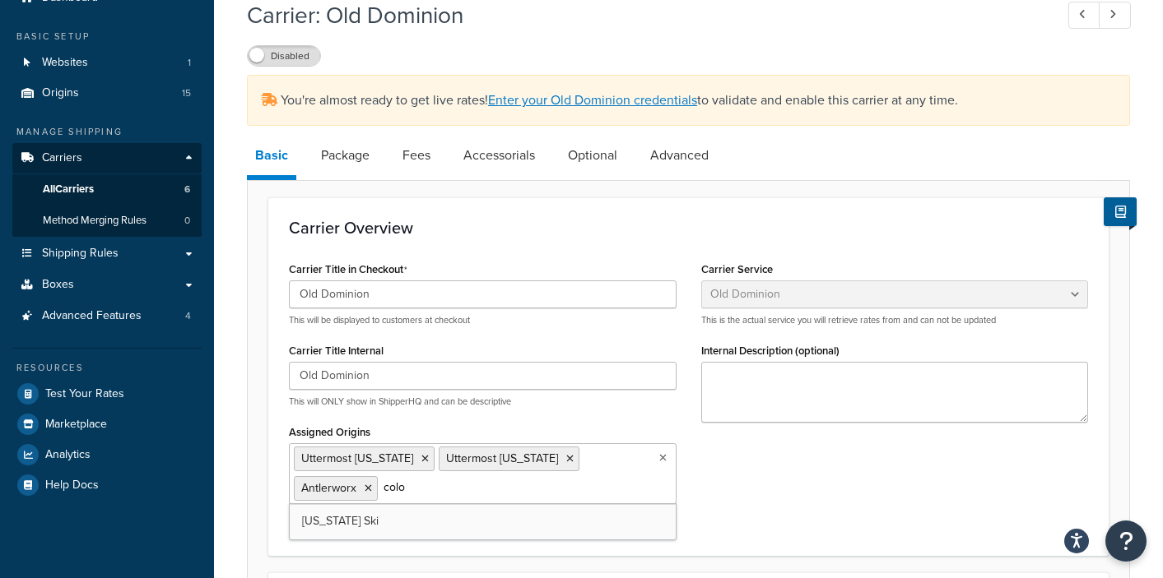
type input "color"
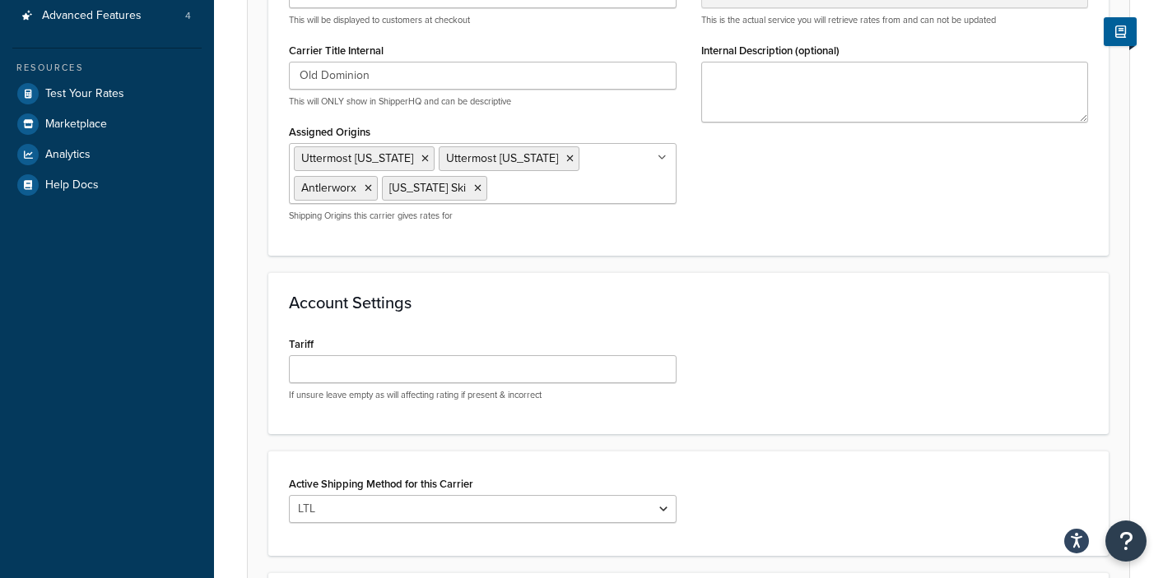
scroll to position [699, 0]
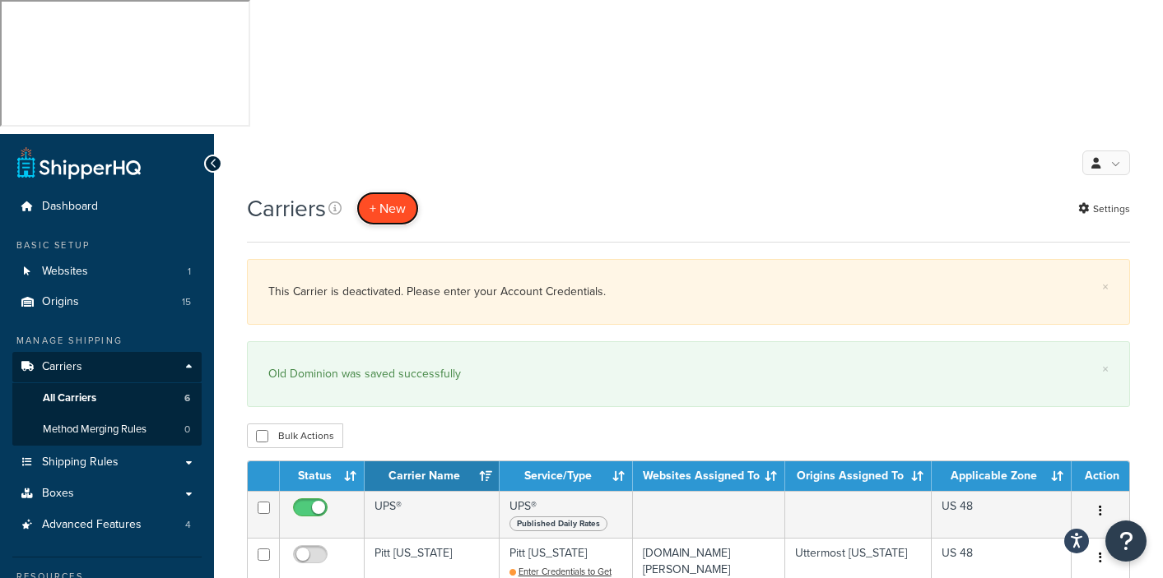
click at [410, 192] on button "+ New" at bounding box center [387, 209] width 63 height 34
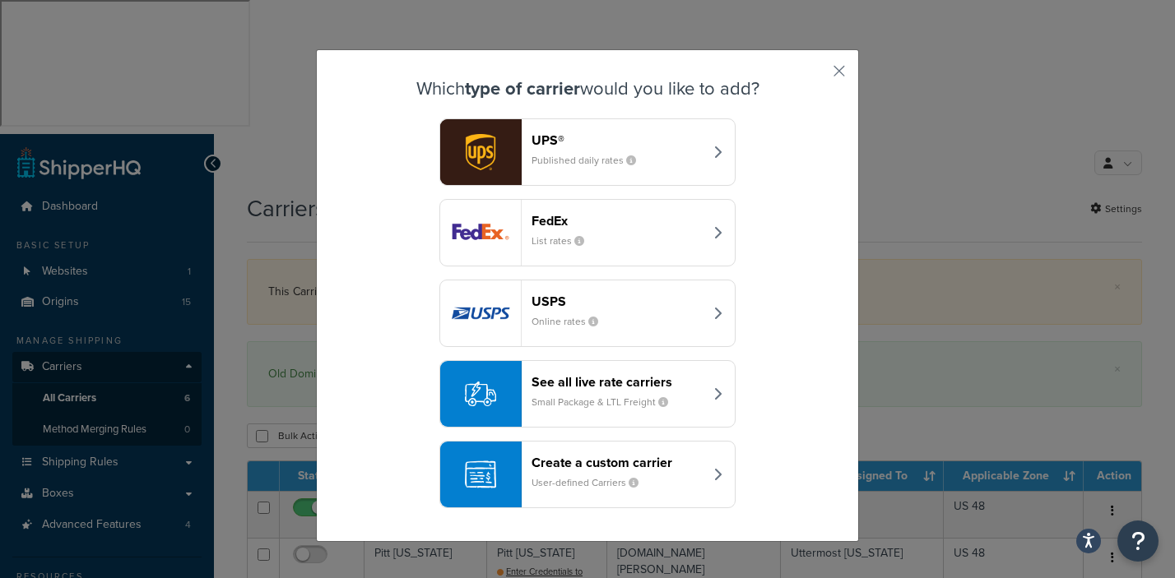
click at [645, 402] on small "Small Package & LTL Freight" at bounding box center [607, 402] width 150 height 15
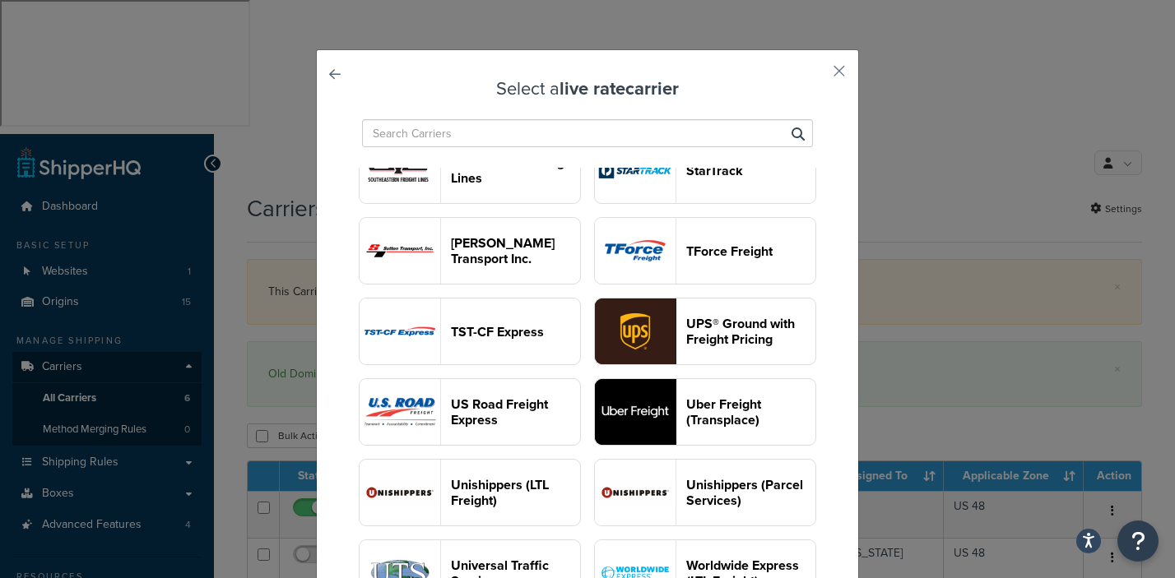
scroll to position [1632, 0]
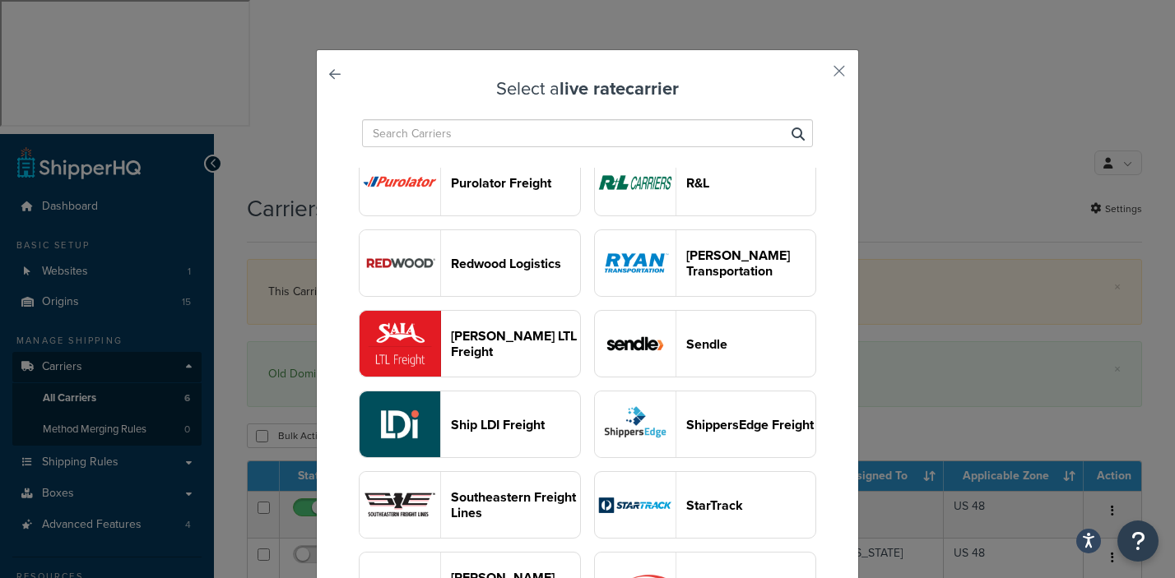
click at [427, 137] on input "text" at bounding box center [587, 133] width 451 height 28
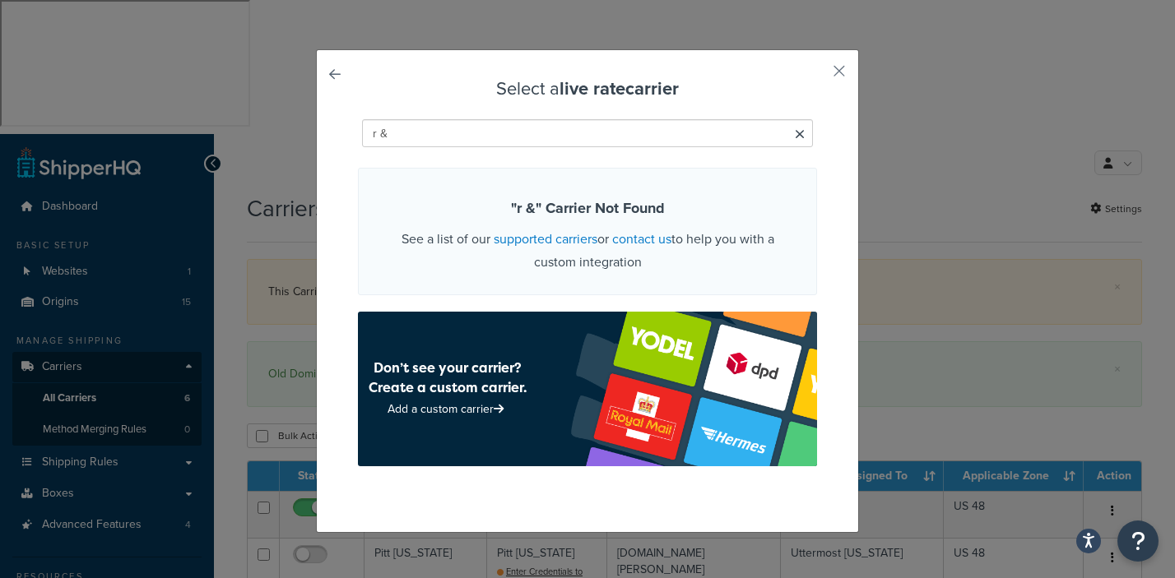
scroll to position [0, 0]
type input "r"
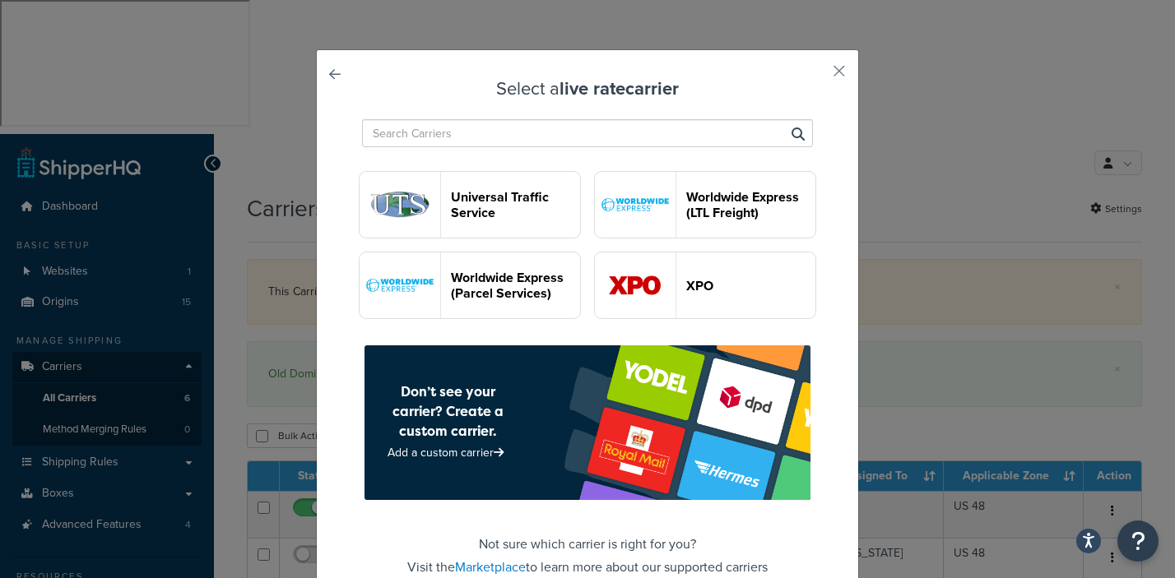
scroll to position [3148, 0]
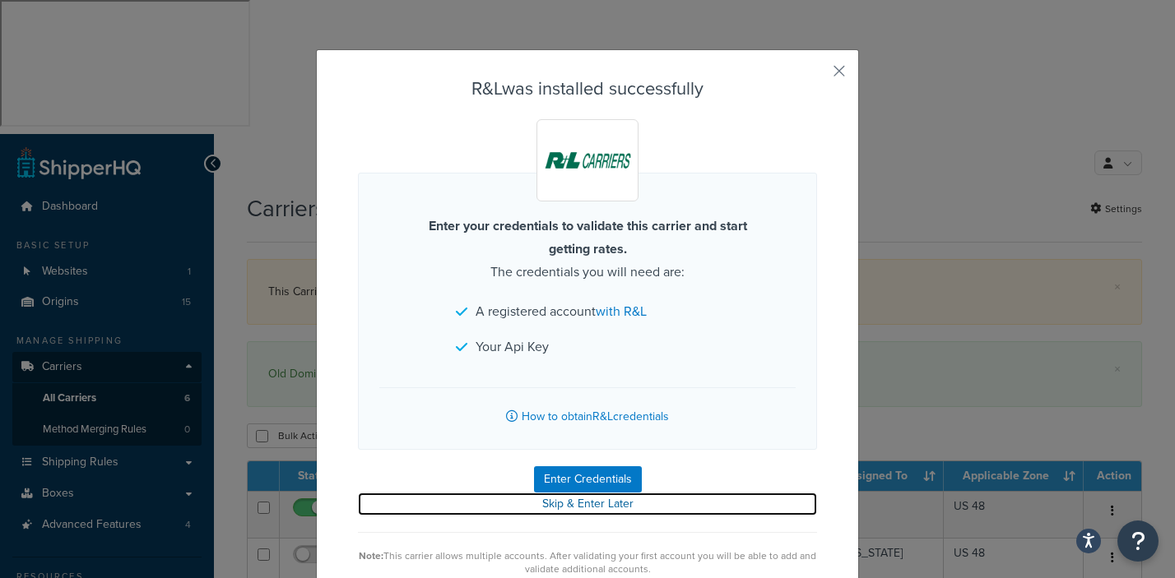
click at [572, 499] on link "Skip & Enter Later" at bounding box center [587, 504] width 459 height 23
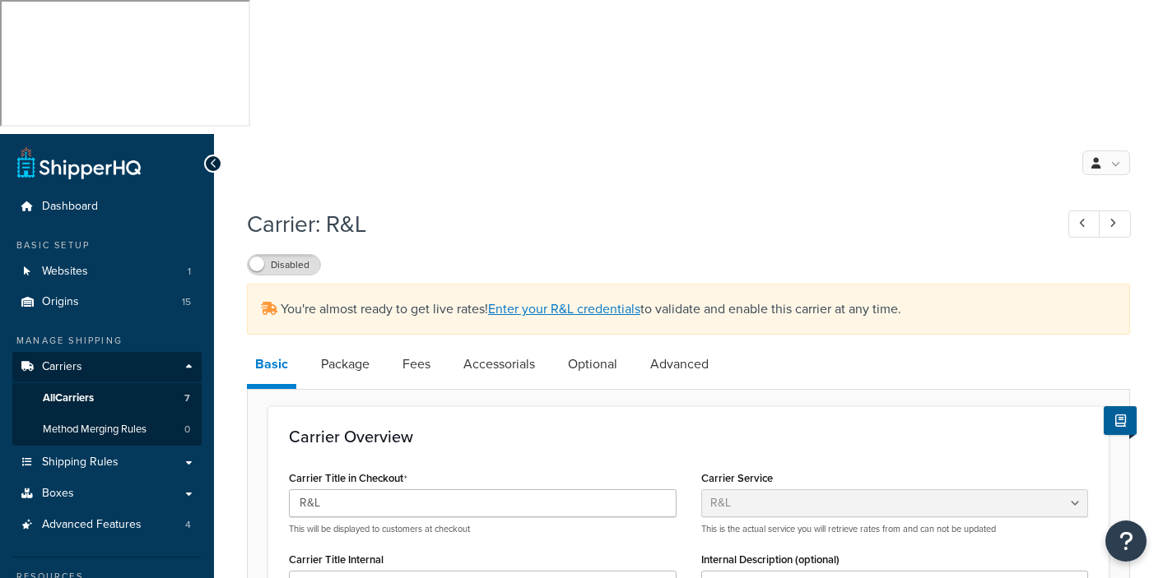
select select "rlFreight"
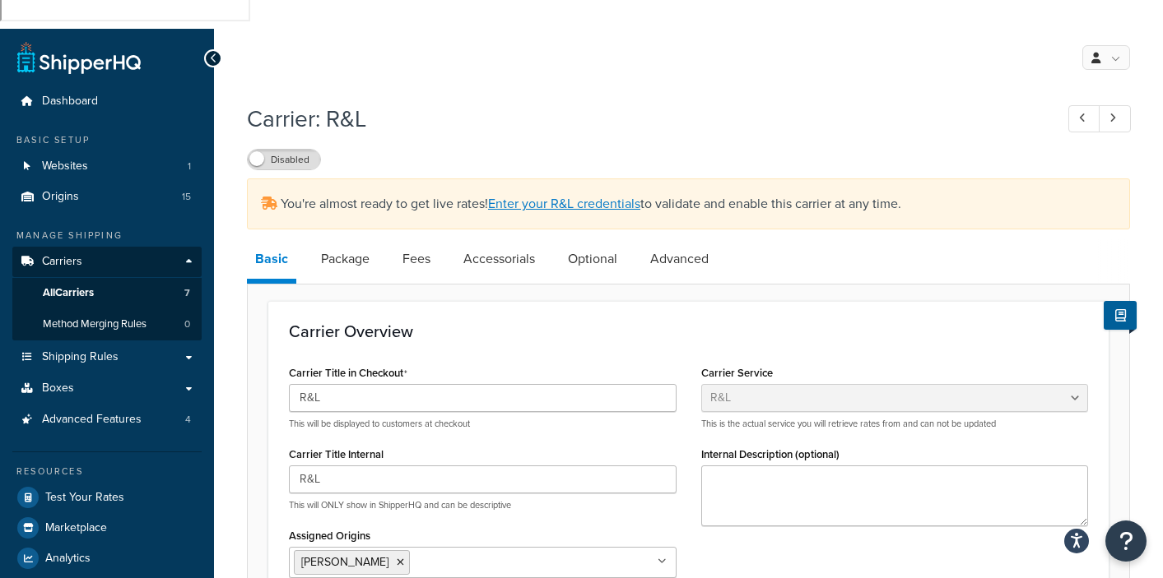
scroll to position [141, 0]
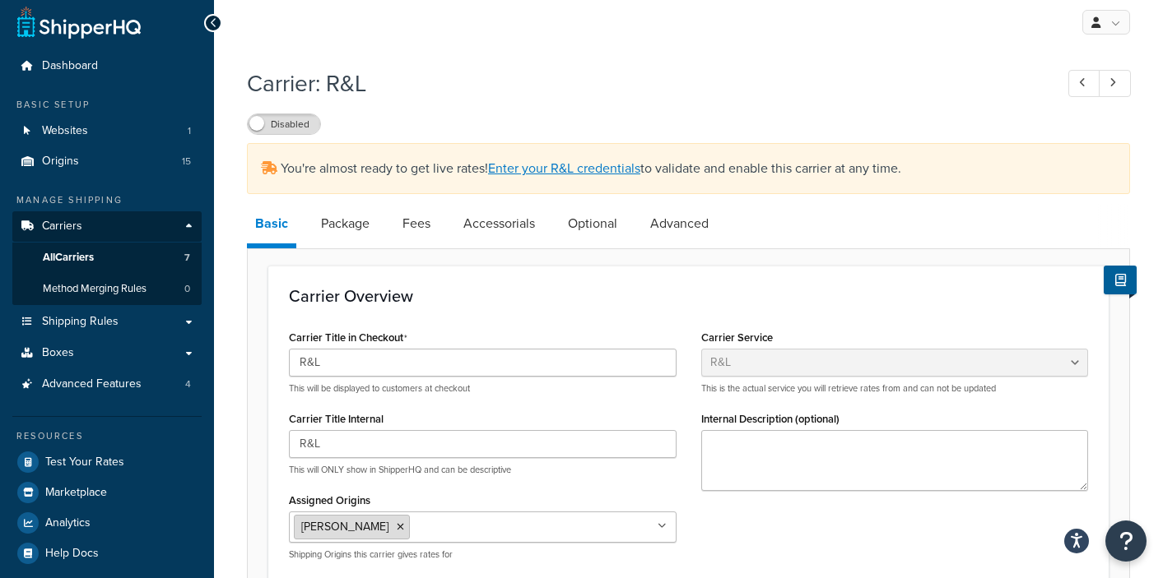
click at [397, 522] on icon at bounding box center [400, 527] width 7 height 10
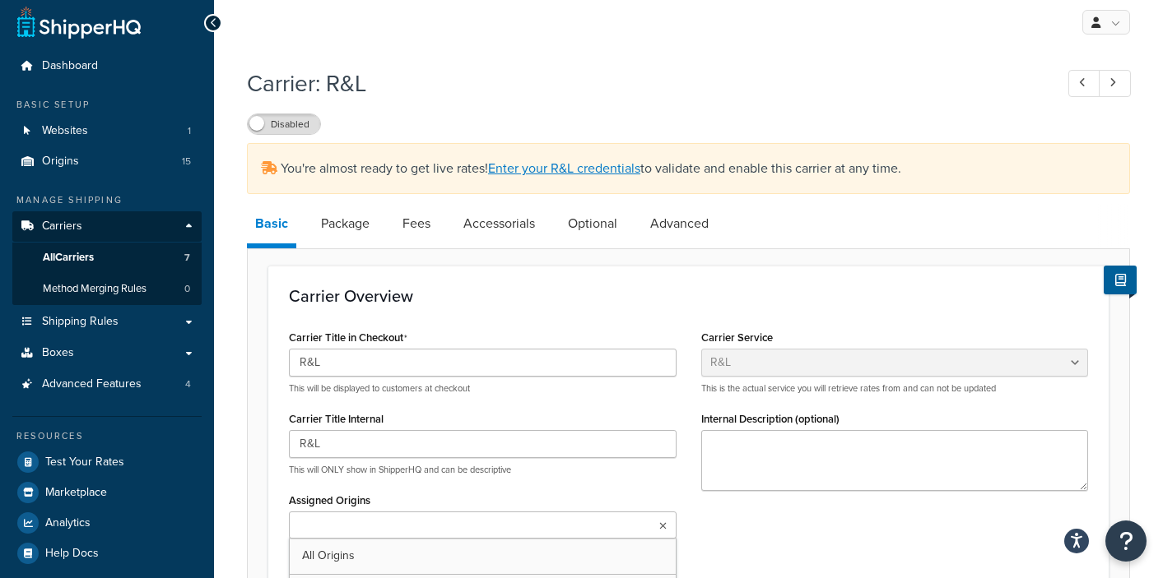
click at [309, 518] on input "Assigned Origins" at bounding box center [367, 527] width 146 height 18
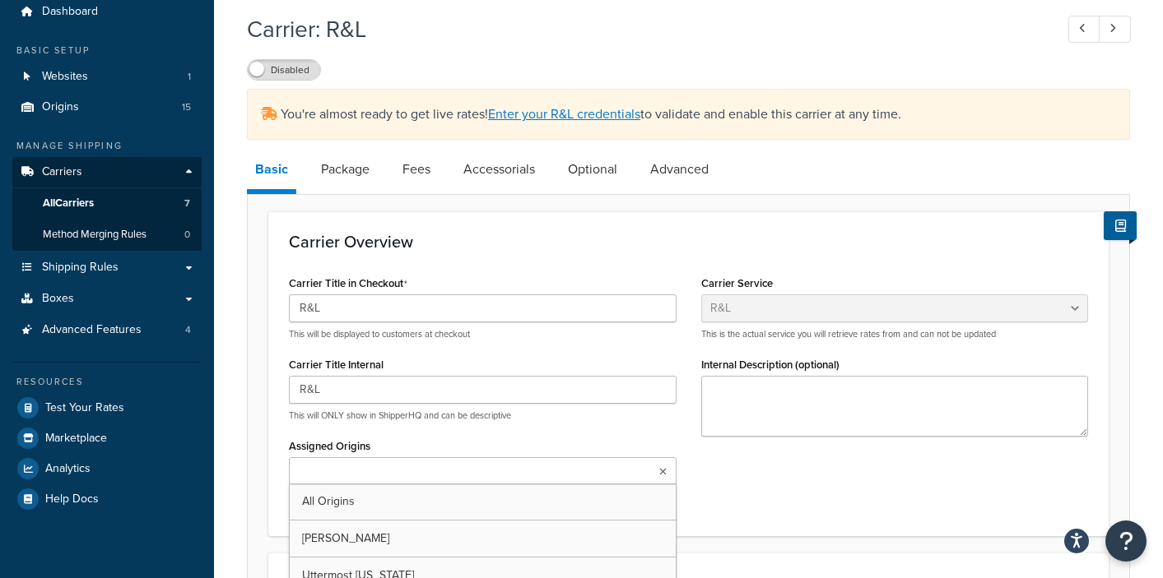
scroll to position [422, 0]
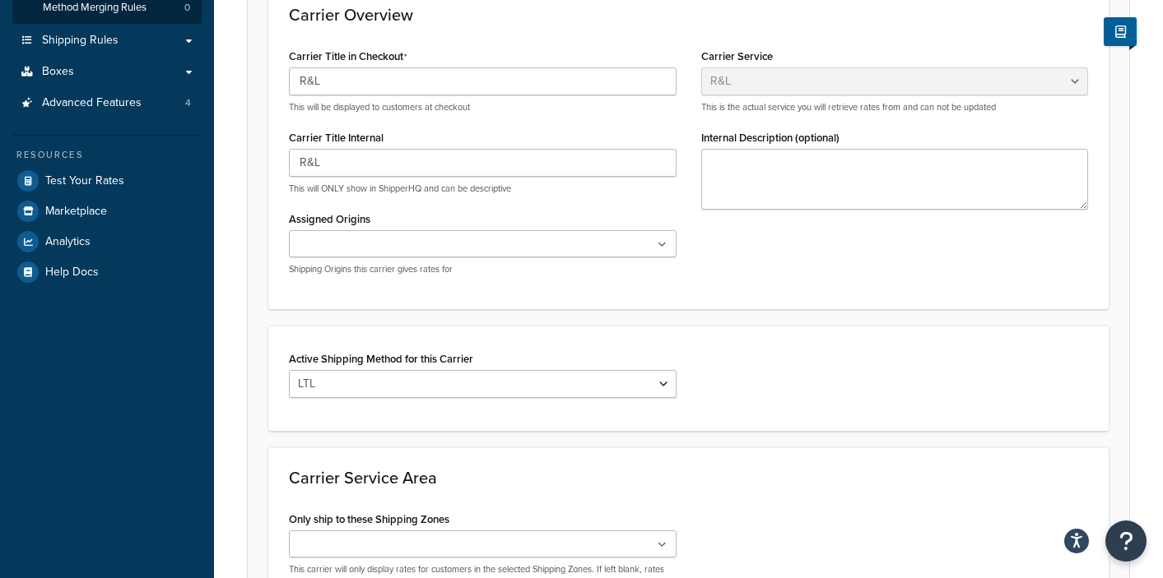
click at [336, 207] on div "Assigned Origins All Origins [PERSON_NAME] Uttermost [US_STATE] Uttermost [US_S…" at bounding box center [483, 241] width 388 height 68
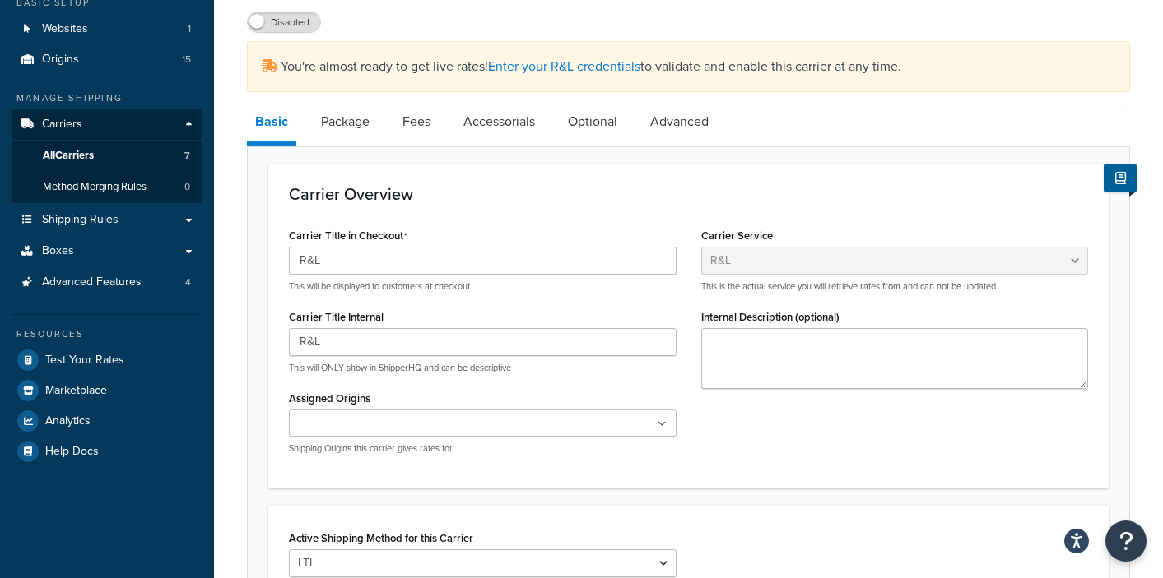
scroll to position [140, 0]
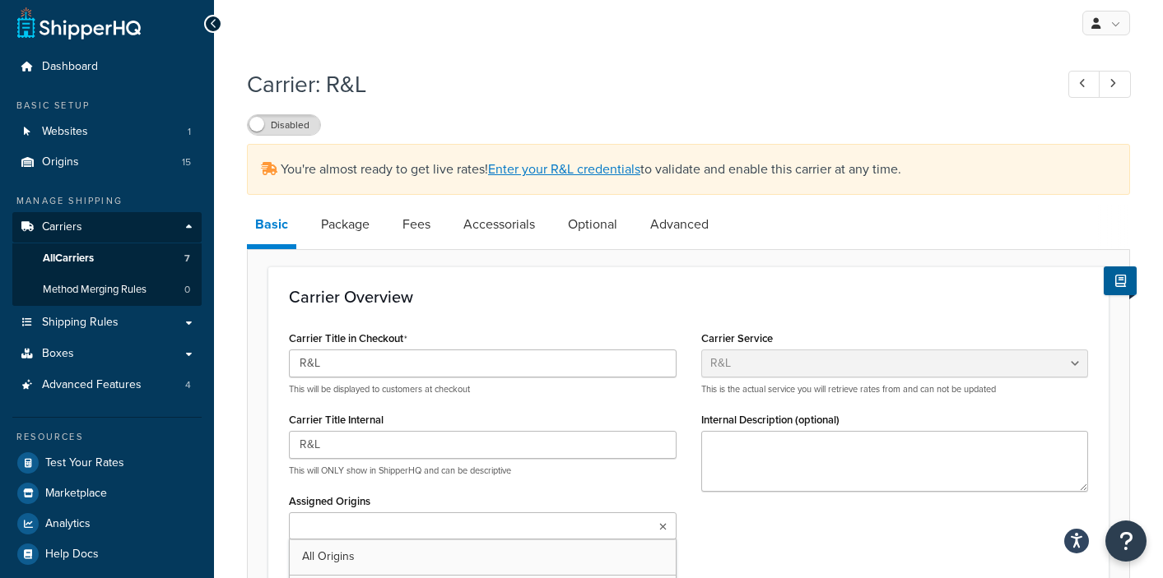
click at [468, 513] on ul at bounding box center [483, 526] width 388 height 27
type input "utterm"
type input "surya"
click at [439, 548] on input "Assigned Origins" at bounding box center [367, 557] width 146 height 18
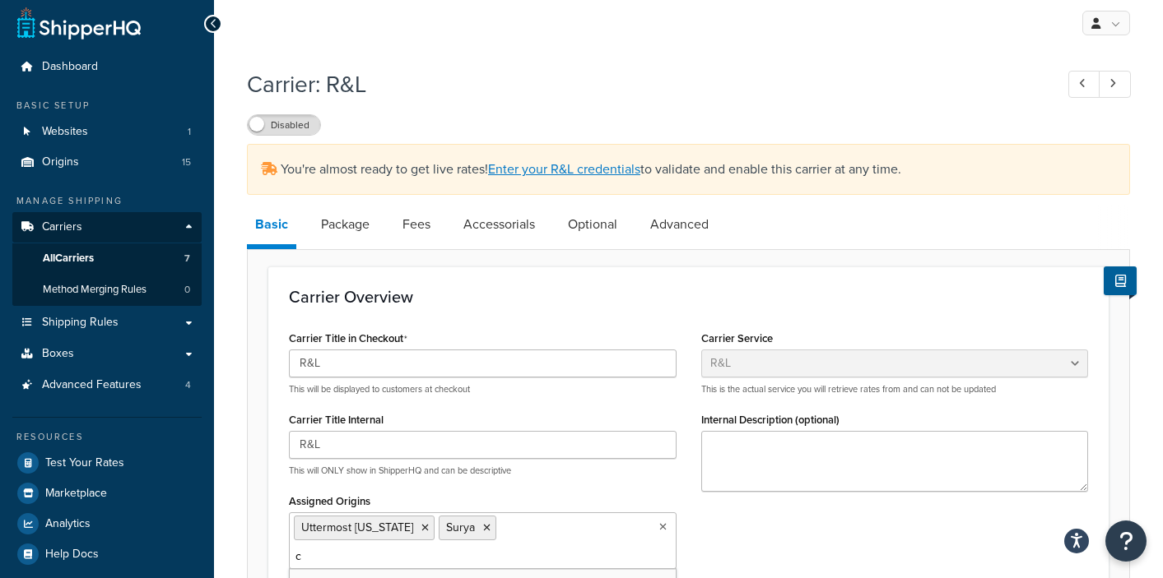
type input "co"
click at [766, 451] on div "Carrier Title in Checkout R&L This will be displayed to customers at checkout C…" at bounding box center [688, 479] width 824 height 304
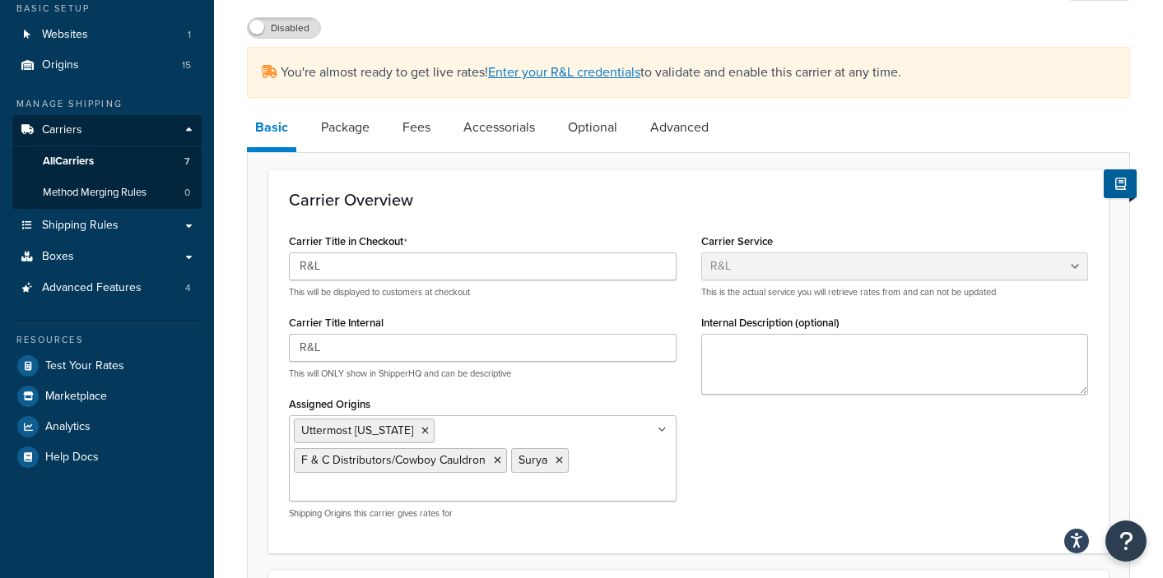
scroll to position [441, 0]
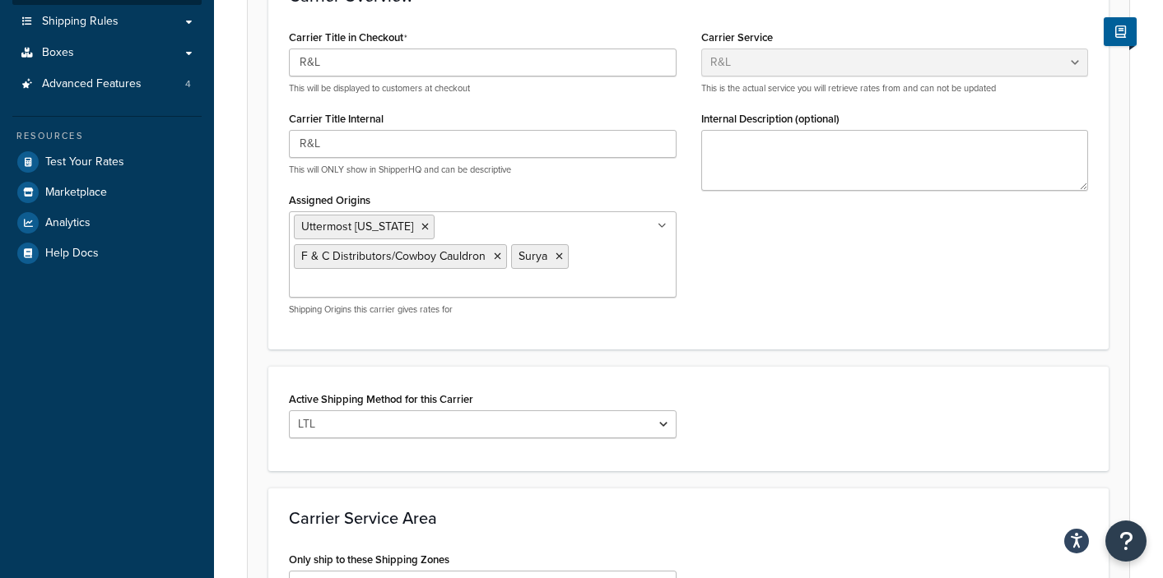
click at [652, 571] on ul at bounding box center [483, 584] width 388 height 27
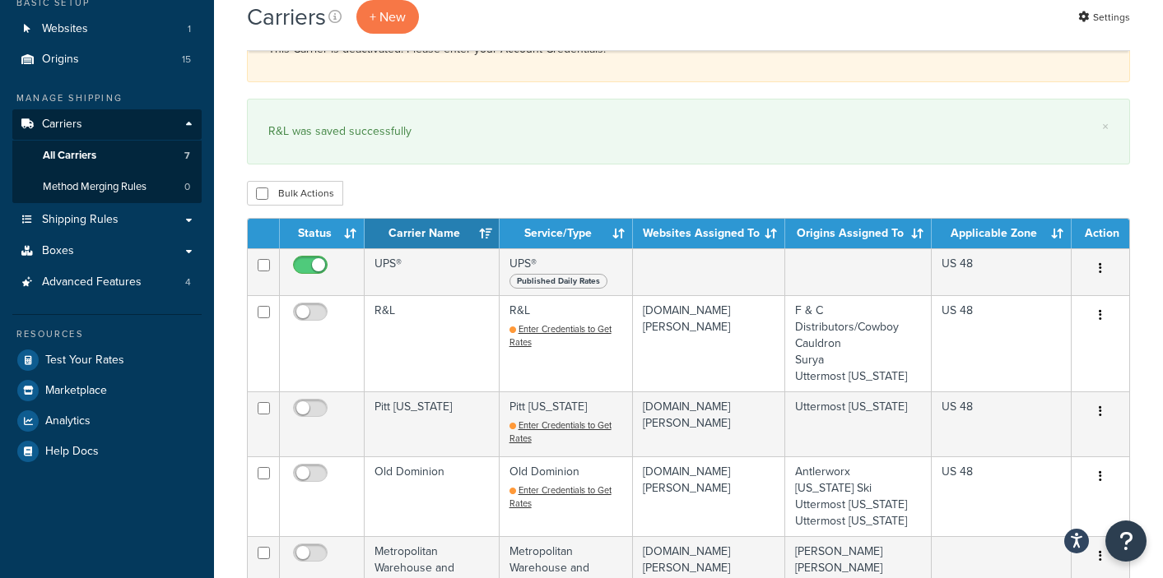
scroll to position [321, 0]
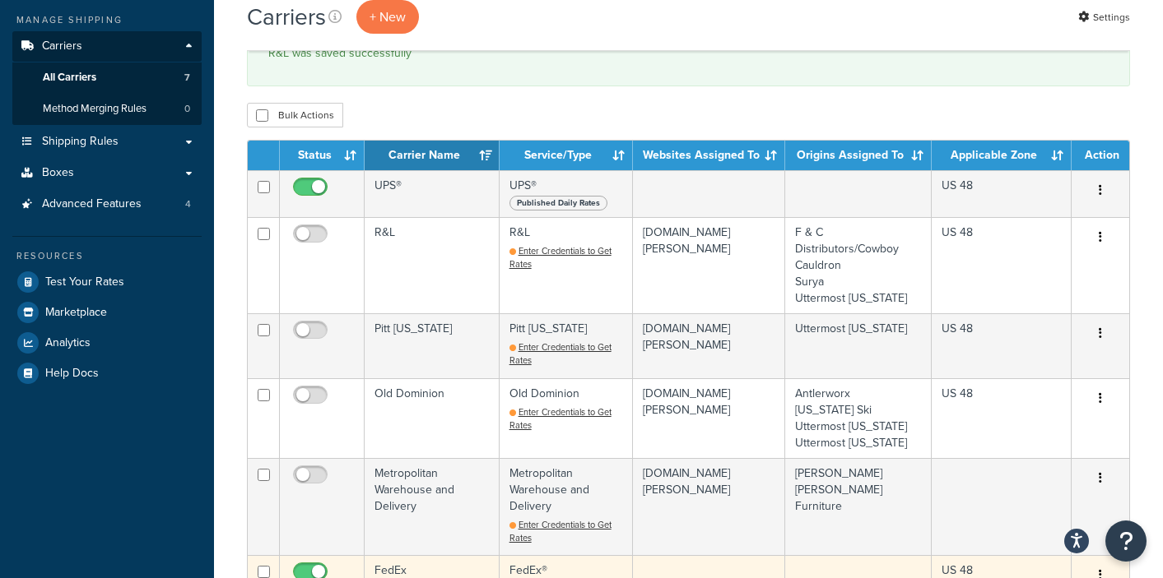
click at [515, 555] on td "FedEx® Standard List Rates" at bounding box center [565, 578] width 133 height 47
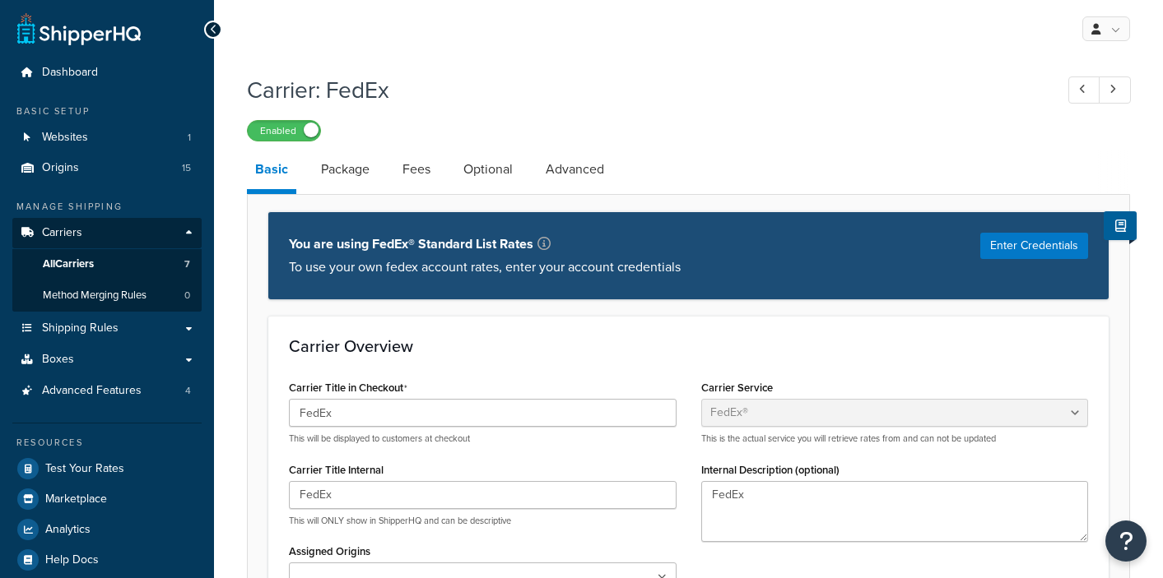
select select "fedEx"
select select "REGULAR_PICKUP"
select select "YOUR_PACKAGING"
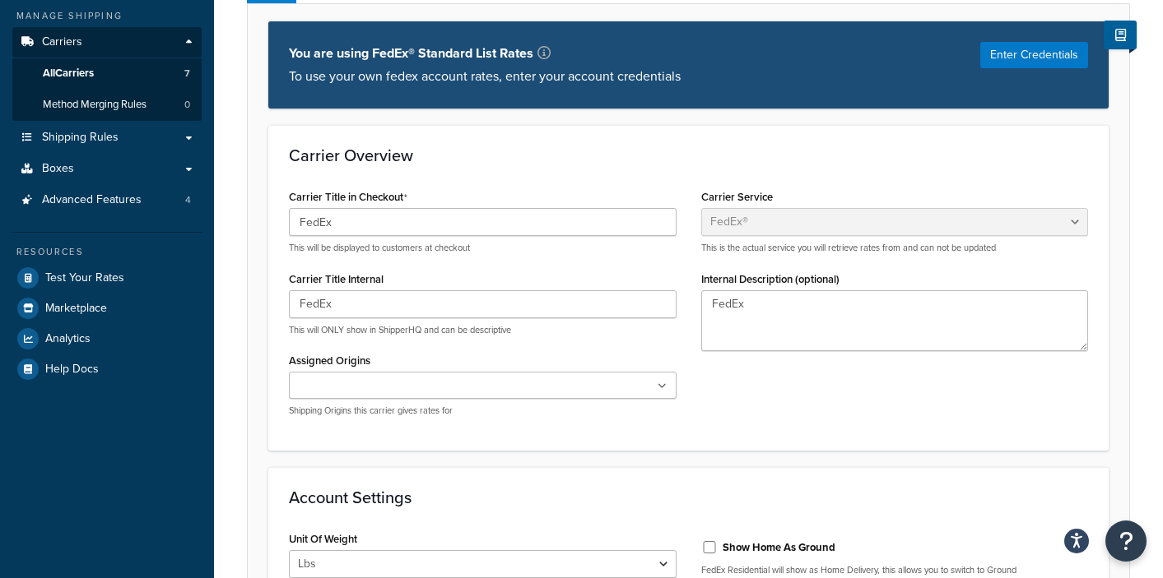
scroll to position [329, 0]
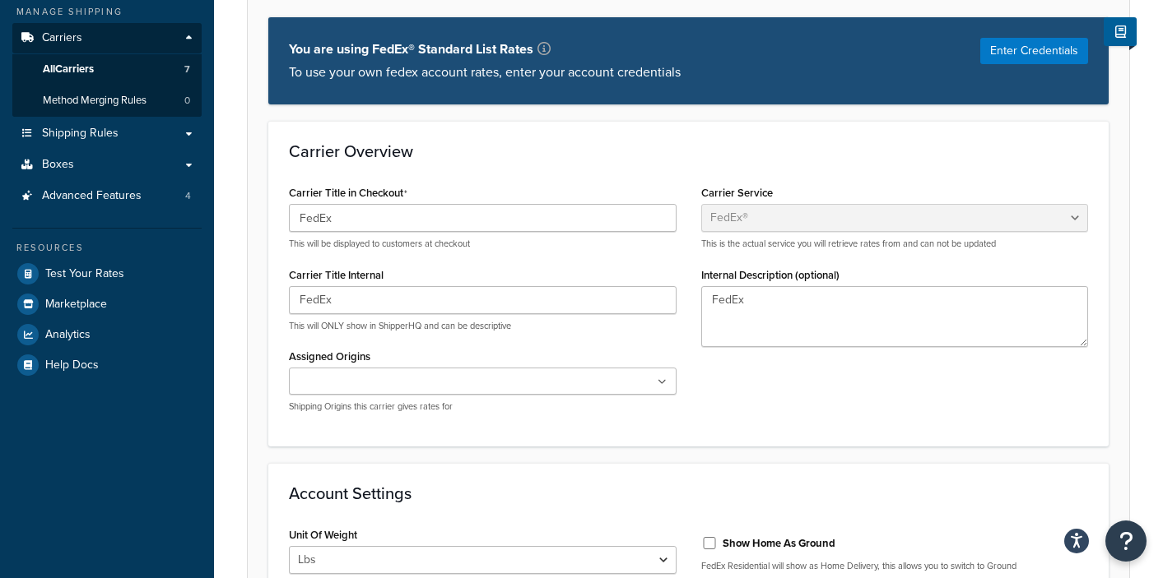
click at [434, 368] on ul at bounding box center [483, 381] width 388 height 27
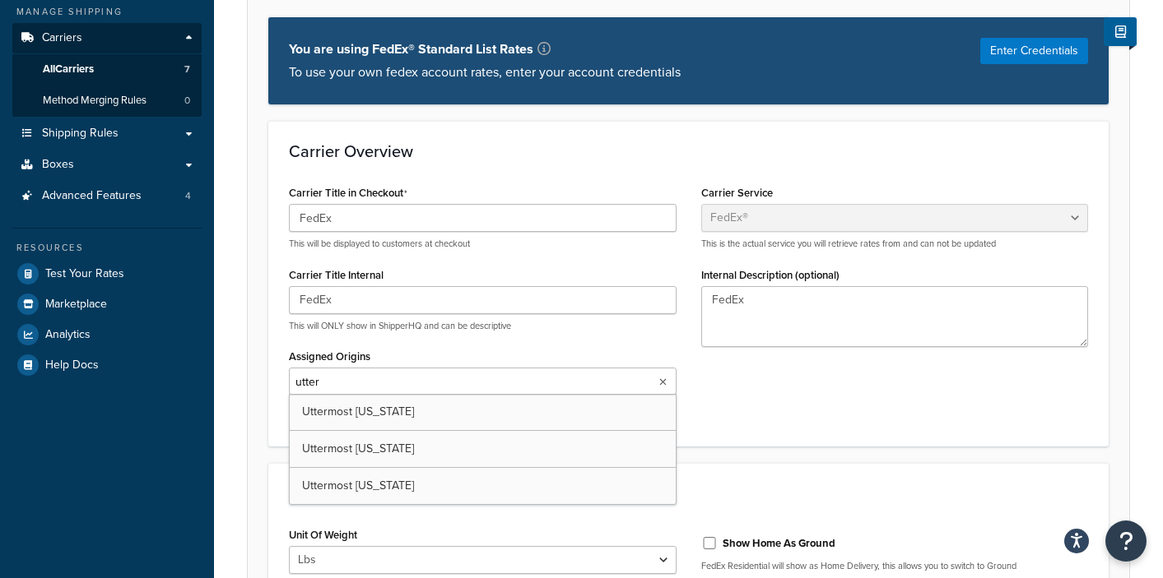
type input "utterm"
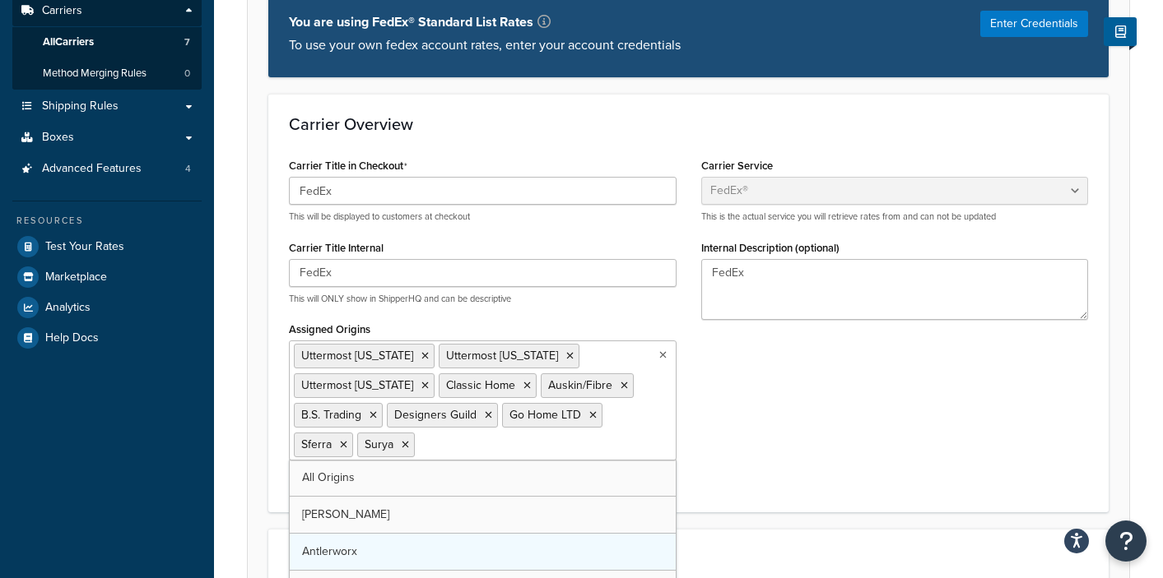
scroll to position [353, 0]
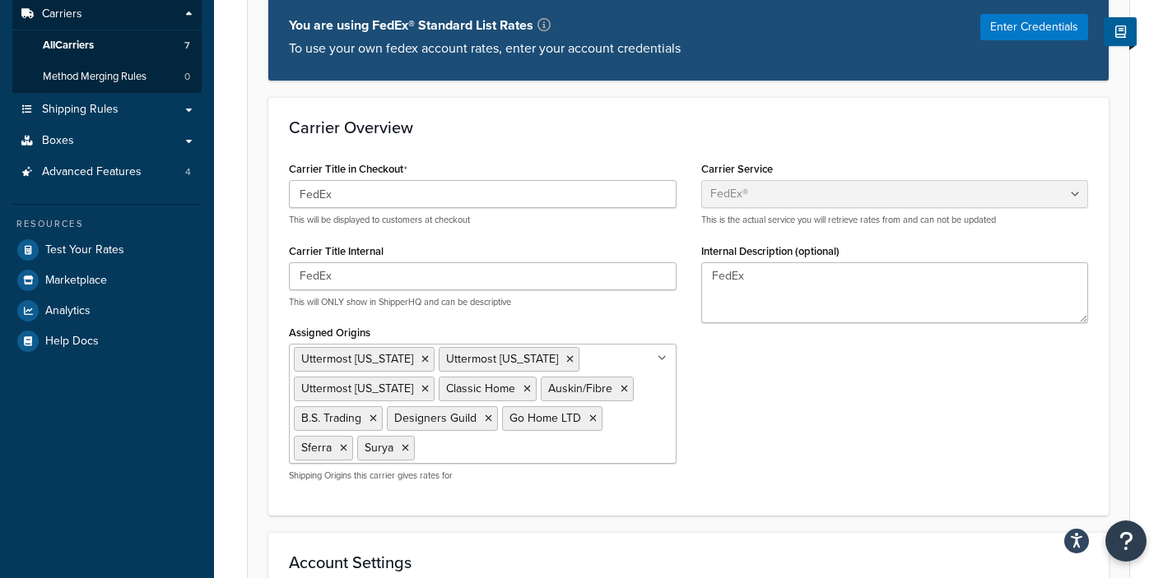
click at [917, 554] on h3 "Account Settings" at bounding box center [688, 563] width 799 height 18
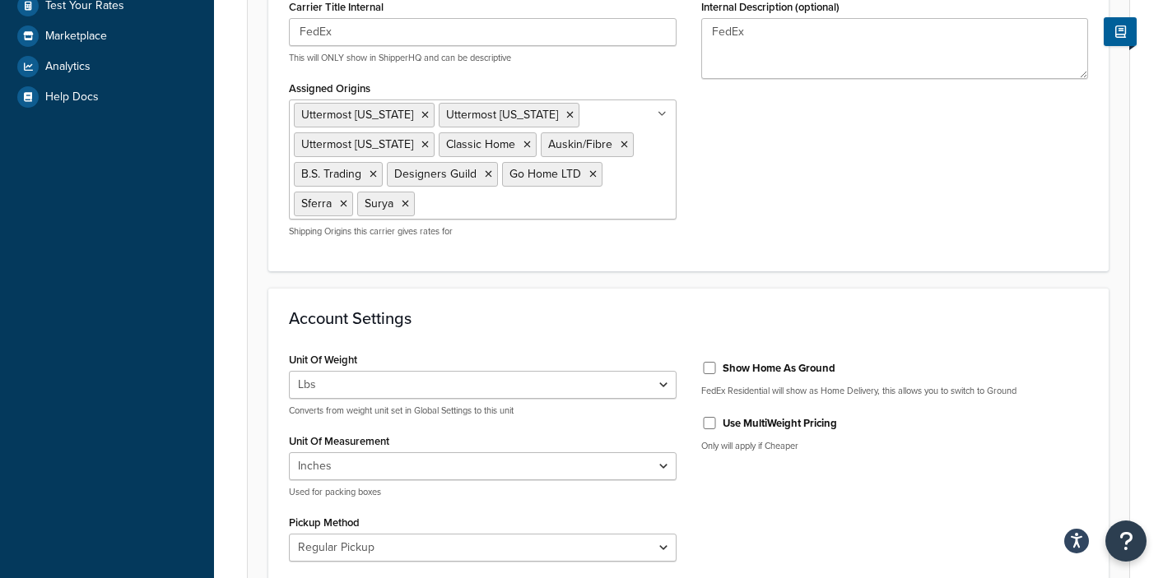
scroll to position [605, 0]
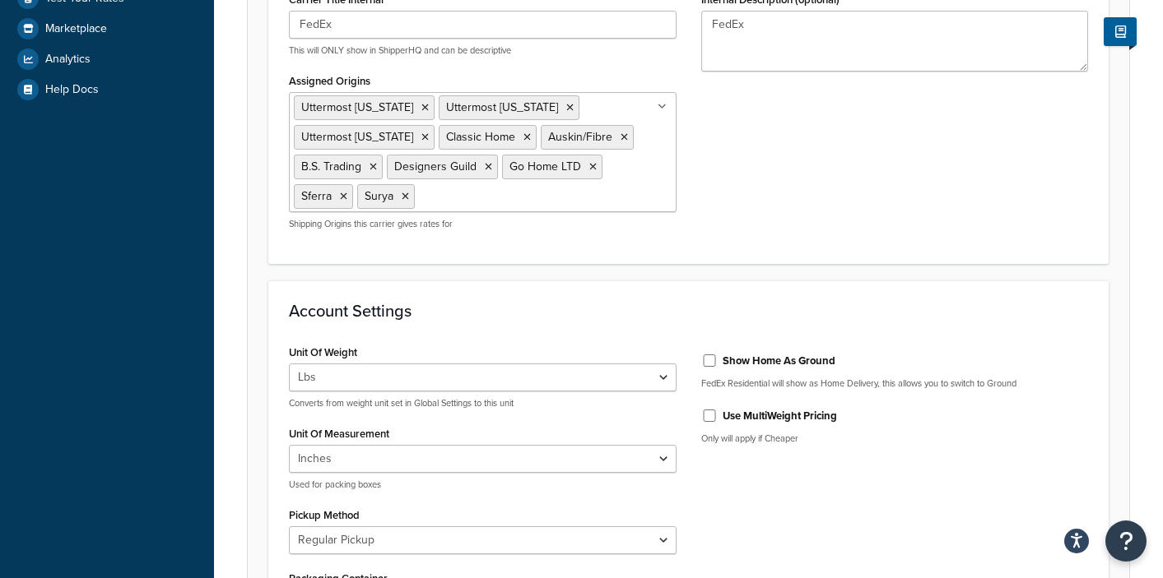
click at [787, 394] on div "Unit Of Weight Lbs Kgs Convert LBS to KG Converts from weight unit set in Globa…" at bounding box center [688, 486] width 824 height 290
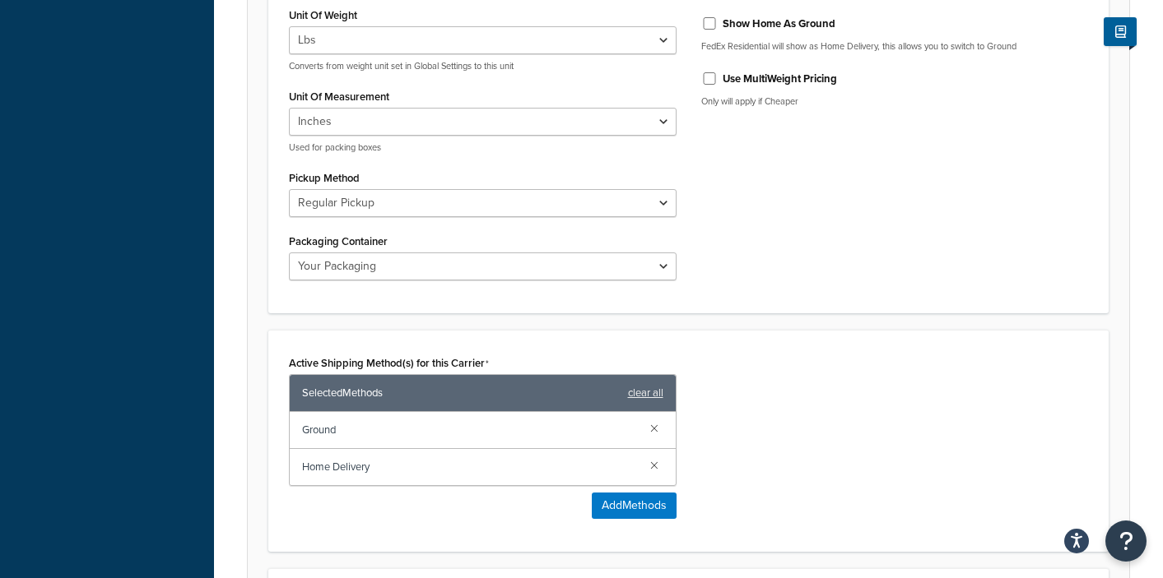
scroll to position [1127, 0]
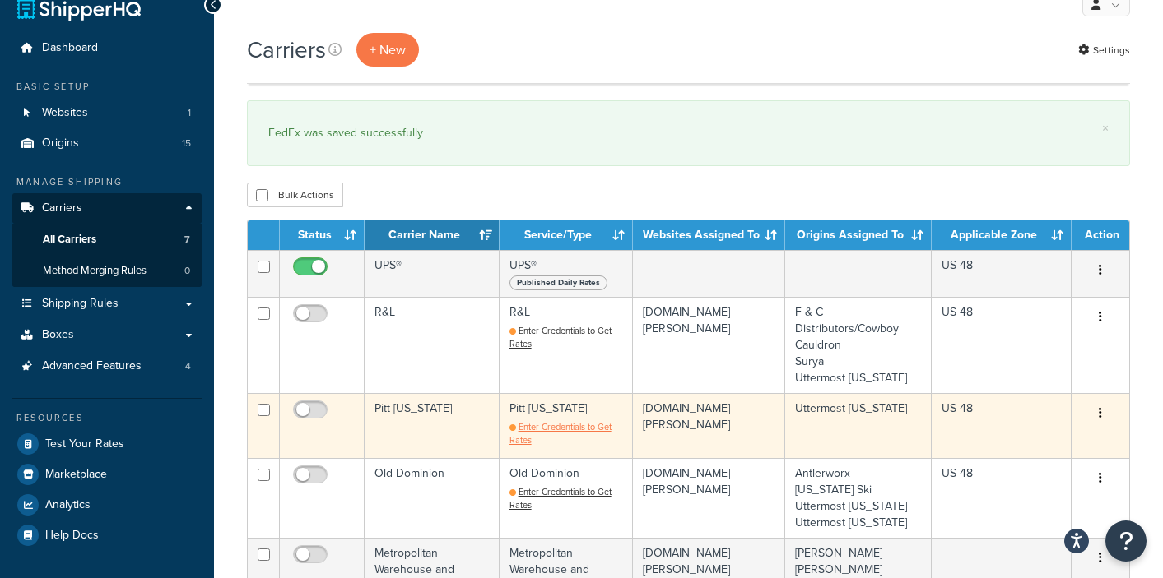
scroll to position [166, 0]
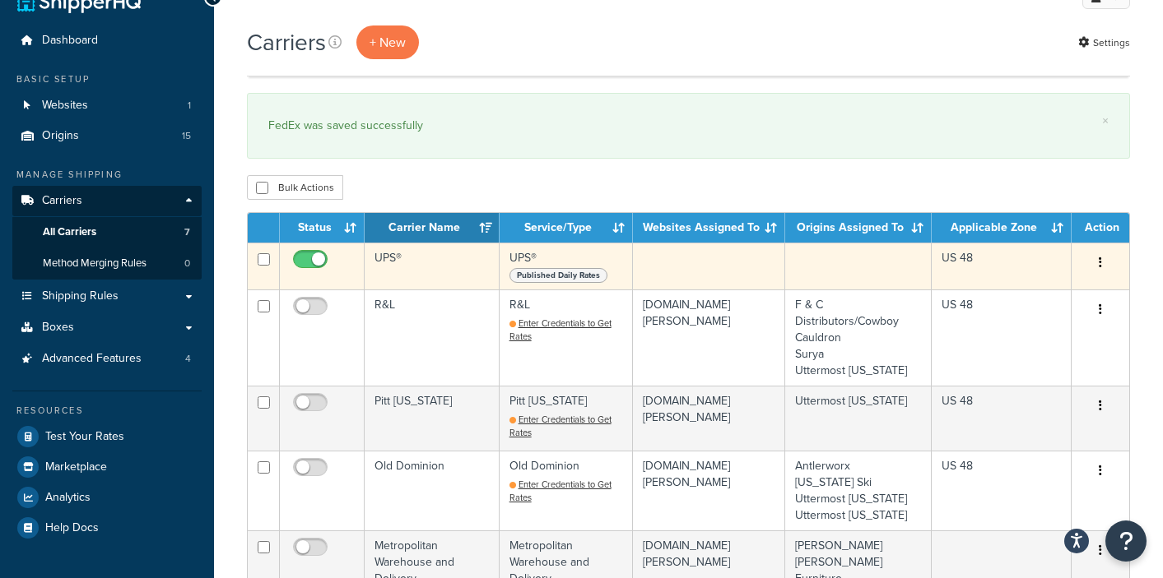
click at [514, 243] on td "UPS® Published Daily Rates" at bounding box center [565, 266] width 133 height 47
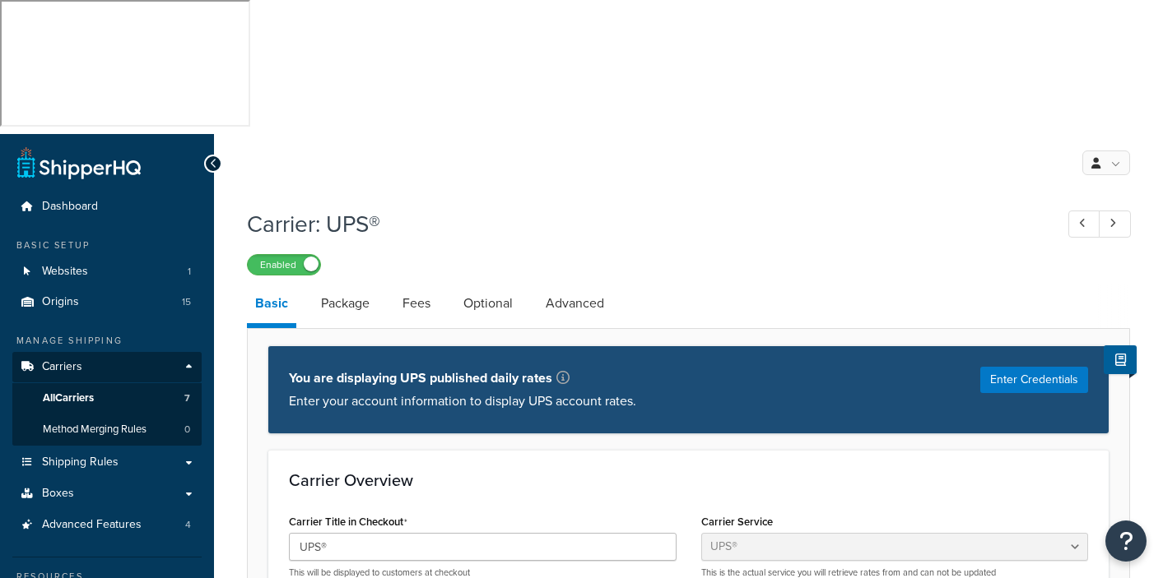
select select "ups"
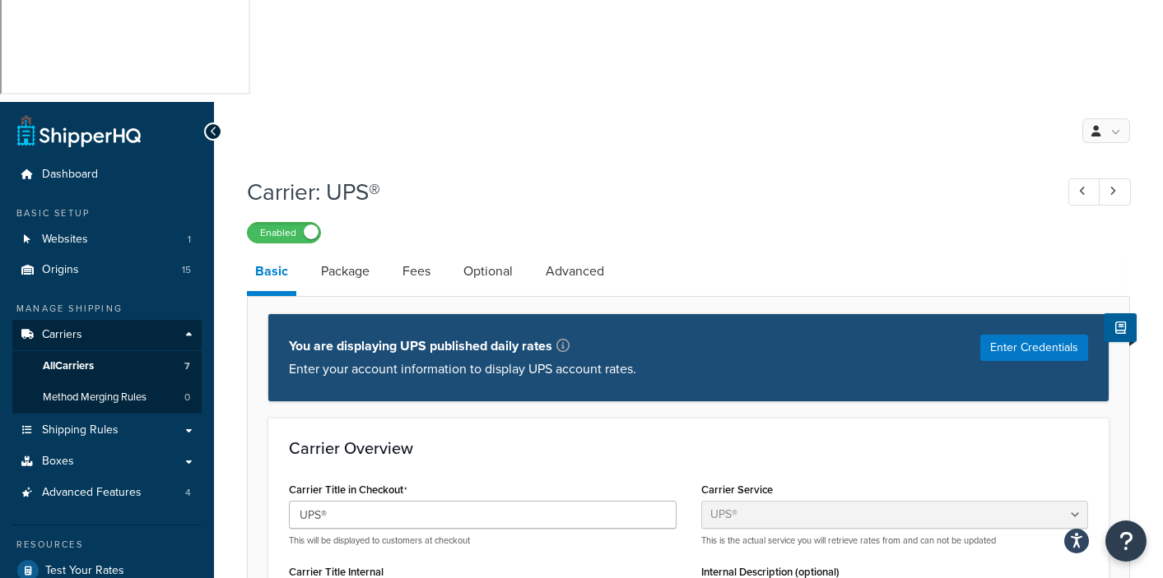
scroll to position [234, 0]
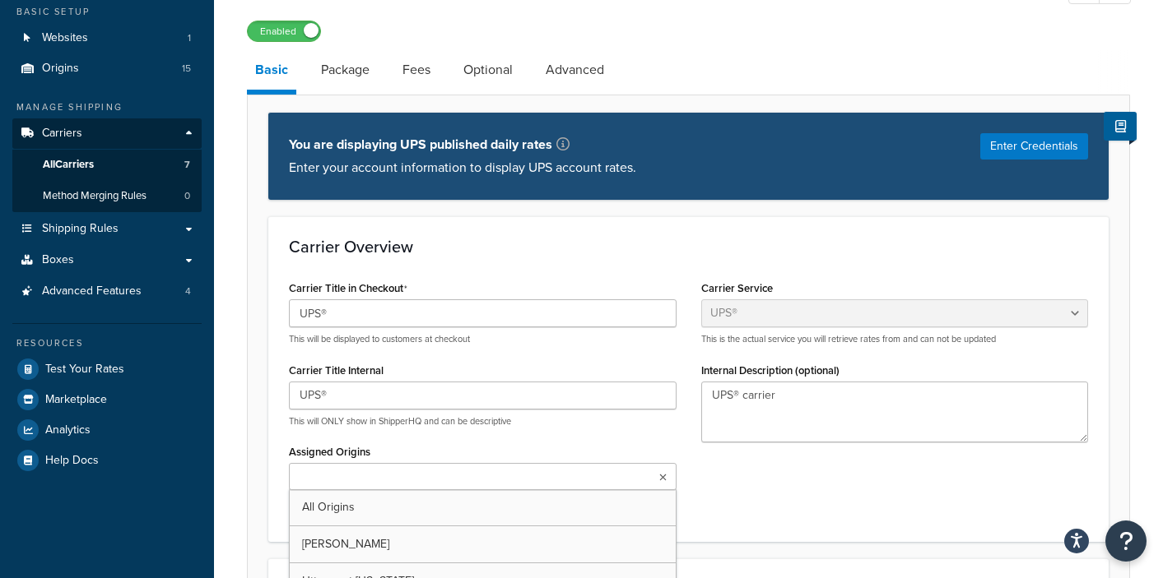
click at [348, 469] on input "Assigned Origins" at bounding box center [367, 478] width 146 height 18
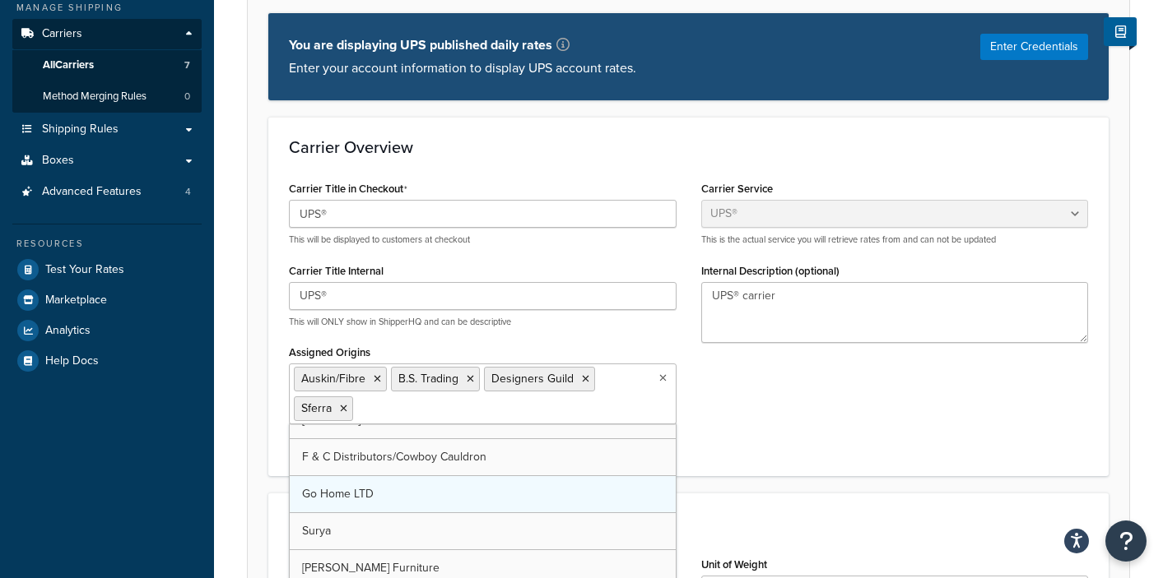
scroll to position [337, 0]
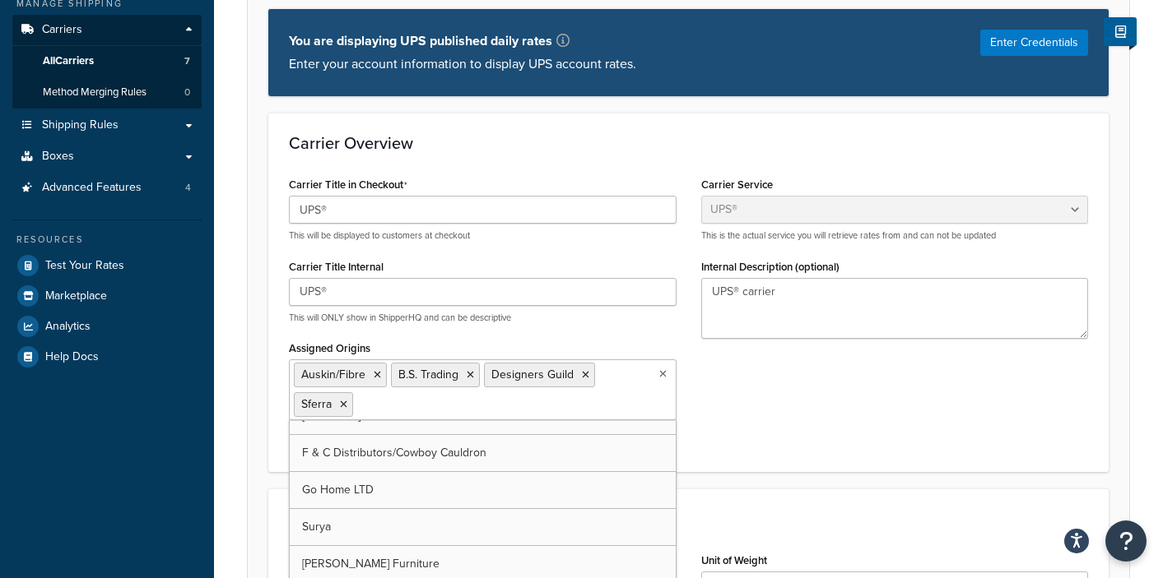
click at [763, 248] on div "Carrier Title in Checkout UPS® This will be displayed to customers at checkout …" at bounding box center [688, 312] width 824 height 278
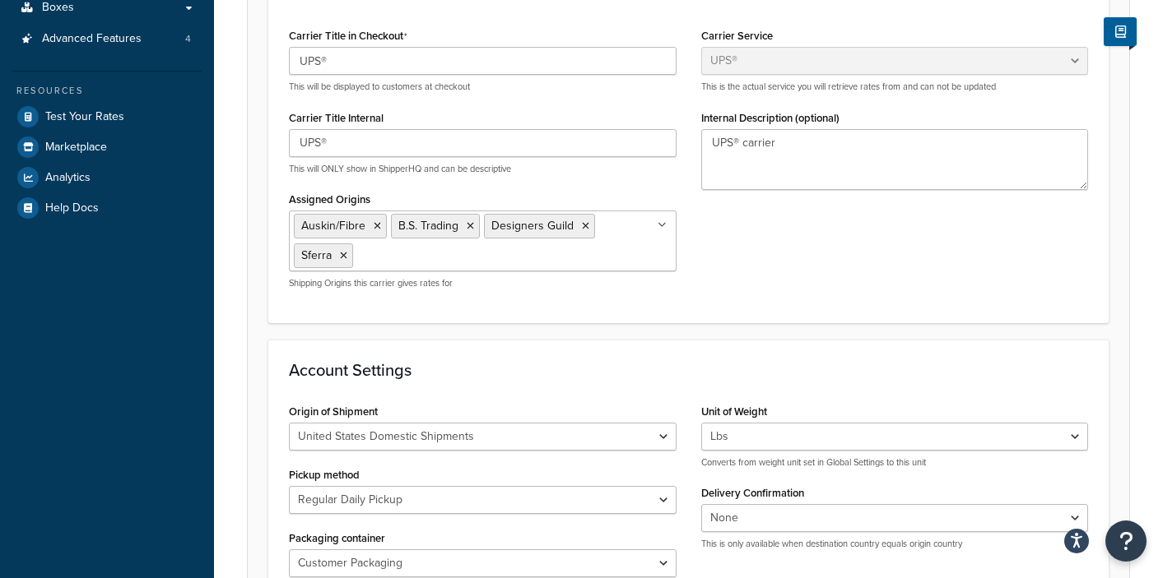
scroll to position [449, 0]
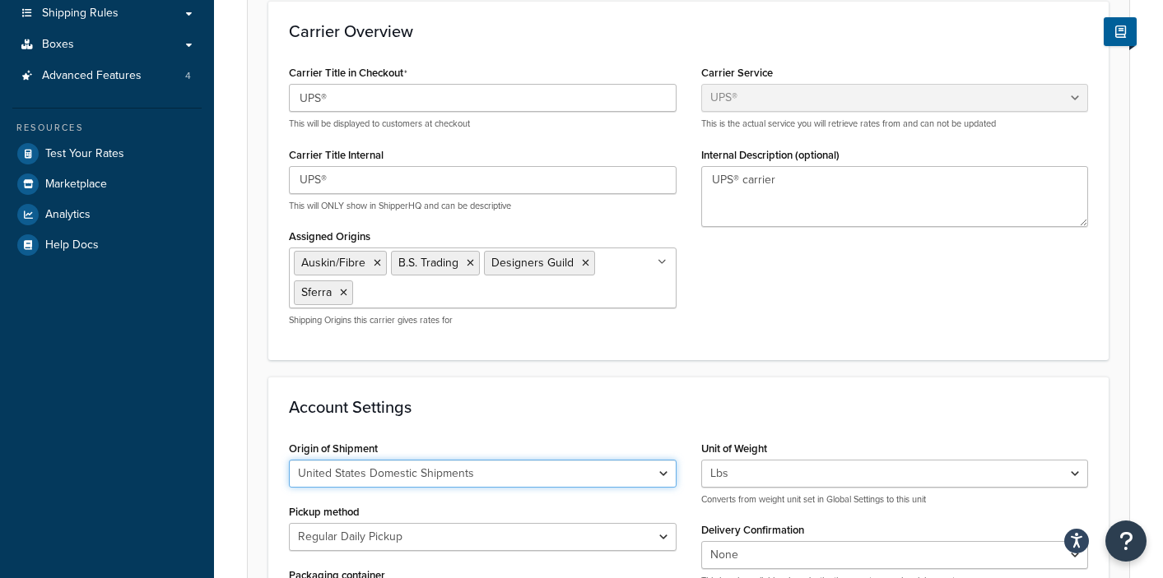
click at [659, 460] on select "United States Domestic Shipments Shipments Originating in [GEOGRAPHIC_DATA] Shi…" at bounding box center [483, 474] width 388 height 28
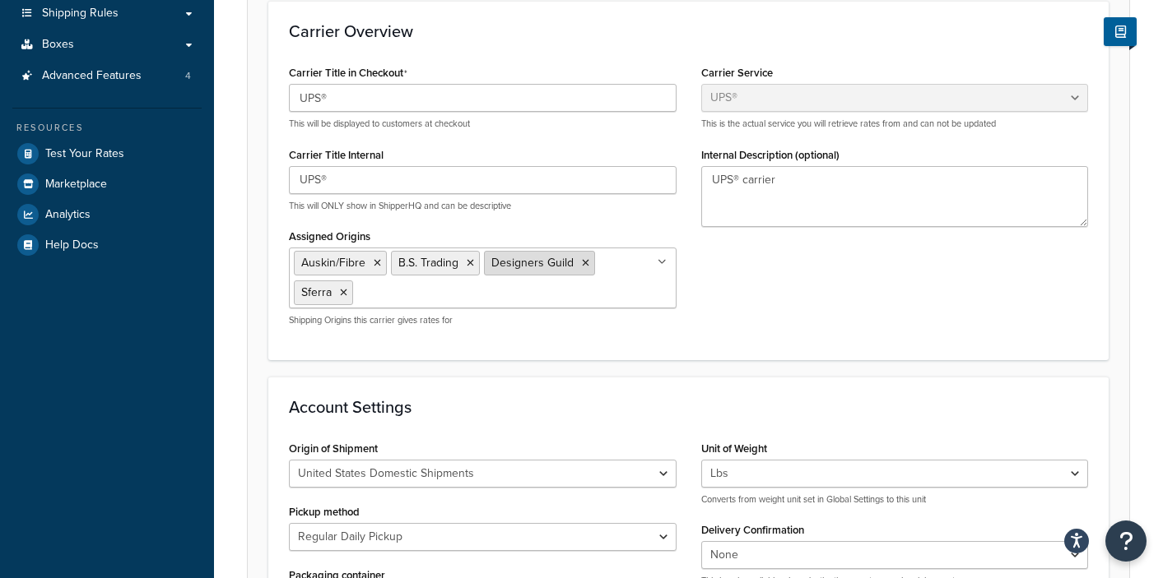
click at [583, 258] on icon at bounding box center [585, 263] width 7 height 10
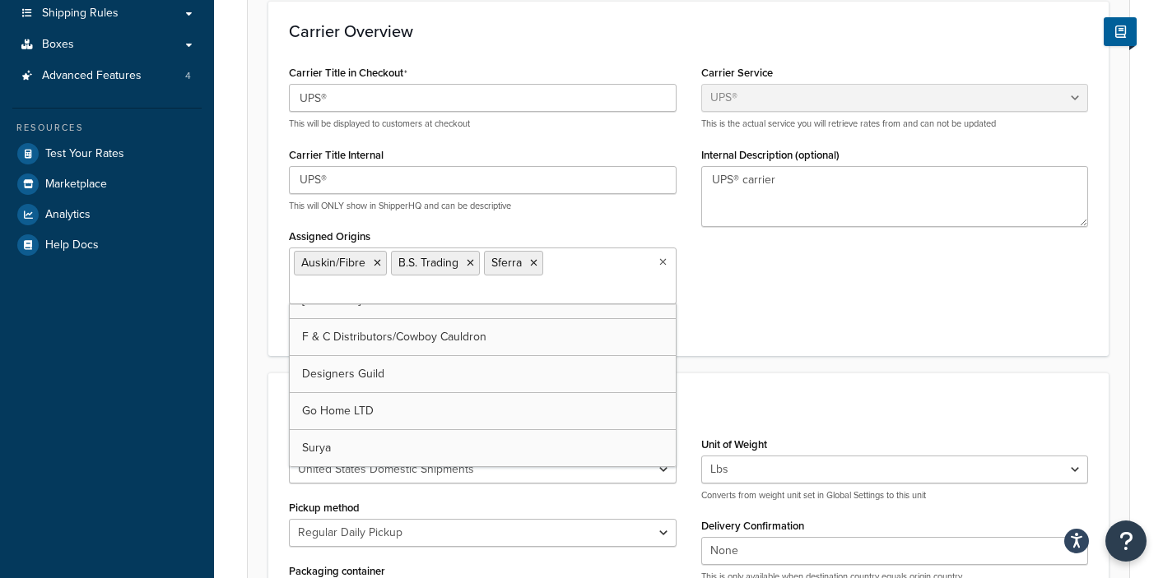
click at [741, 480] on div "Origin of Shipment [GEOGRAPHIC_DATA] Domestic Shipments Shipments Originating i…" at bounding box center [688, 528] width 824 height 190
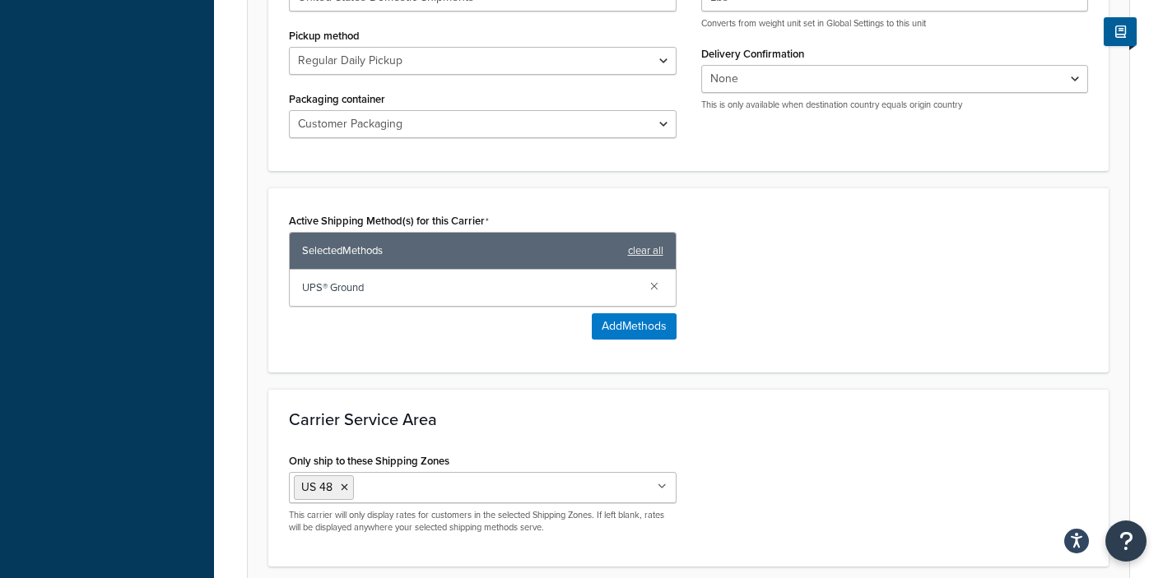
scroll to position [927, 0]
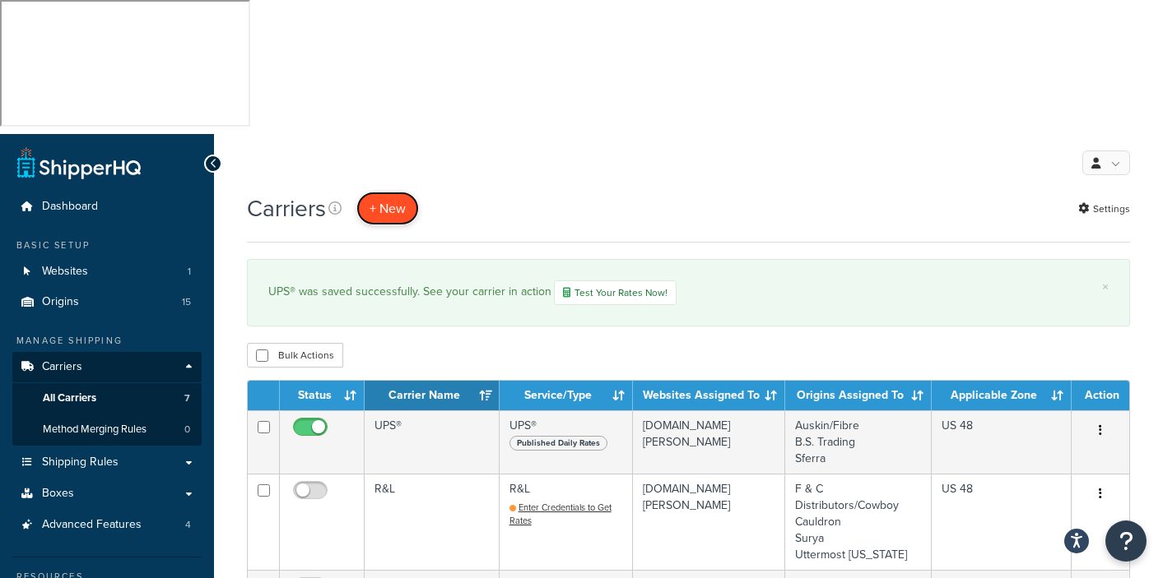
click at [394, 192] on button "+ New" at bounding box center [387, 209] width 63 height 34
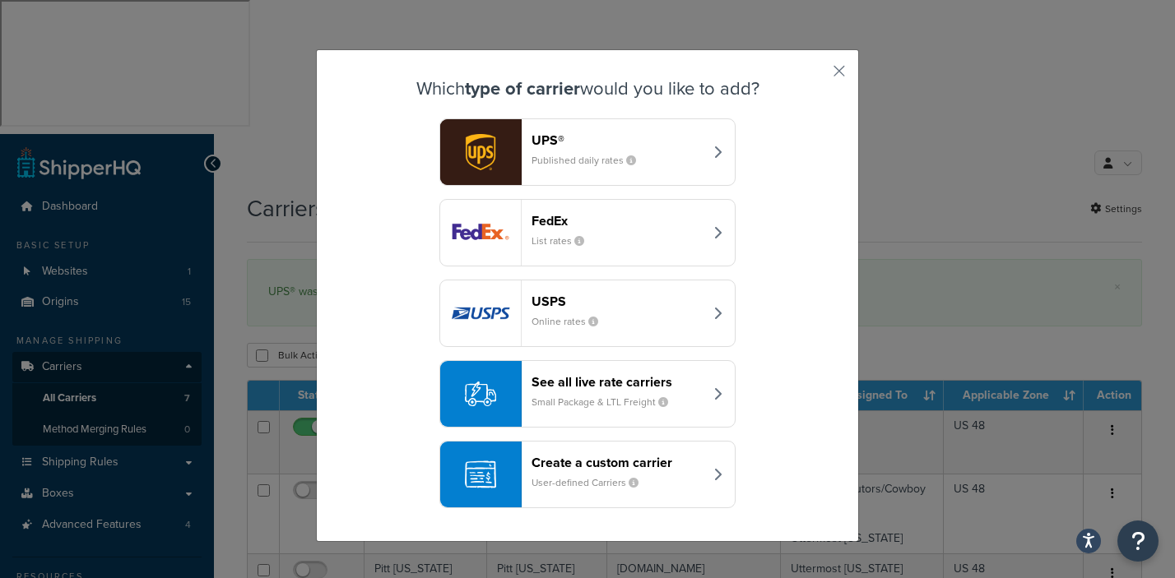
click at [635, 391] on div "See all live rate carriers Small Package & LTL Freight" at bounding box center [618, 393] width 172 height 39
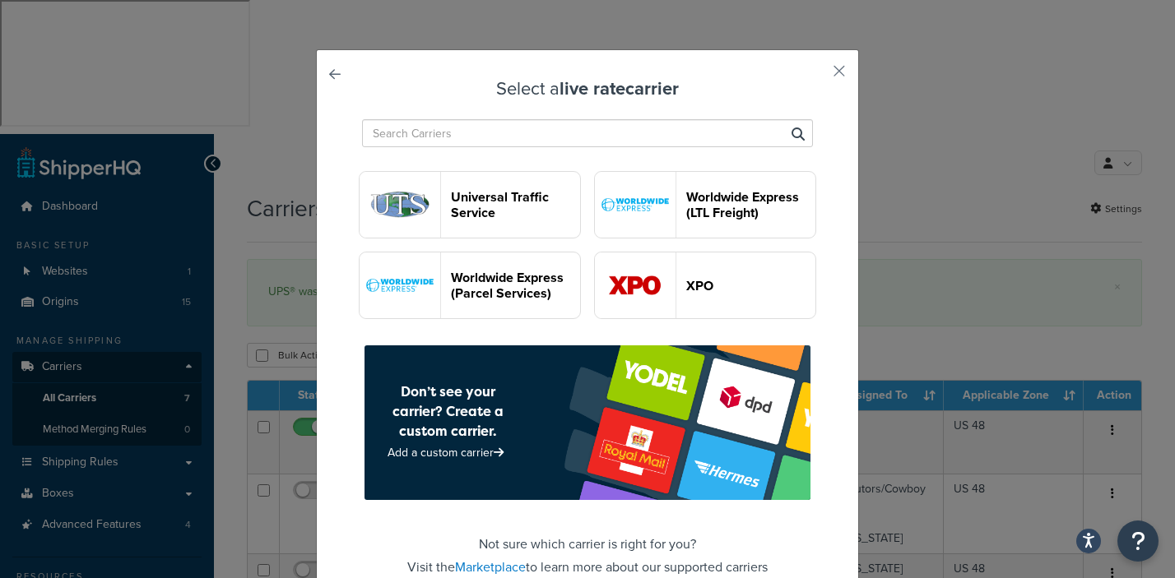
scroll to position [4682, 0]
click at [594, 319] on button "XPO" at bounding box center [705, 285] width 222 height 67
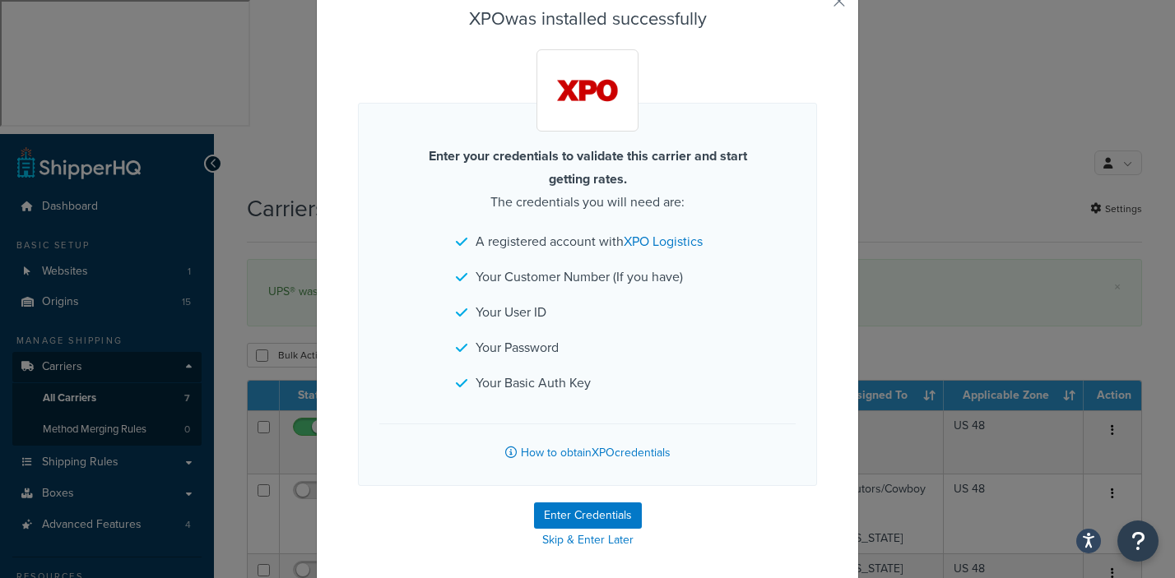
scroll to position [77, 0]
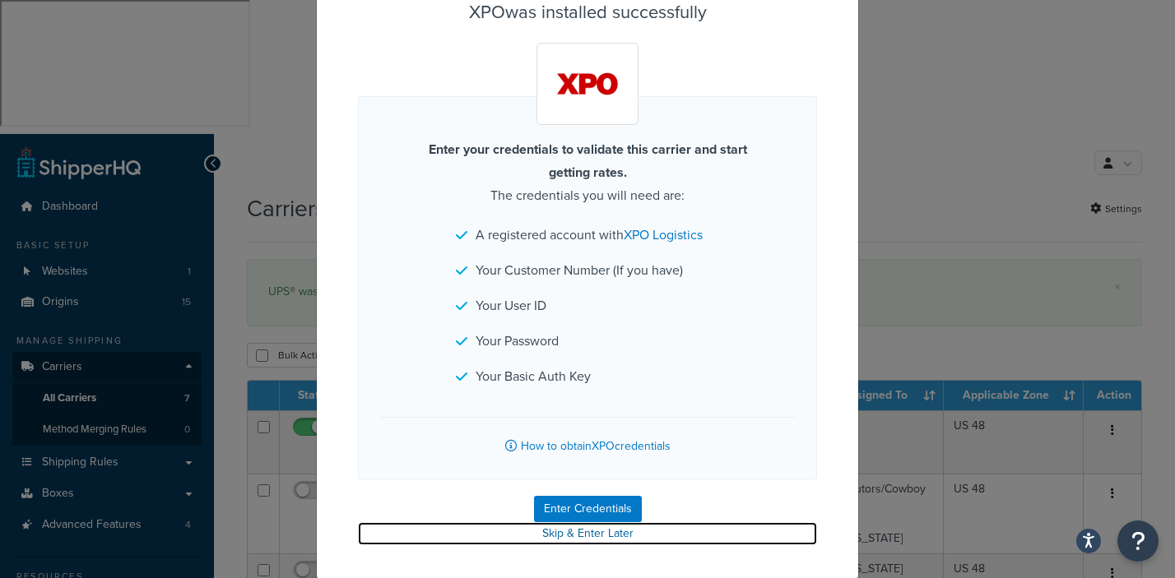
click at [560, 532] on link "Skip & Enter Later" at bounding box center [587, 533] width 459 height 23
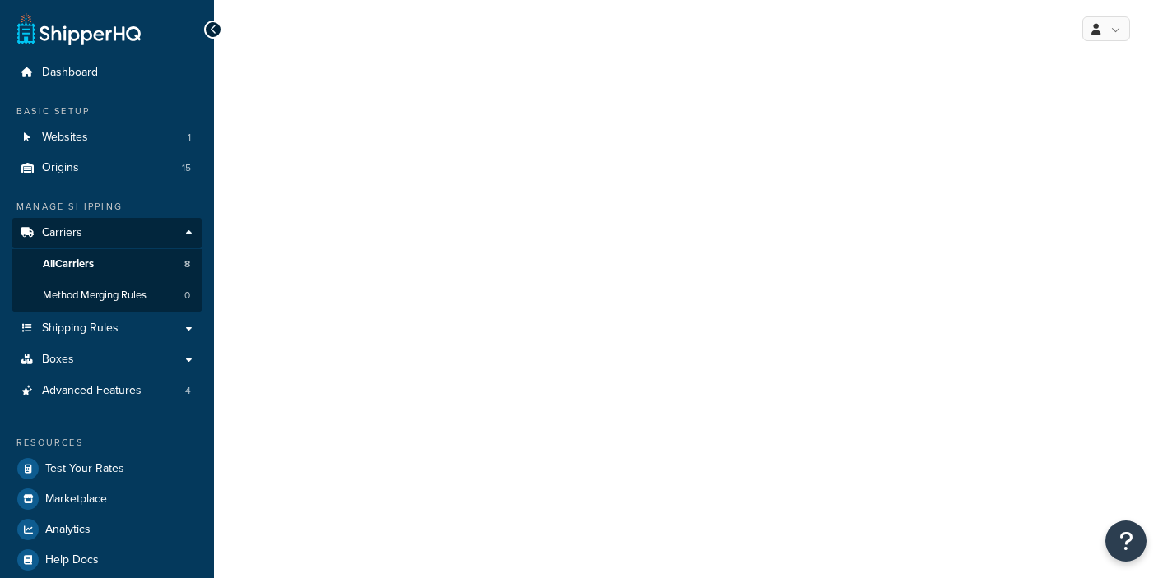
select select "xpoFreight"
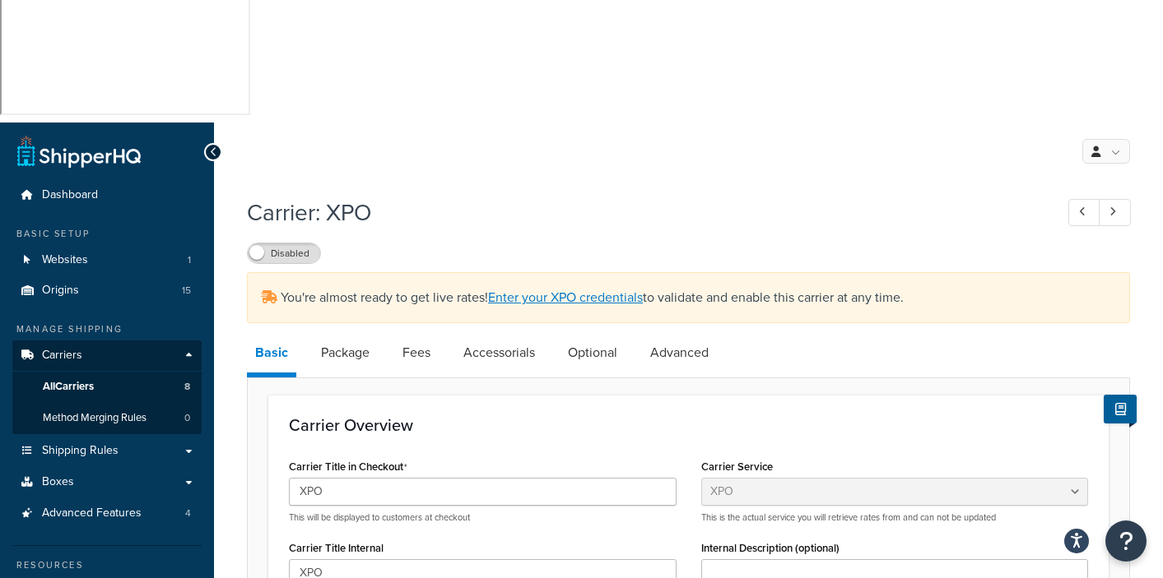
scroll to position [196, 0]
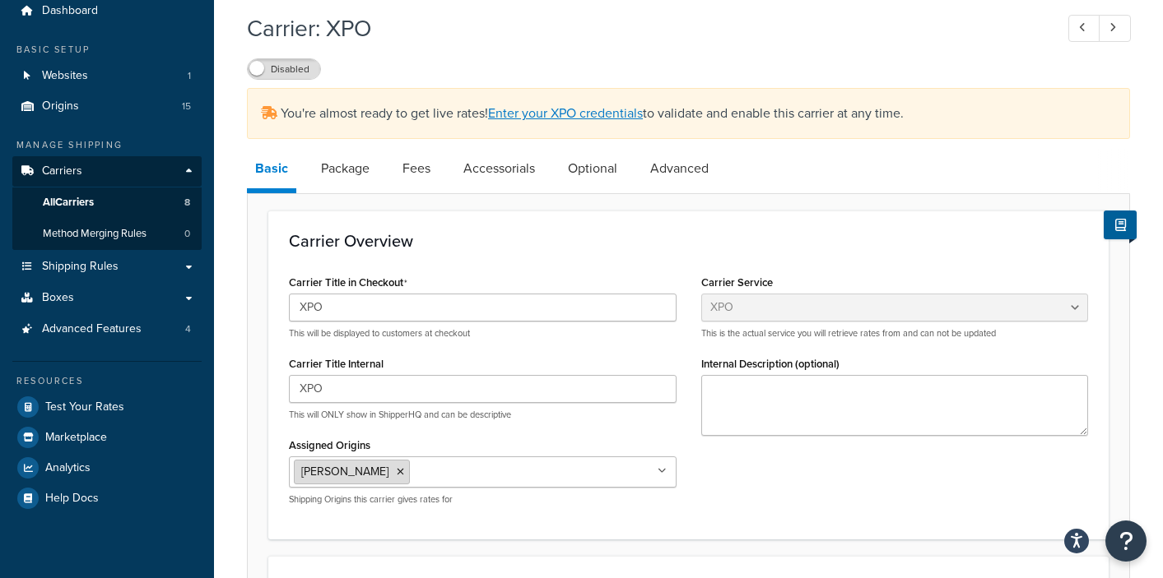
click at [369, 460] on li "[PERSON_NAME]" at bounding box center [352, 472] width 116 height 25
click at [397, 467] on icon at bounding box center [400, 472] width 7 height 10
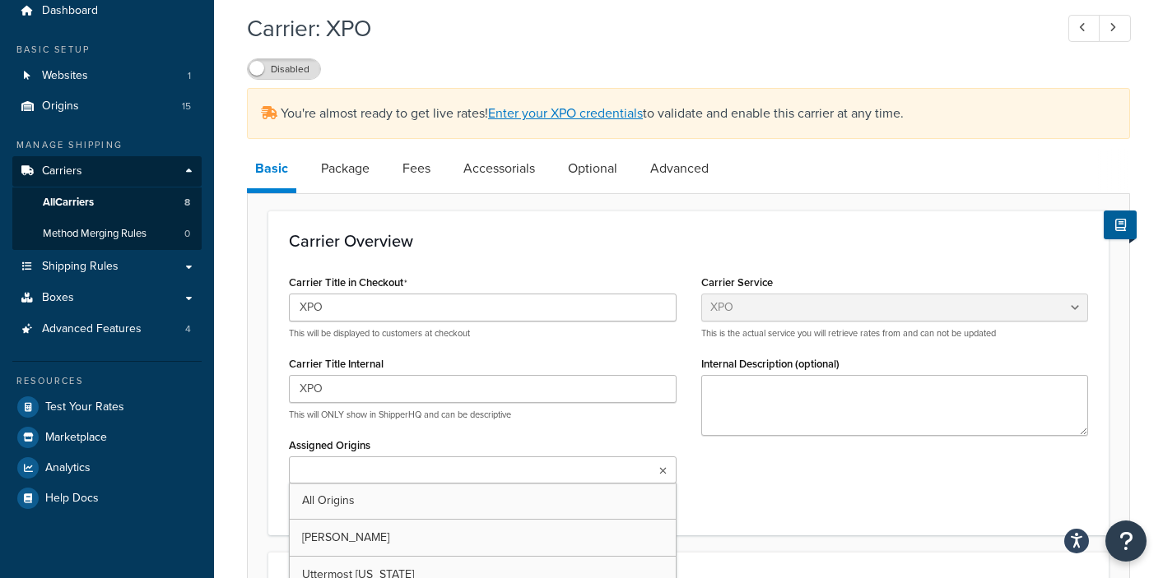
click at [334, 462] on input "Assigned Origins" at bounding box center [367, 471] width 146 height 18
type input "an"
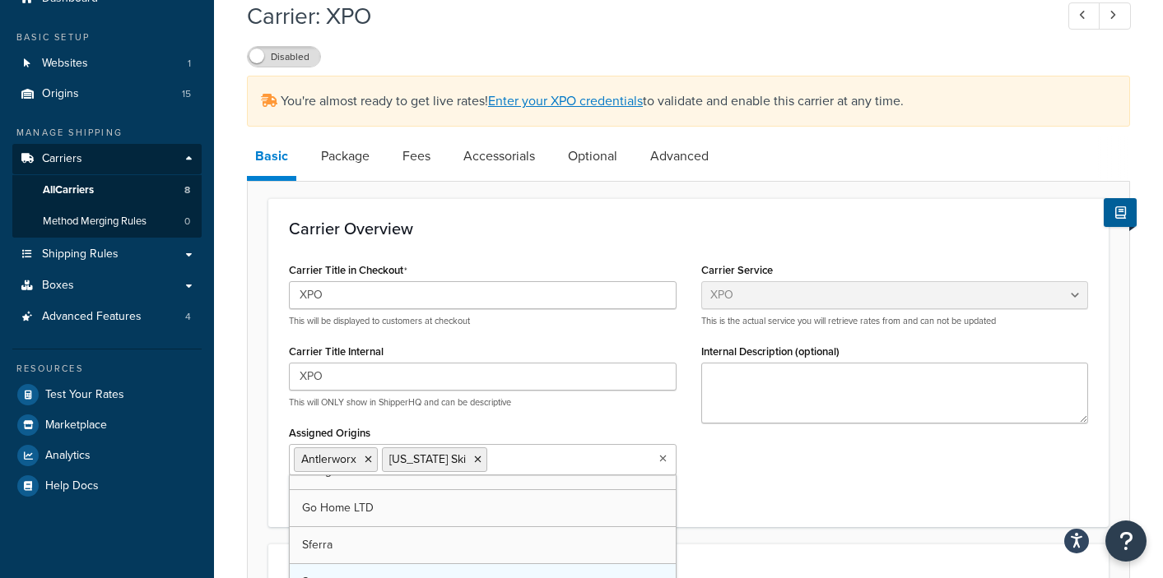
scroll to position [276, 0]
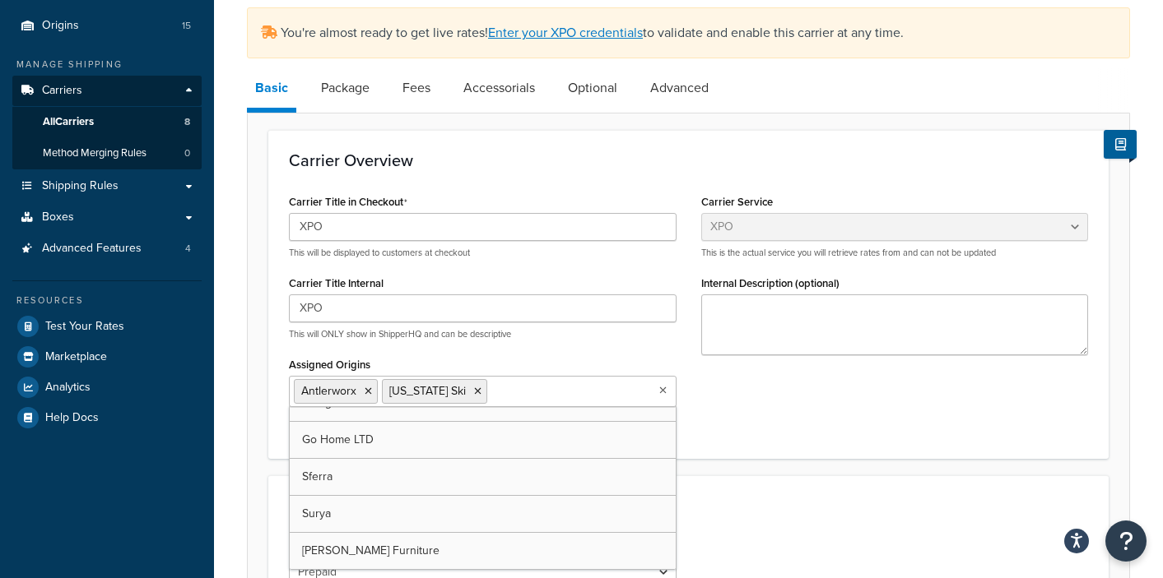
click at [513, 382] on input "Assigned Origins" at bounding box center [564, 391] width 146 height 18
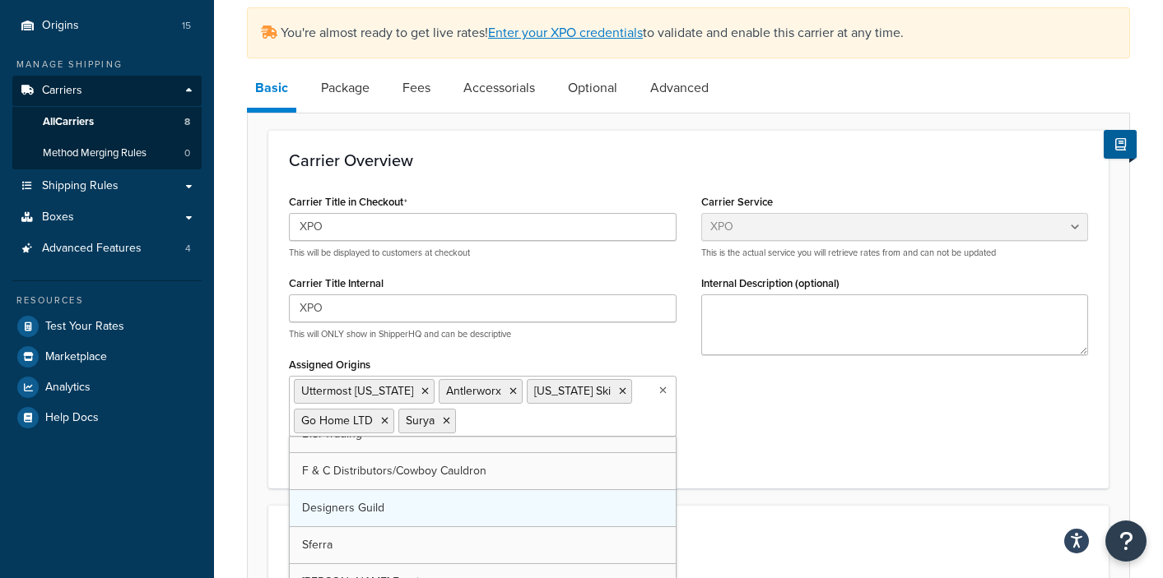
scroll to position [244, 0]
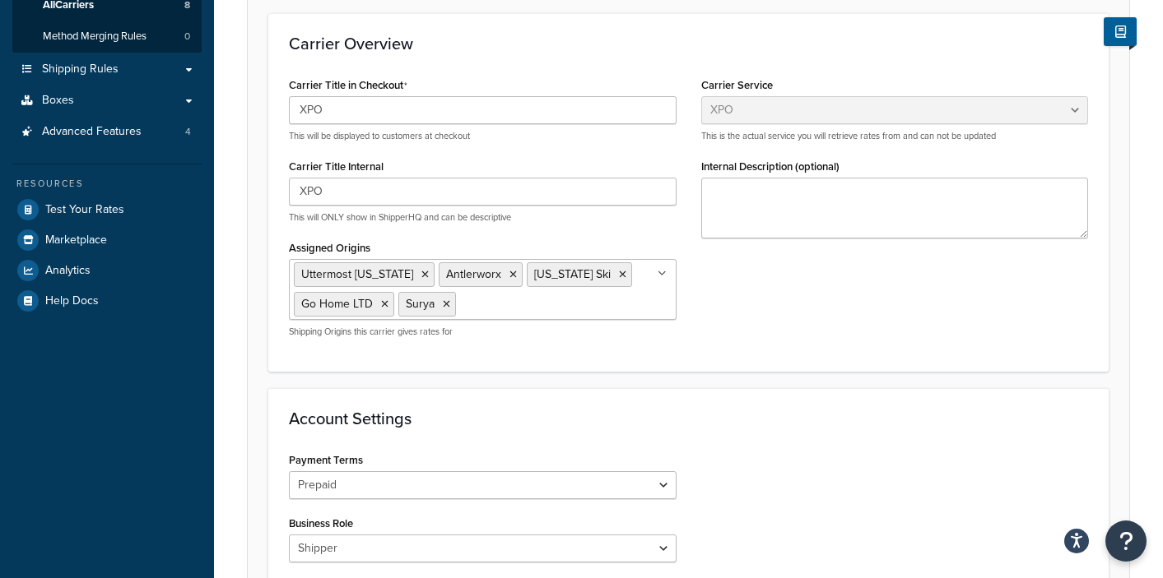
scroll to position [407, 0]
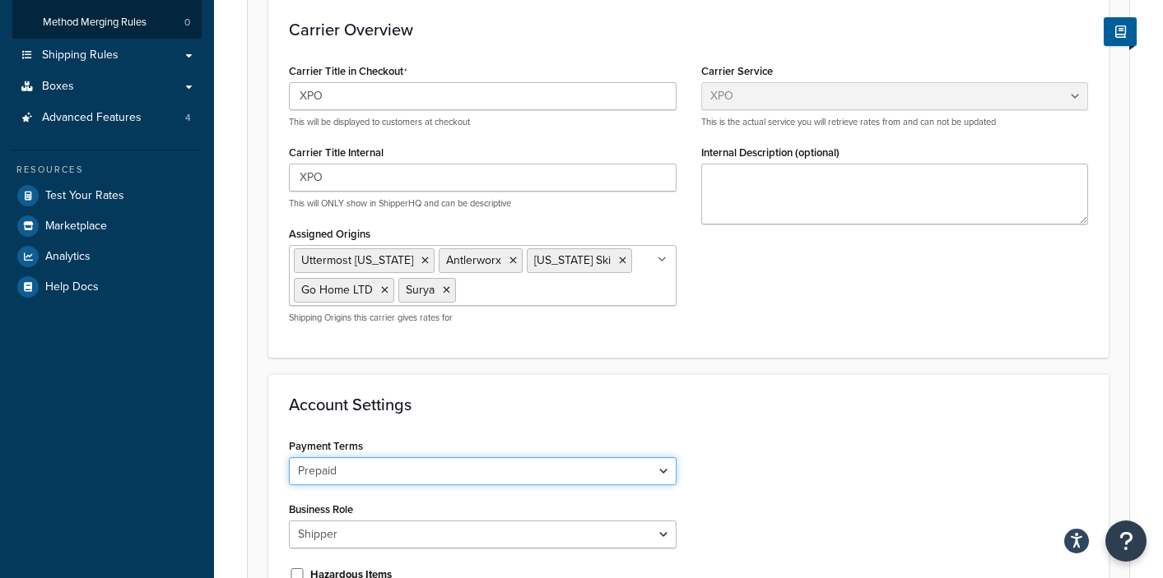
click at [665, 457] on select "Prepaid Collect" at bounding box center [483, 471] width 388 height 28
click at [289, 457] on select "Prepaid Collect" at bounding box center [483, 471] width 388 height 28
click at [840, 434] on div "Payment Terms Prepaid Collect Business Role Shipper Consignee Third Party Hazar…" at bounding box center [688, 553] width 824 height 238
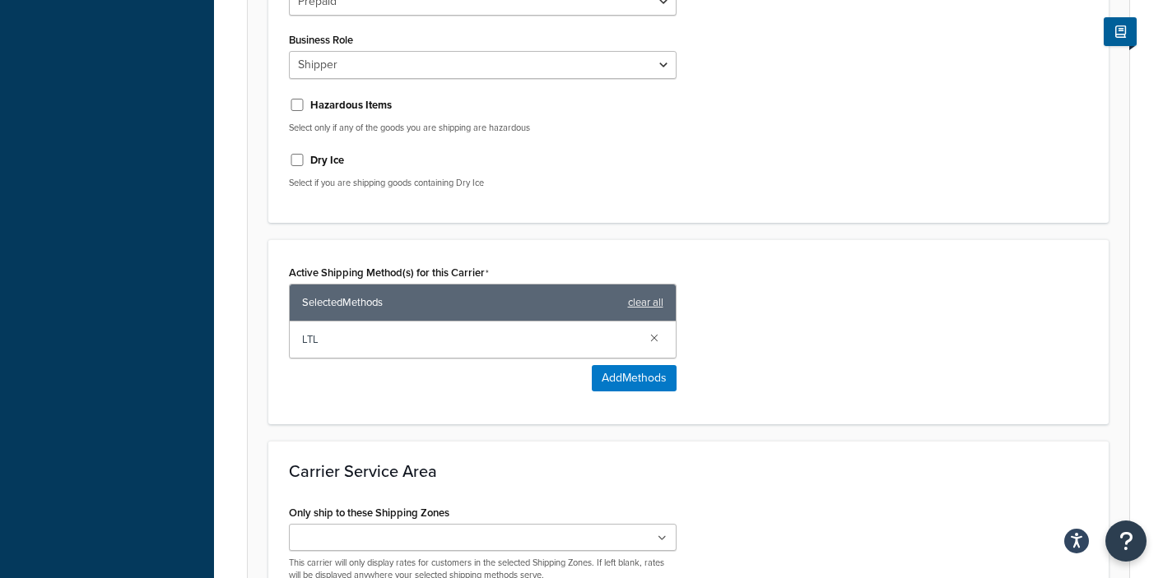
scroll to position [931, 0]
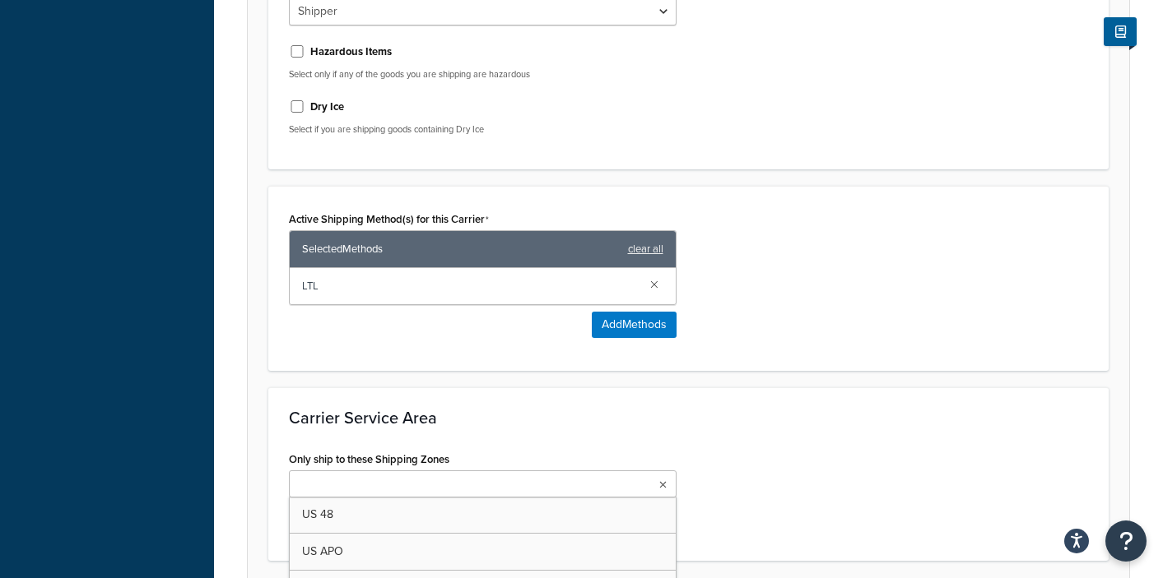
click at [660, 480] on icon at bounding box center [662, 485] width 7 height 10
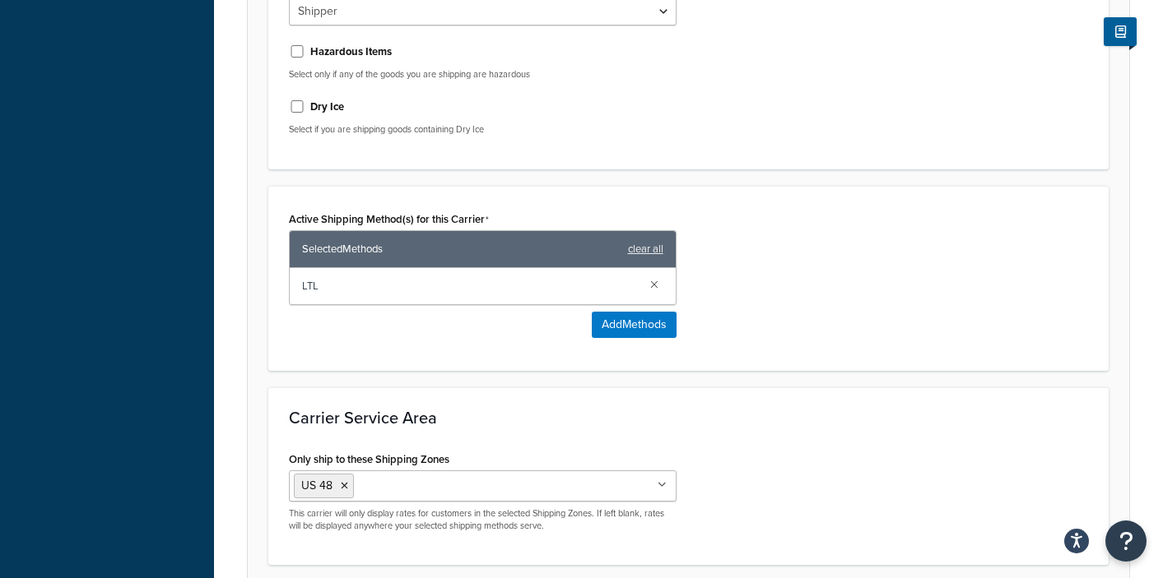
scroll to position [0, 0]
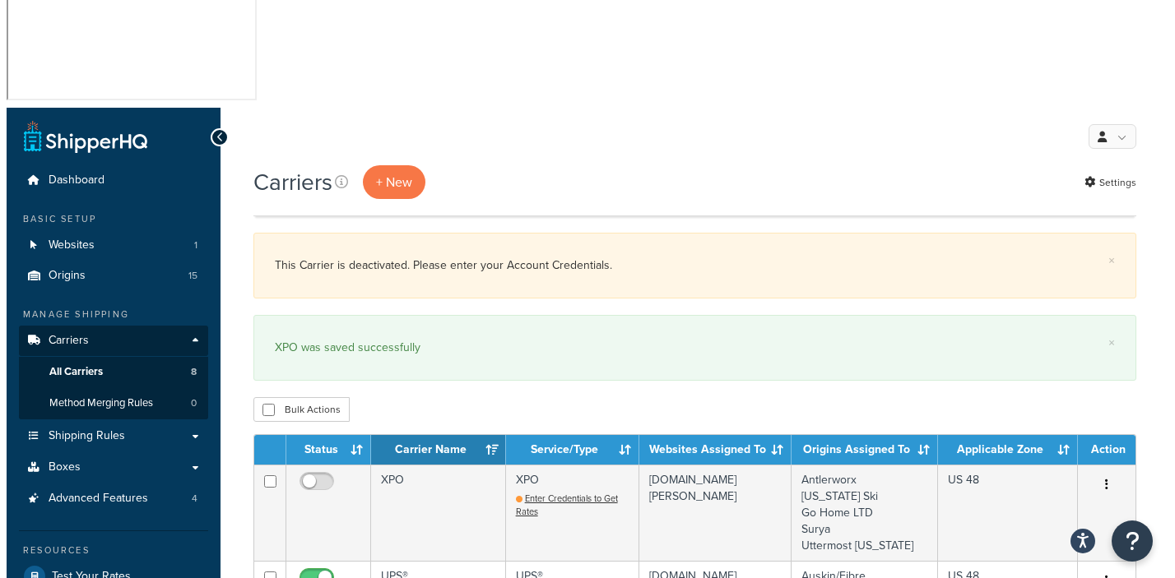
scroll to position [24, 0]
